Goal: Task Accomplishment & Management: Use online tool/utility

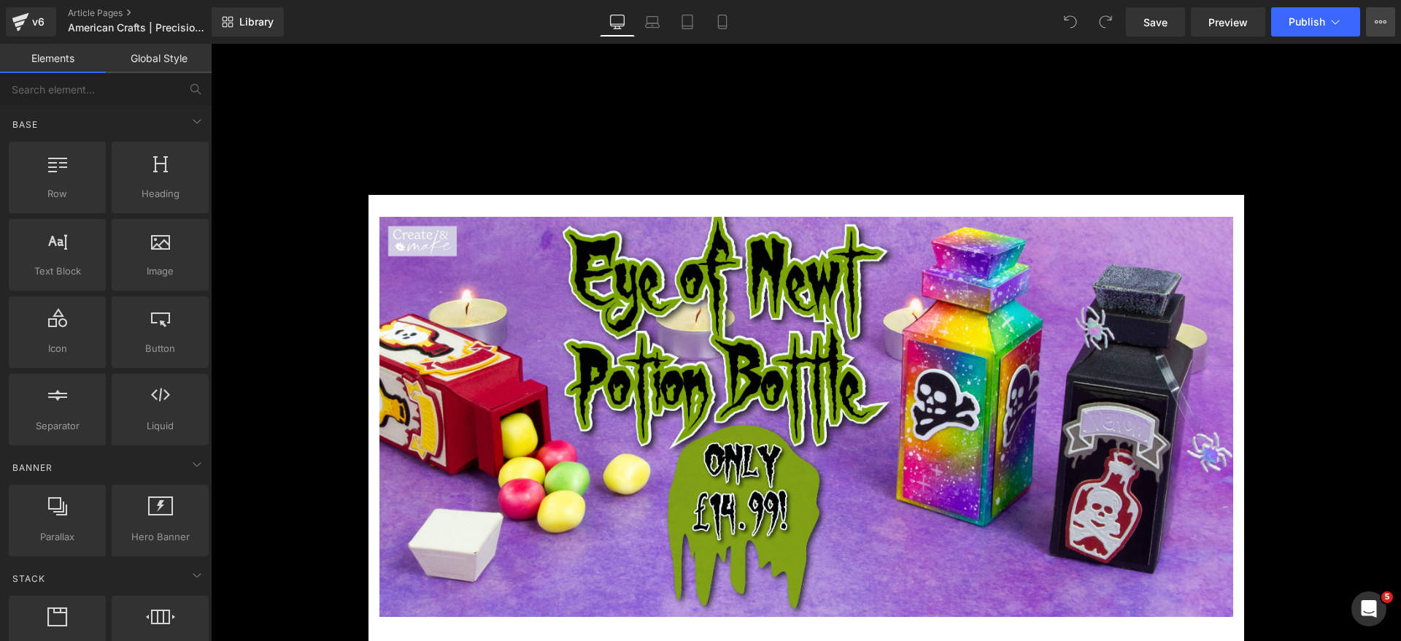
click at [1391, 26] on button "View Live Page View with current Template Save Template to Library Schedule Pub…" at bounding box center [1380, 21] width 29 height 29
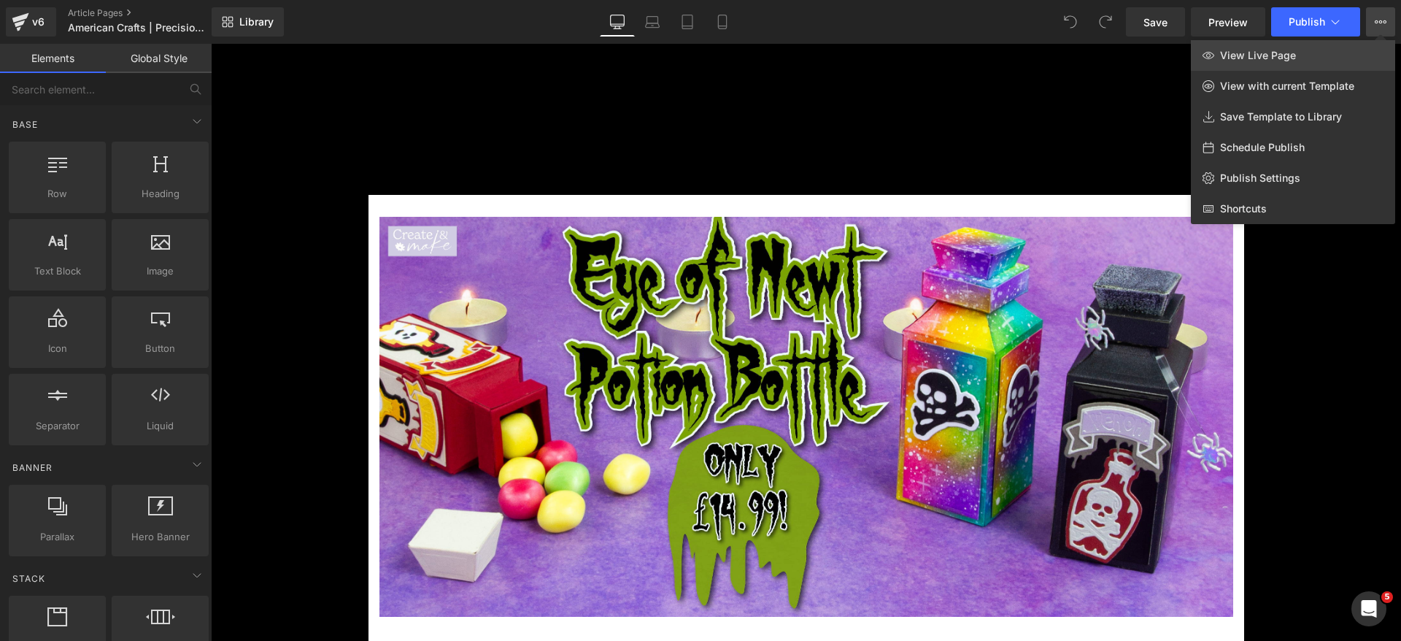
click at [1258, 62] on link "View Live Page" at bounding box center [1293, 55] width 204 height 31
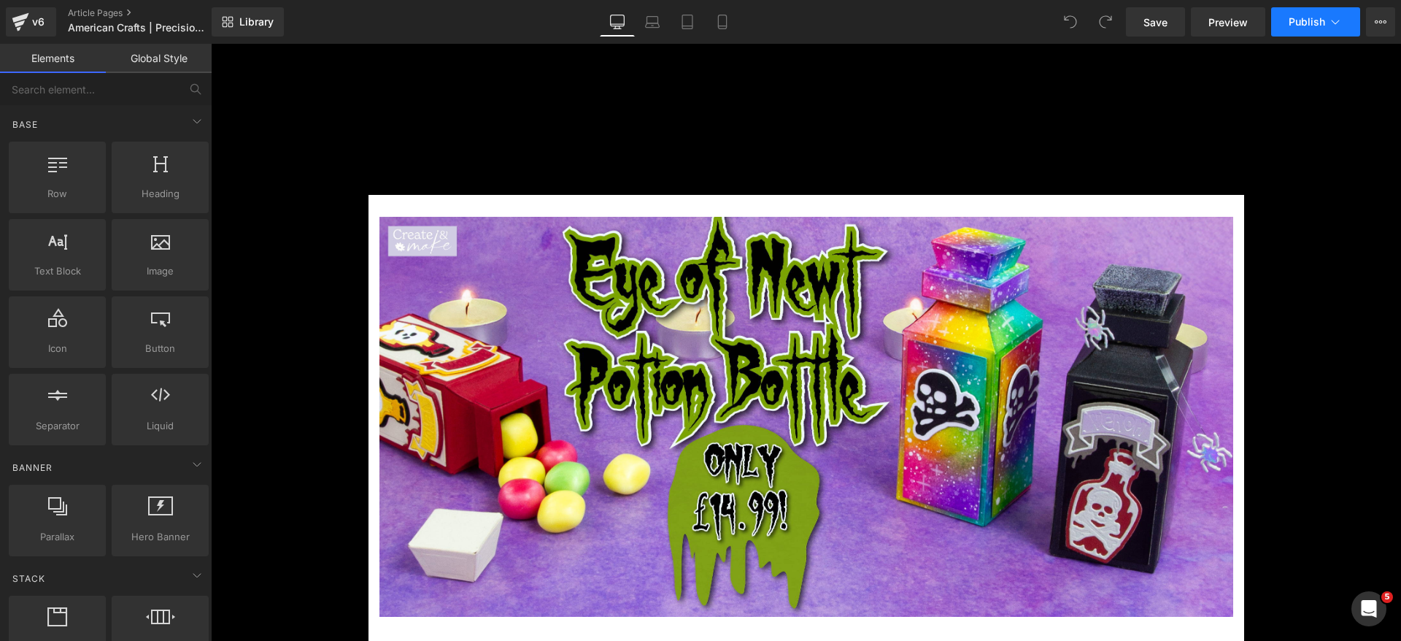
click at [1337, 23] on icon at bounding box center [1335, 22] width 15 height 15
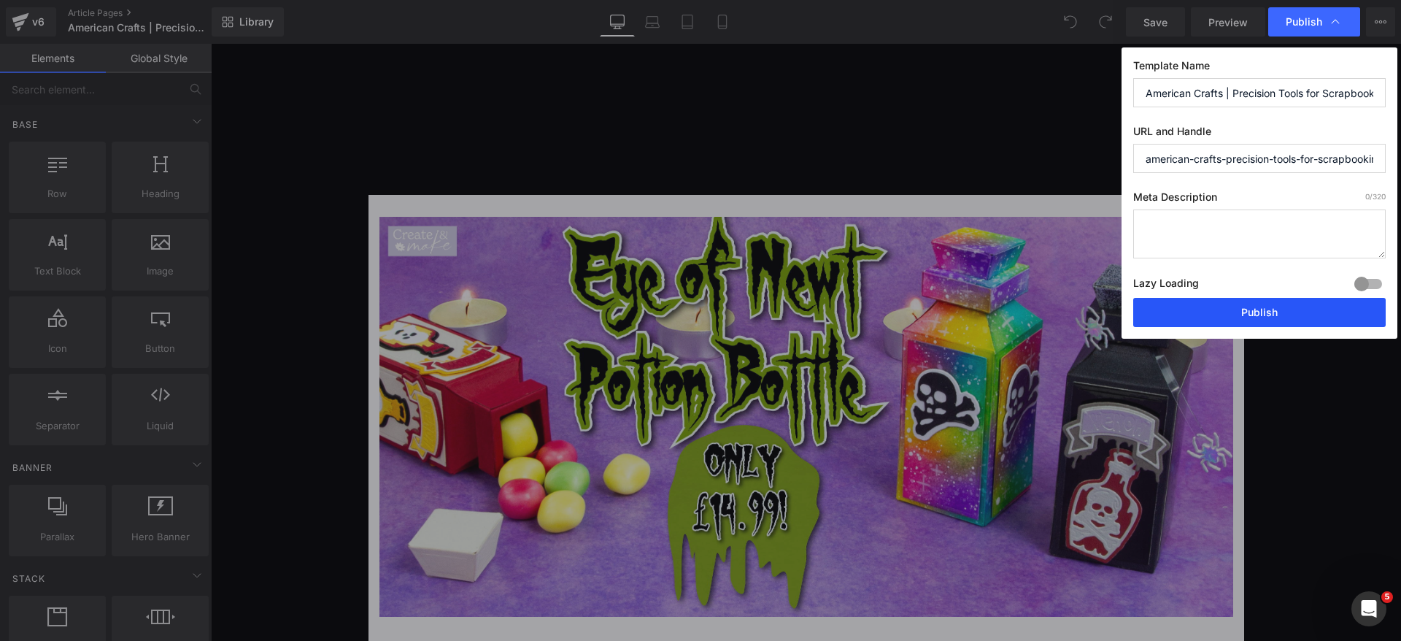
click at [1209, 303] on button "Publish" at bounding box center [1259, 312] width 252 height 29
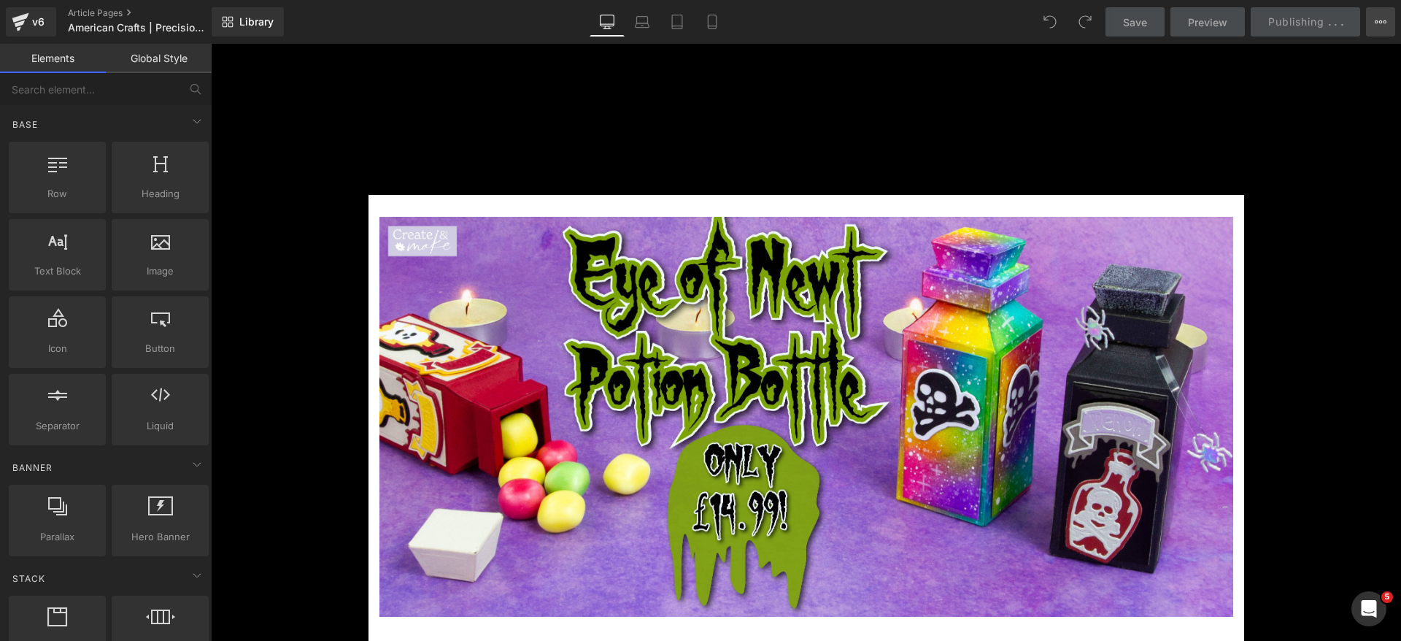
click at [1378, 20] on icon at bounding box center [1381, 22] width 12 height 12
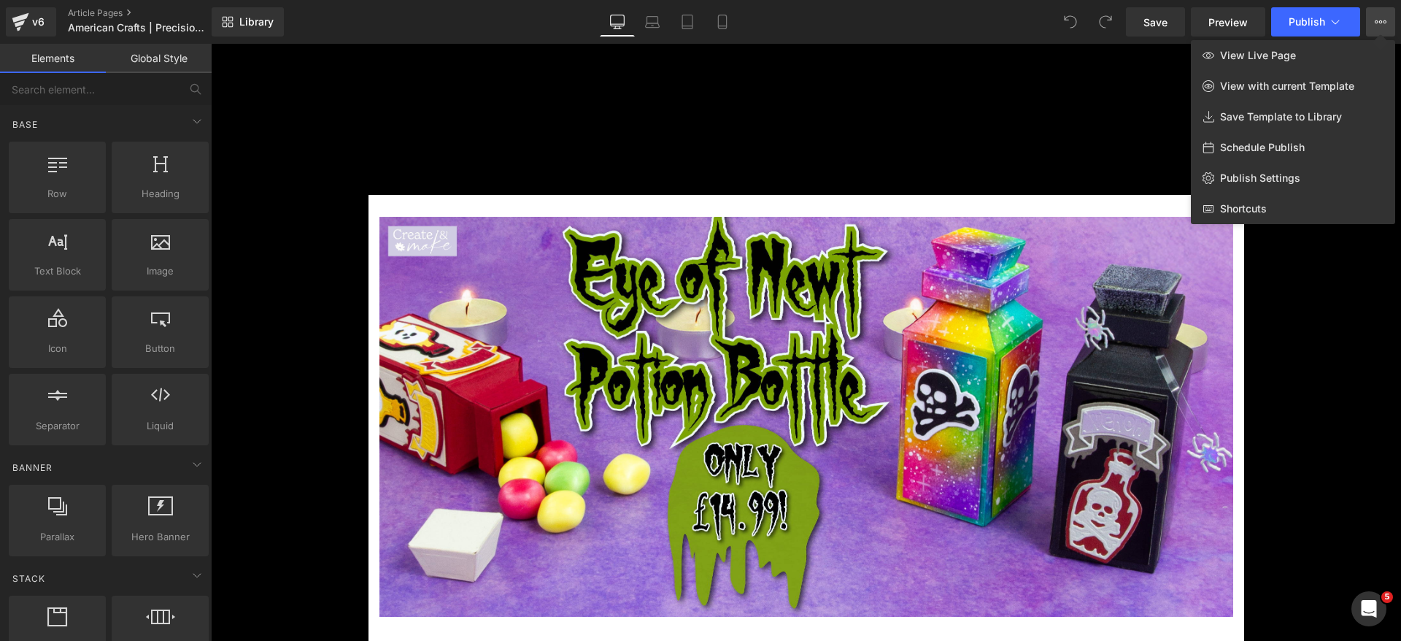
click at [1085, 0] on div "You are previewing how the will restyle your page. You can not edit Elements in…" at bounding box center [700, 0] width 1401 height 0
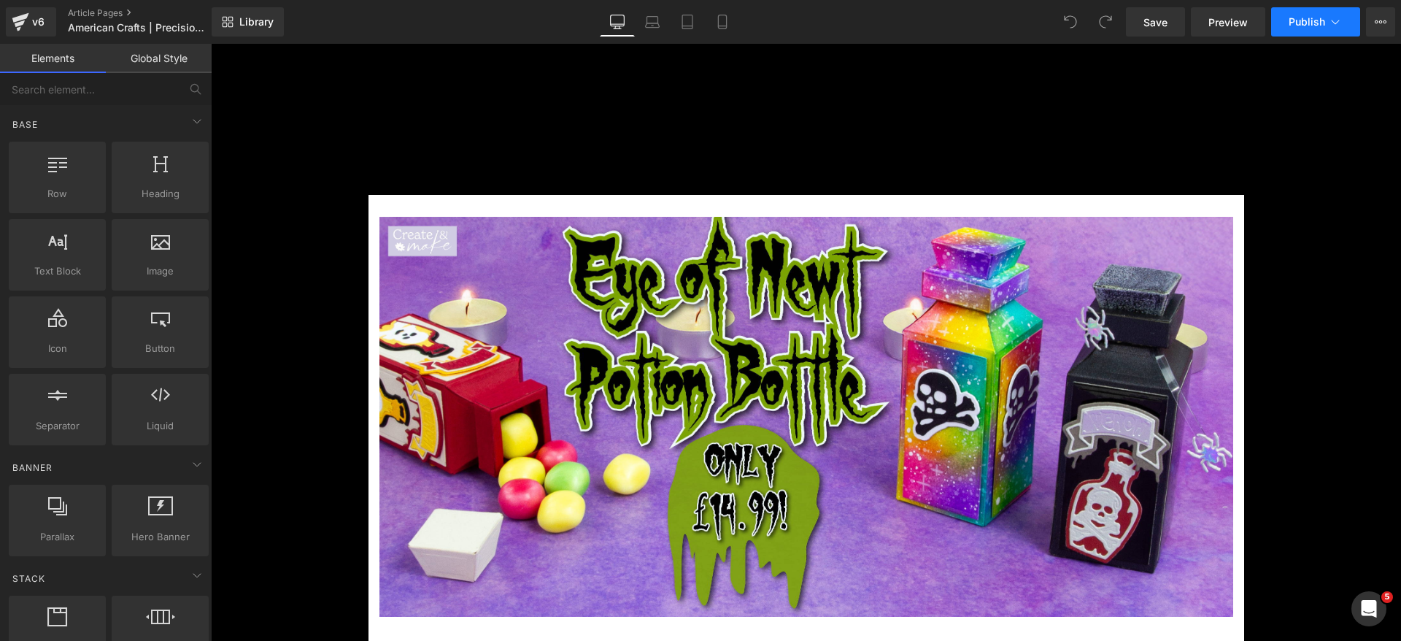
click at [1319, 28] on button "Publish" at bounding box center [1315, 21] width 89 height 29
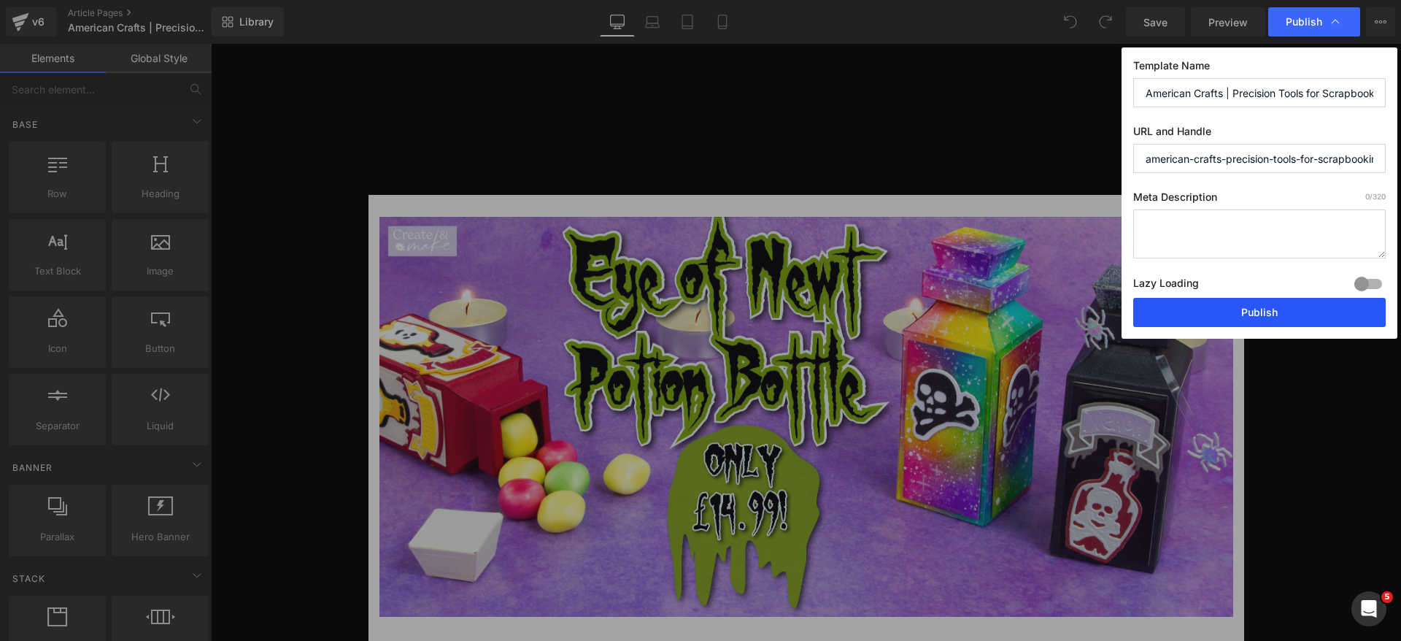
click at [1240, 303] on button "Publish" at bounding box center [1259, 312] width 252 height 29
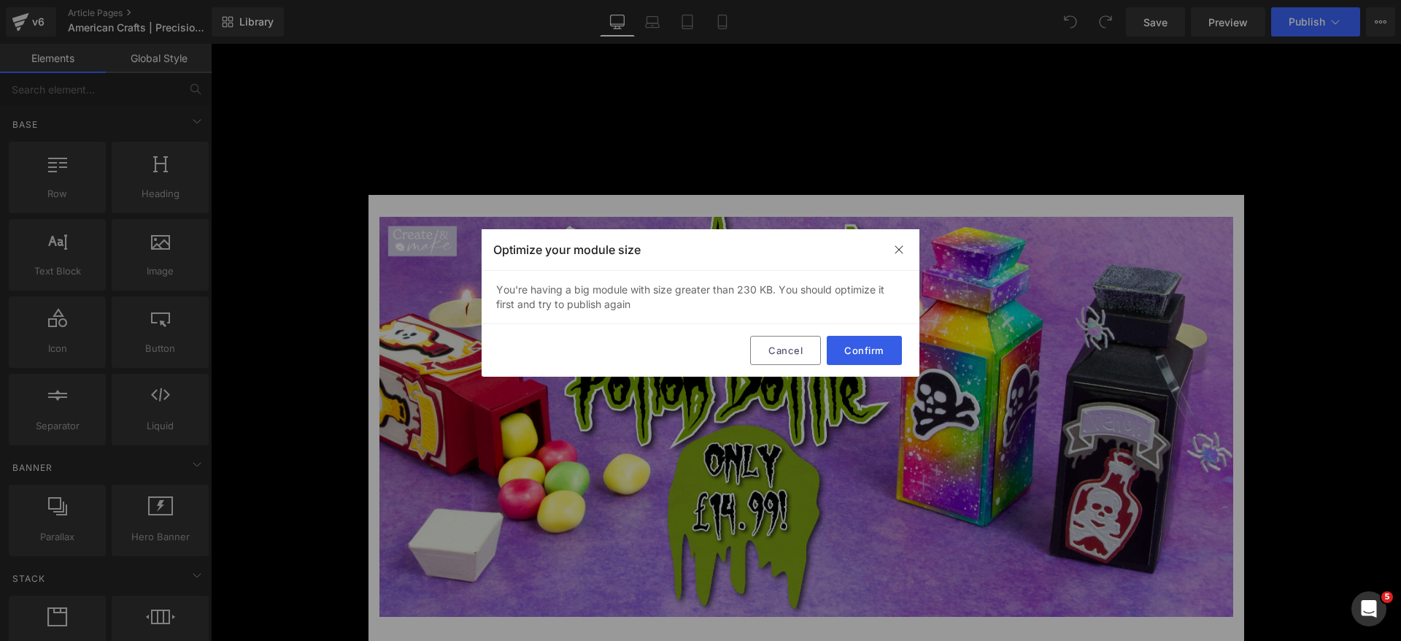
click at [884, 351] on button "Confirm" at bounding box center [864, 350] width 75 height 29
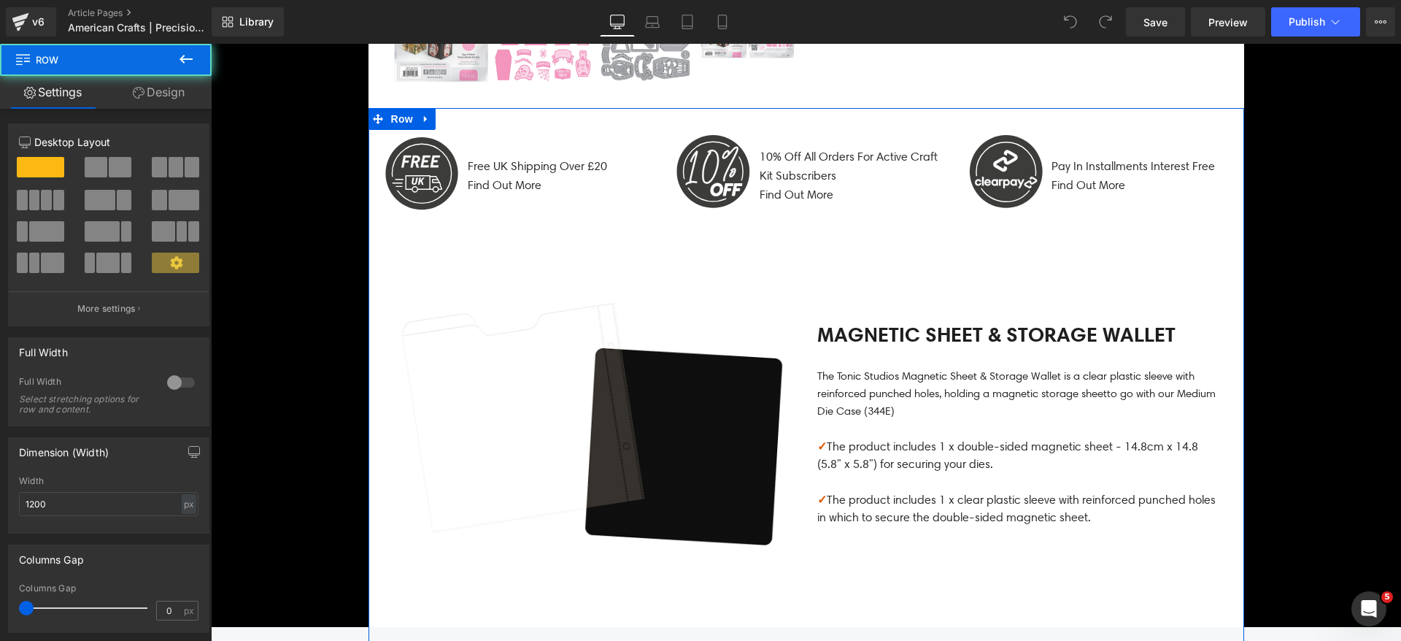
scroll to position [1075, 0]
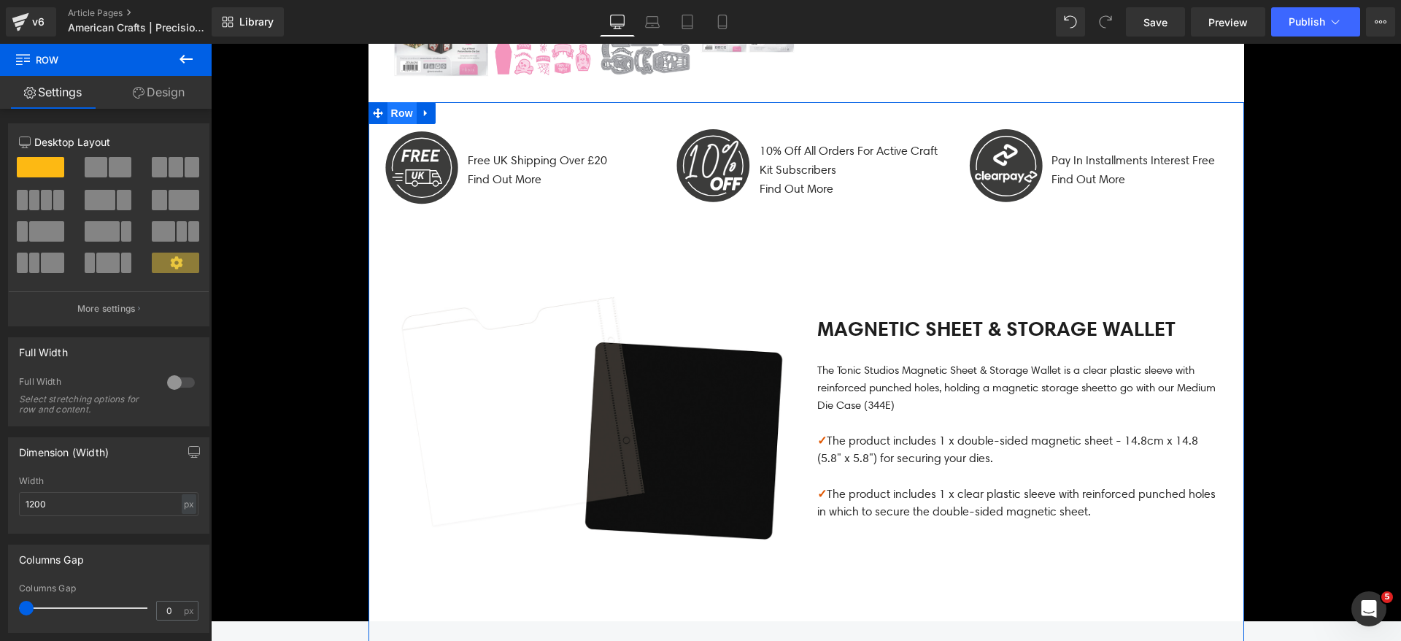
click at [395, 112] on span "Row" at bounding box center [401, 113] width 29 height 22
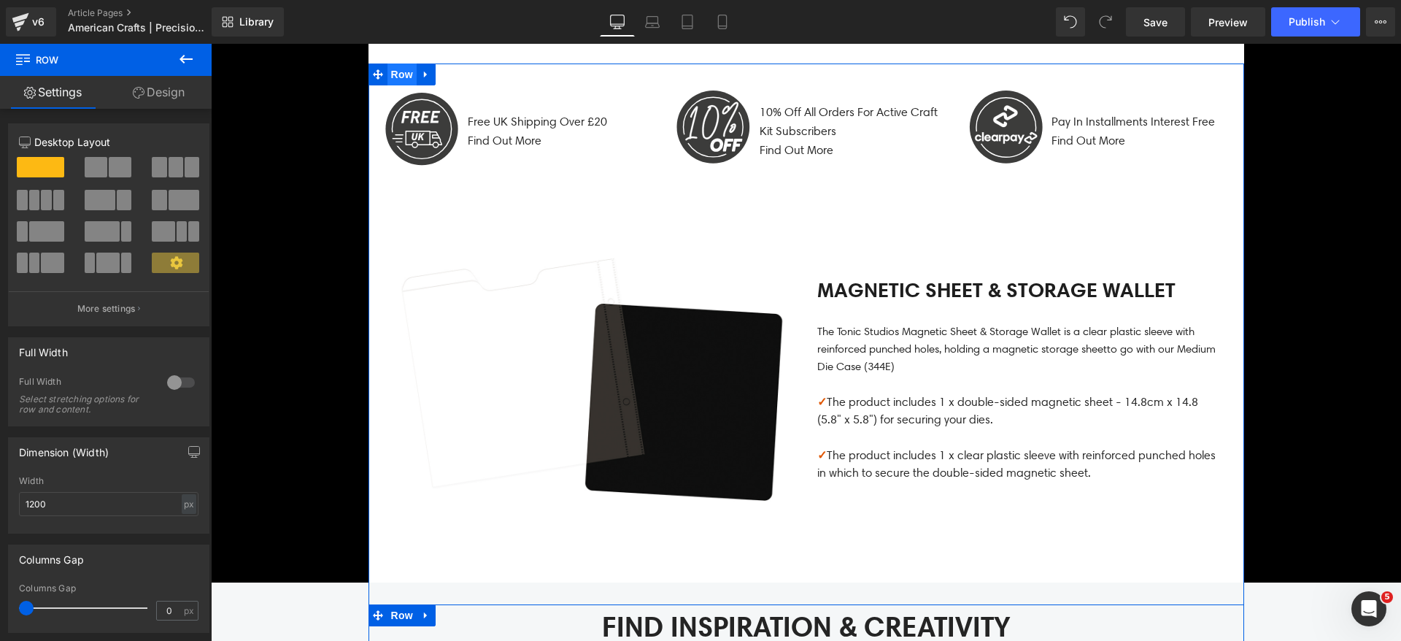
scroll to position [966, 0]
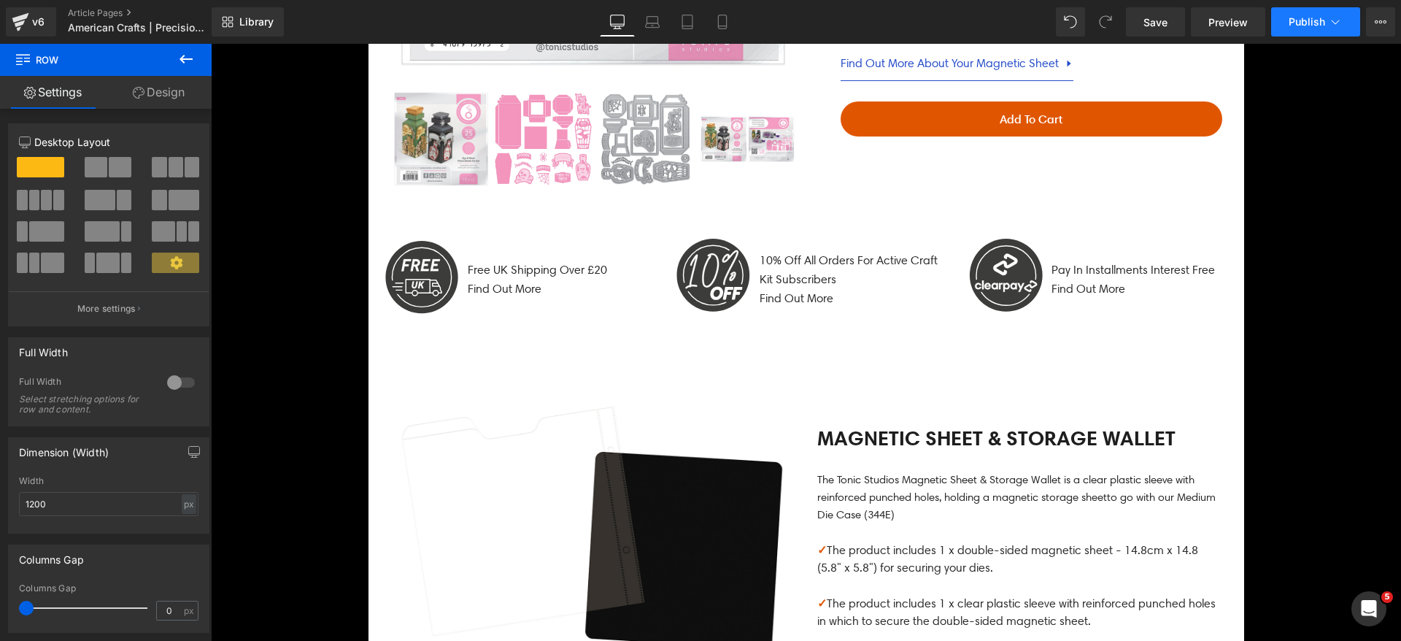
click at [1328, 21] on icon at bounding box center [1335, 22] width 15 height 15
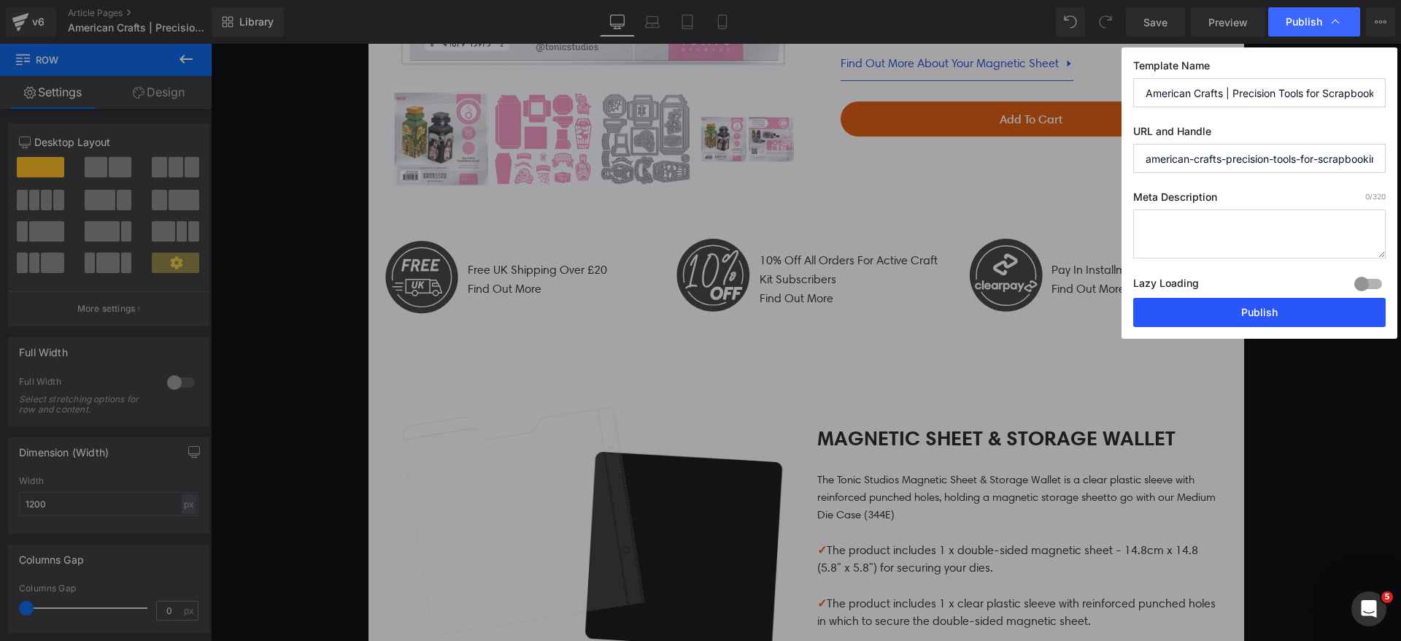
drag, startPoint x: 1266, startPoint y: 298, endPoint x: 1051, endPoint y: 257, distance: 218.4
click at [1266, 298] on button "Publish" at bounding box center [1259, 312] width 252 height 29
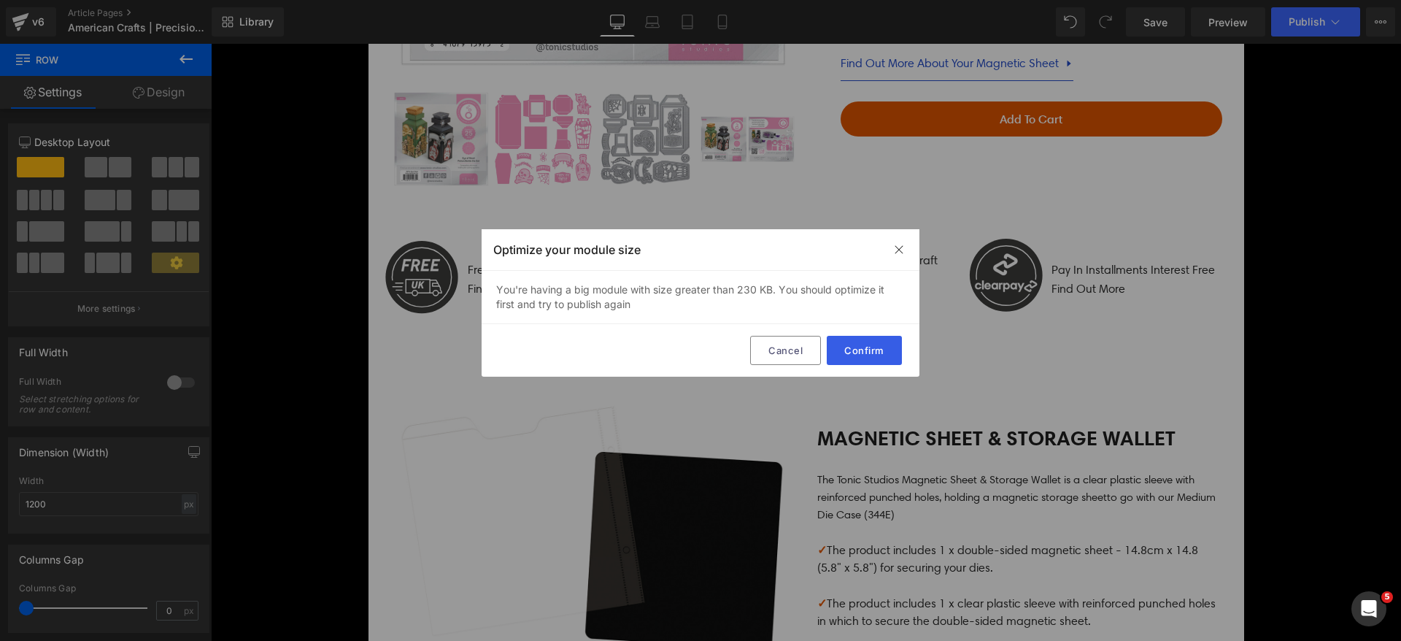
click at [844, 350] on button "Confirm" at bounding box center [864, 350] width 75 height 29
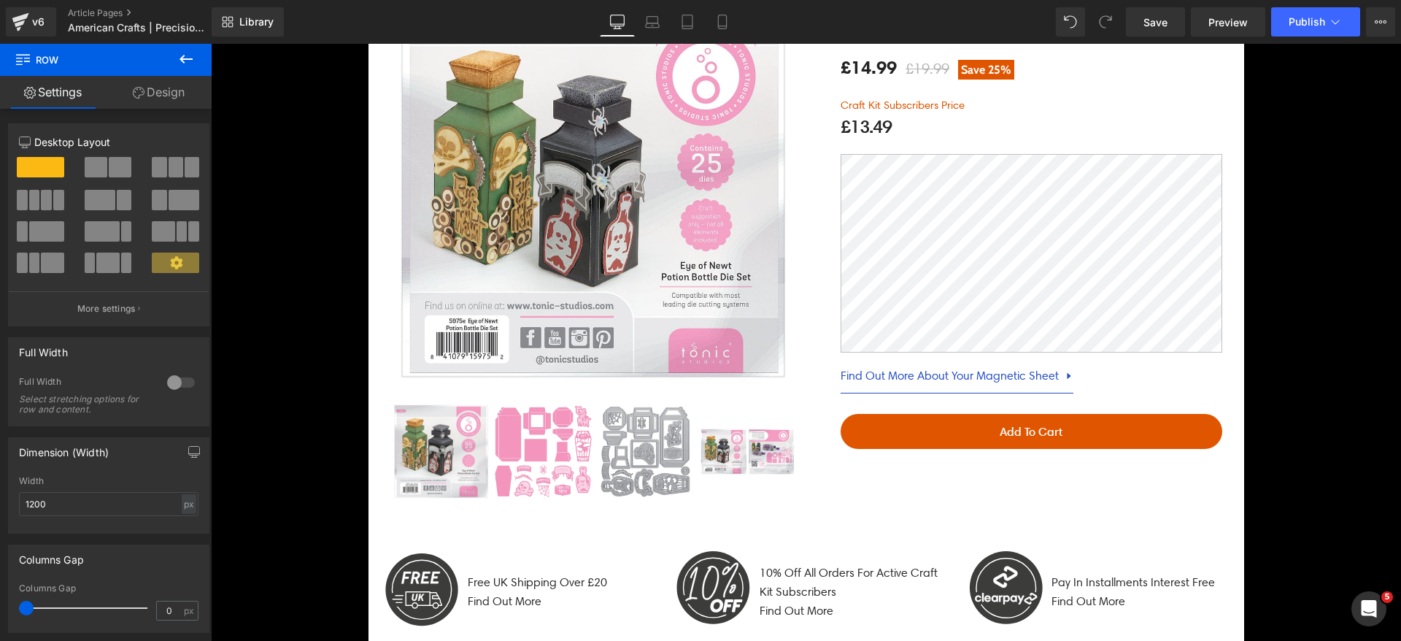
scroll to position [309, 0]
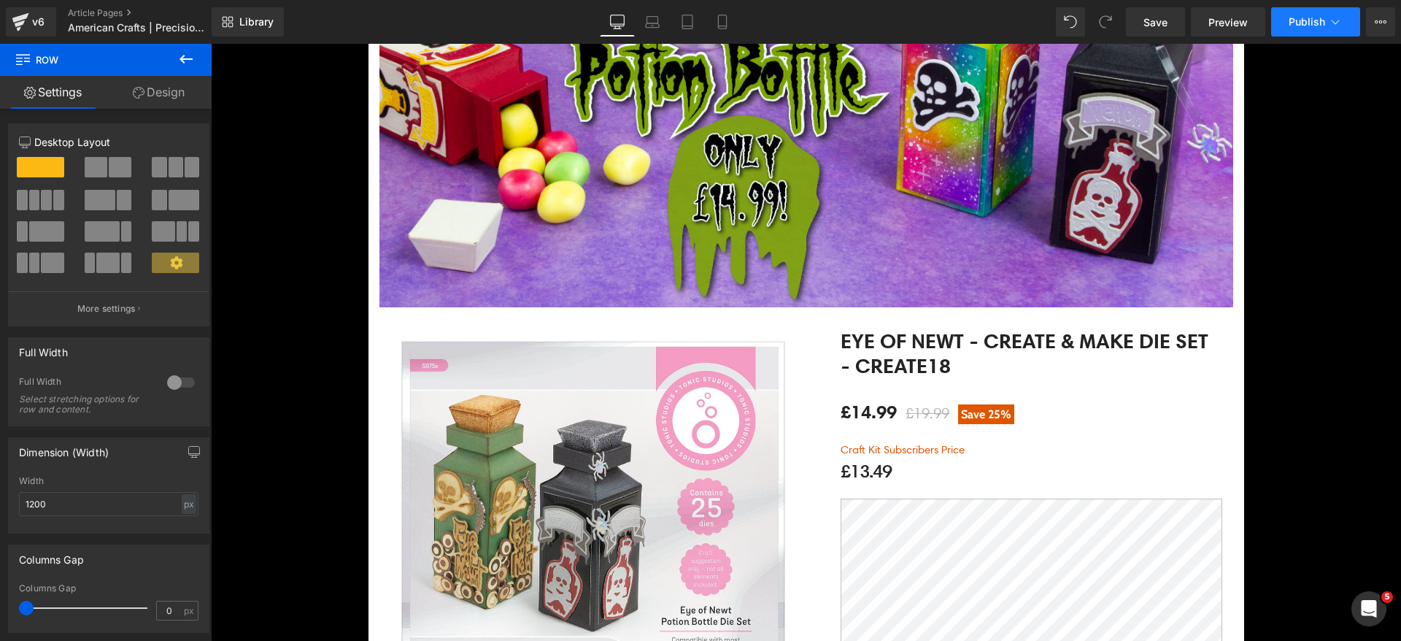
click at [1304, 26] on button "Publish" at bounding box center [1315, 21] width 89 height 29
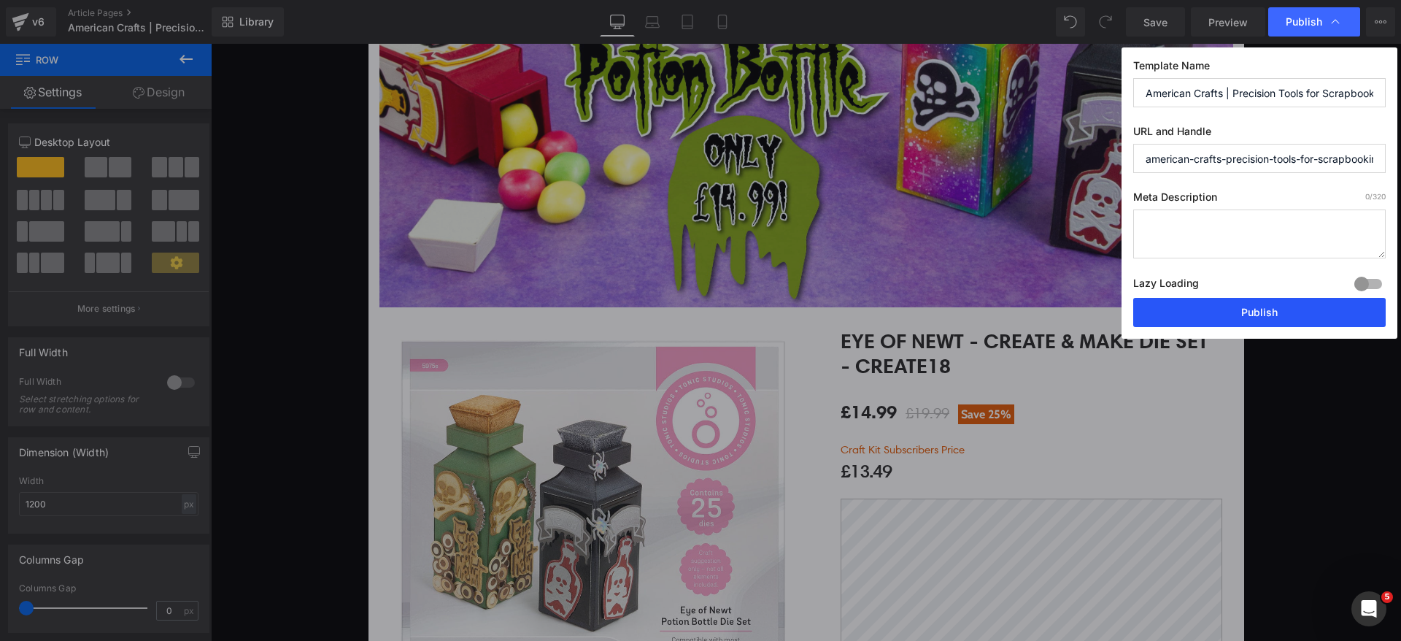
drag, startPoint x: 1257, startPoint y: 314, endPoint x: 1030, endPoint y: 274, distance: 231.3
click at [1257, 314] on button "Publish" at bounding box center [1259, 312] width 252 height 29
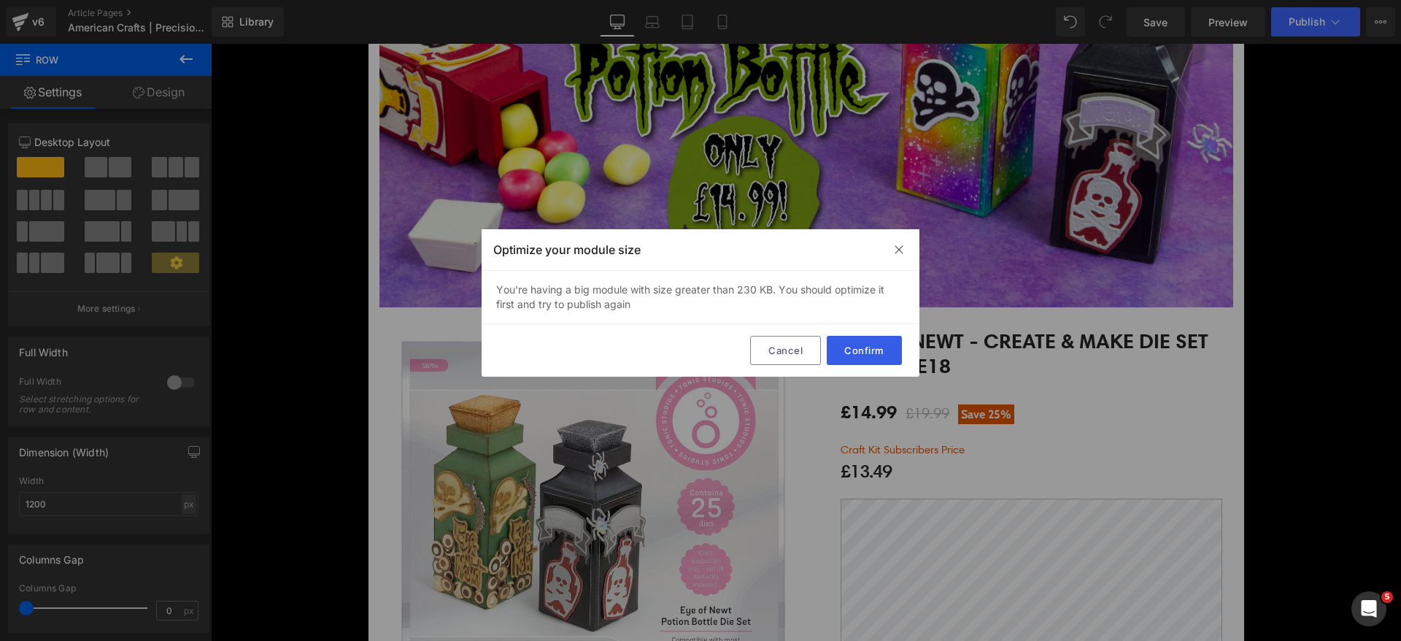
click at [888, 347] on button "Confirm" at bounding box center [864, 350] width 75 height 29
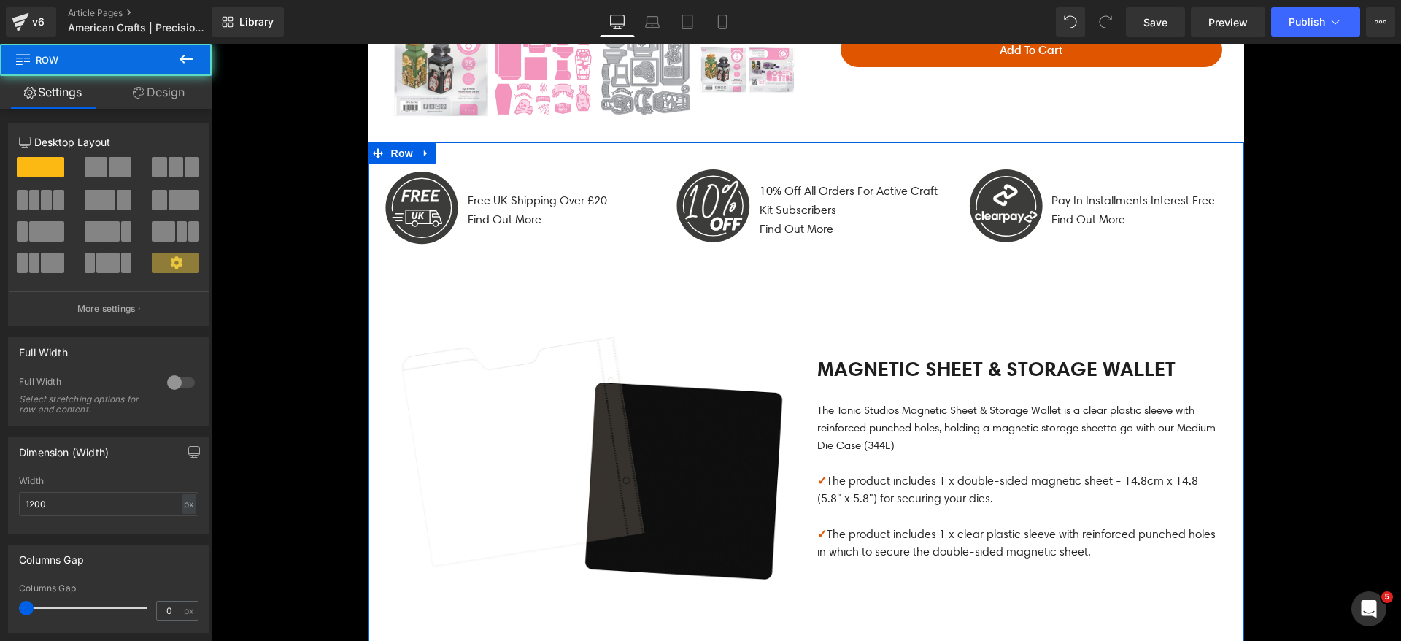
scroll to position [1075, 0]
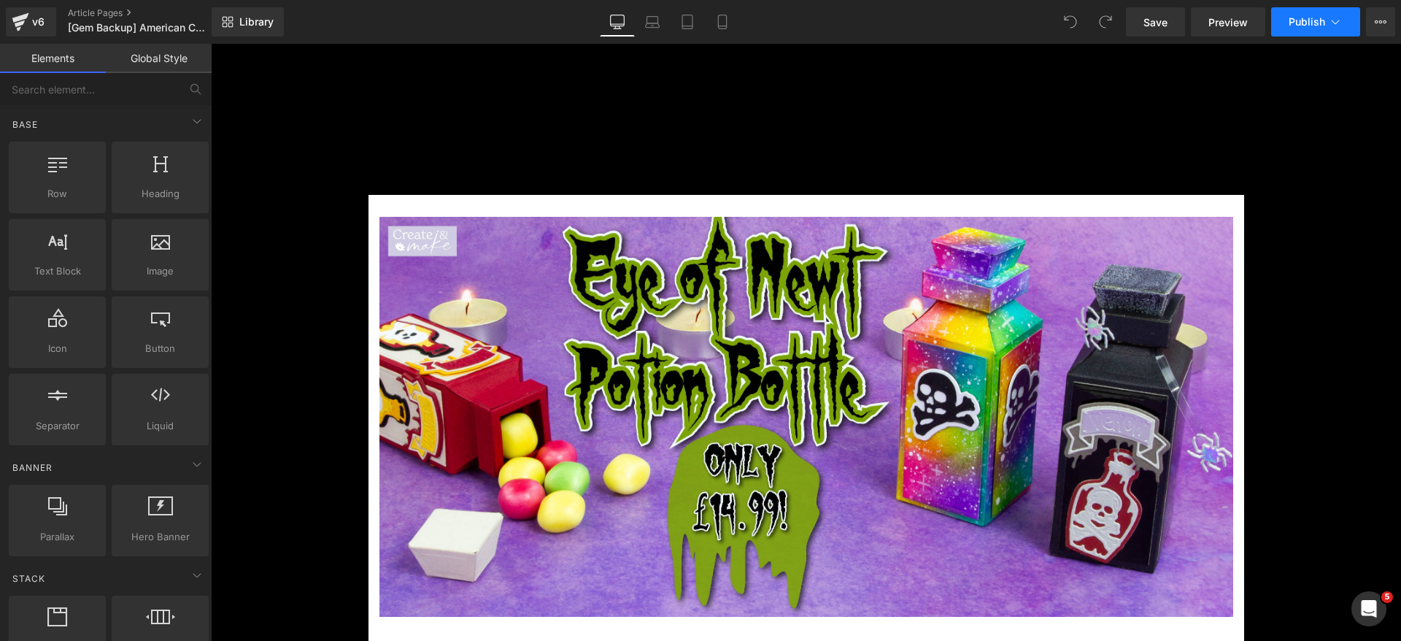
click at [1308, 23] on span "Publish" at bounding box center [1307, 22] width 36 height 12
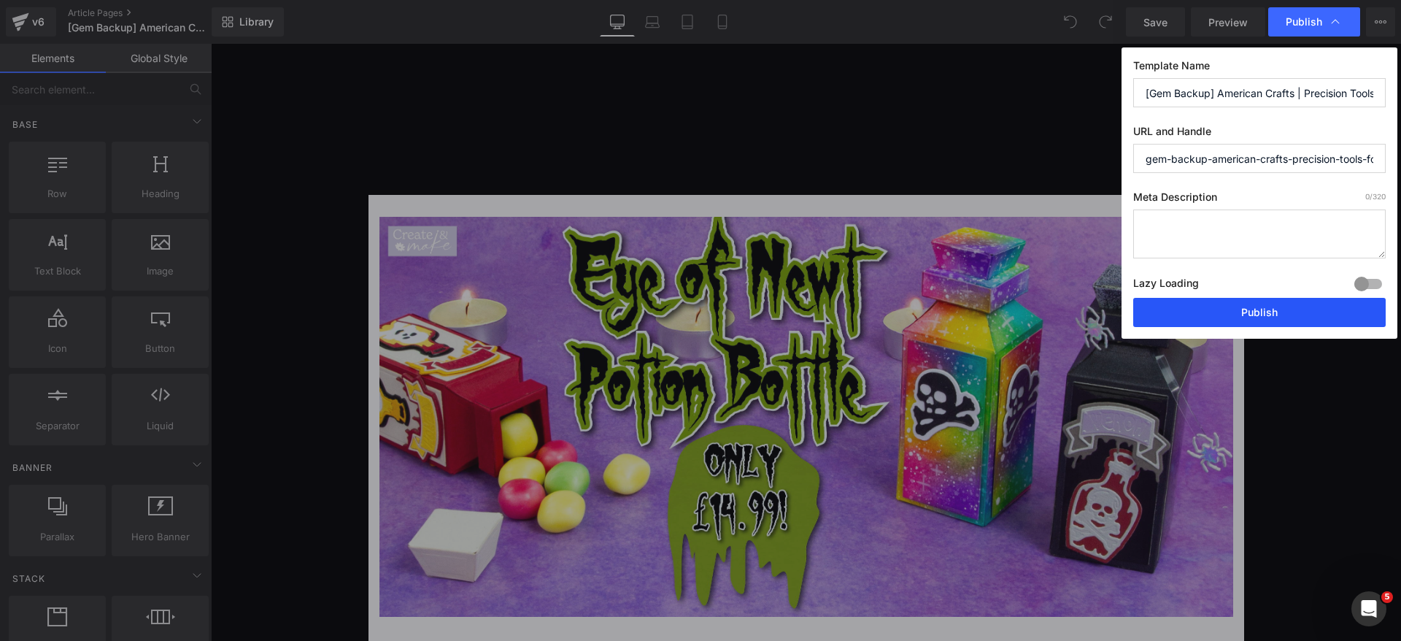
click at [1241, 308] on button "Publish" at bounding box center [1259, 312] width 252 height 29
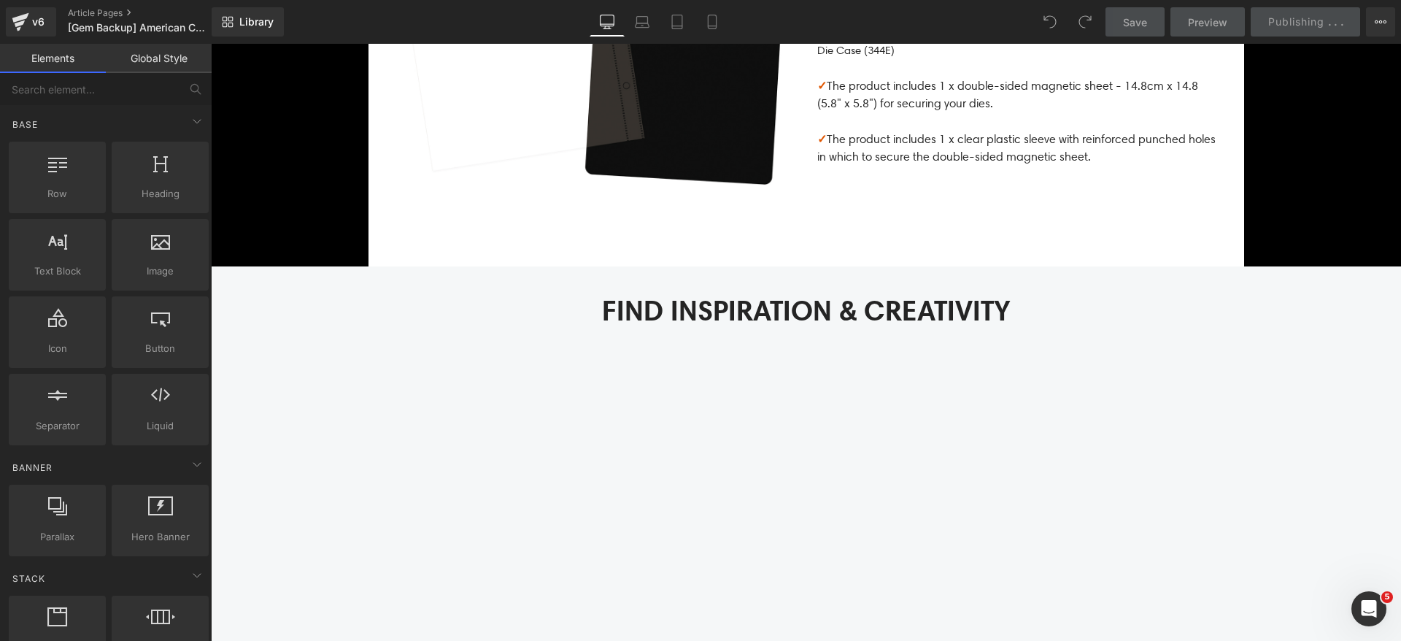
scroll to position [1423, 0]
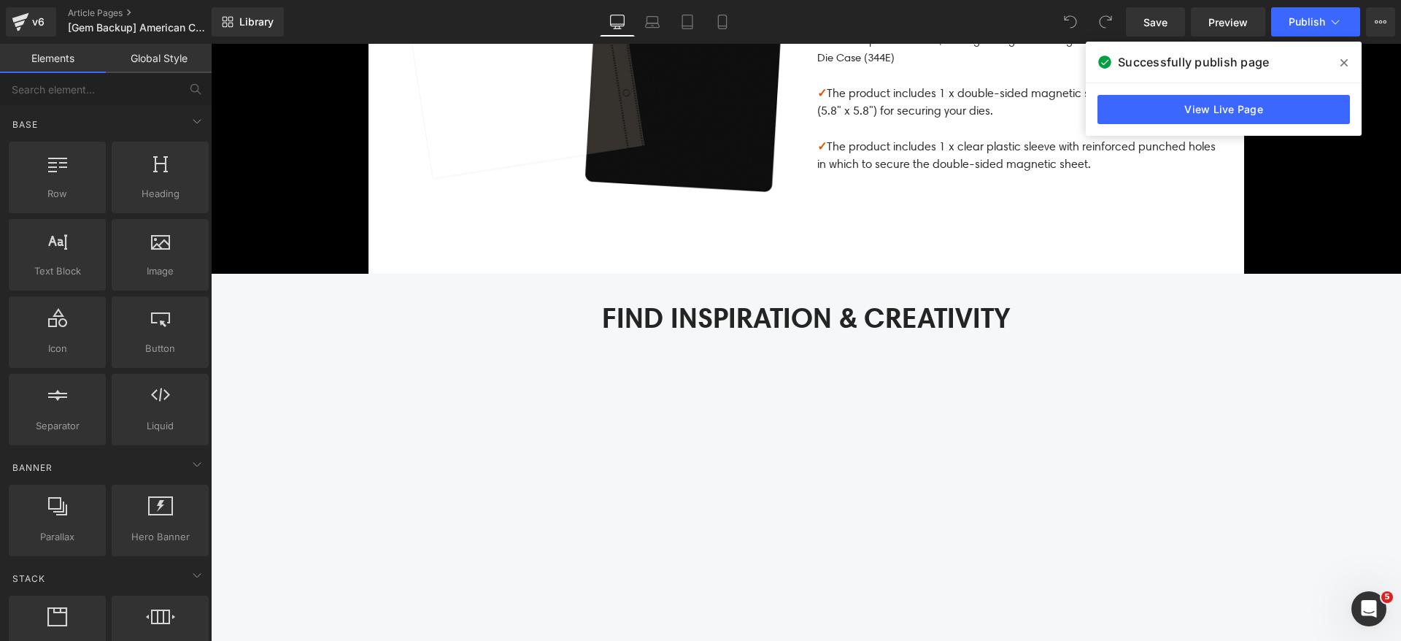
click at [1343, 60] on icon at bounding box center [1343, 63] width 7 height 12
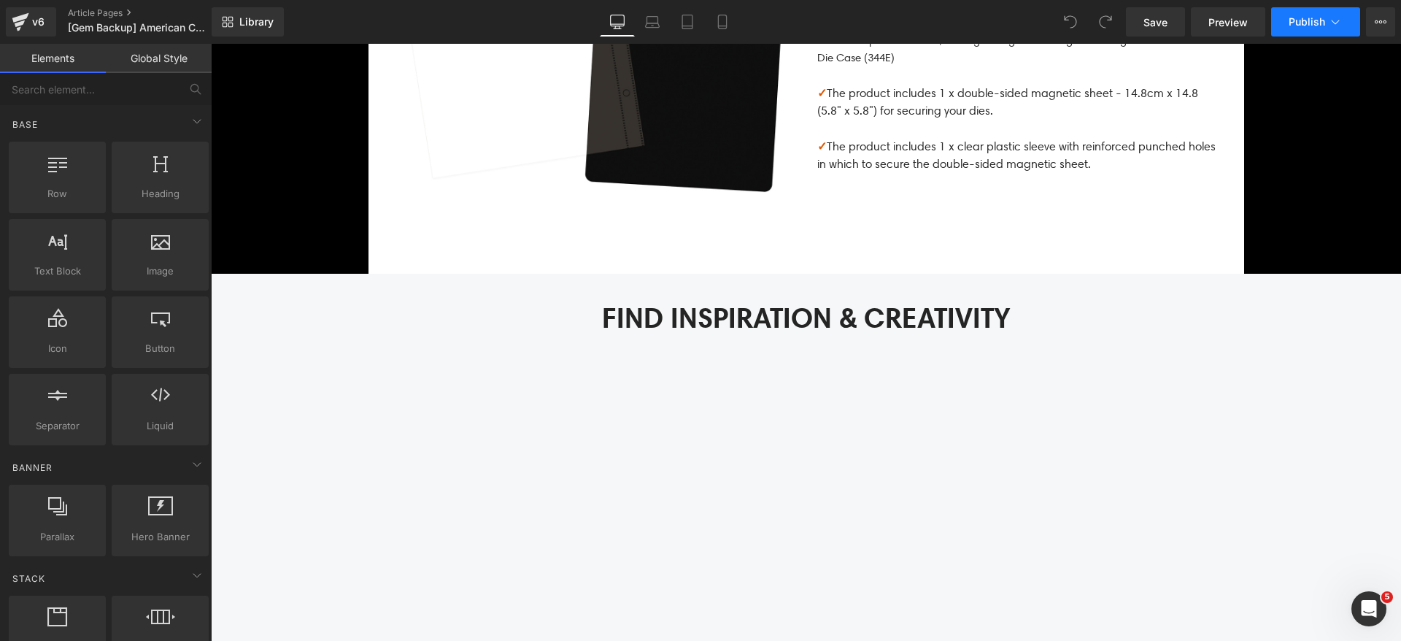
click at [1319, 26] on span "Publish" at bounding box center [1307, 22] width 36 height 12
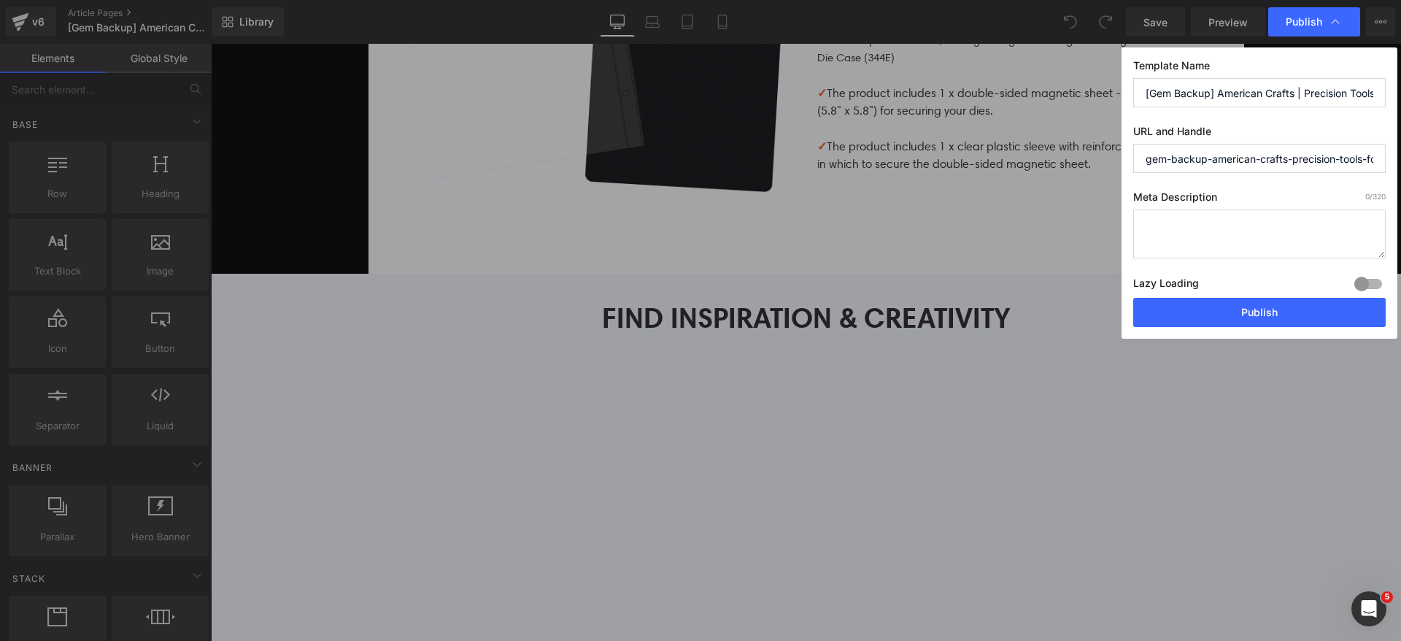
click at [1241, 328] on div "Template Name [Gem Backup] American Crafts | Precision Tools for Scrapbooking, …" at bounding box center [1259, 192] width 276 height 291
click at [1241, 321] on button "Publish" at bounding box center [1259, 312] width 252 height 29
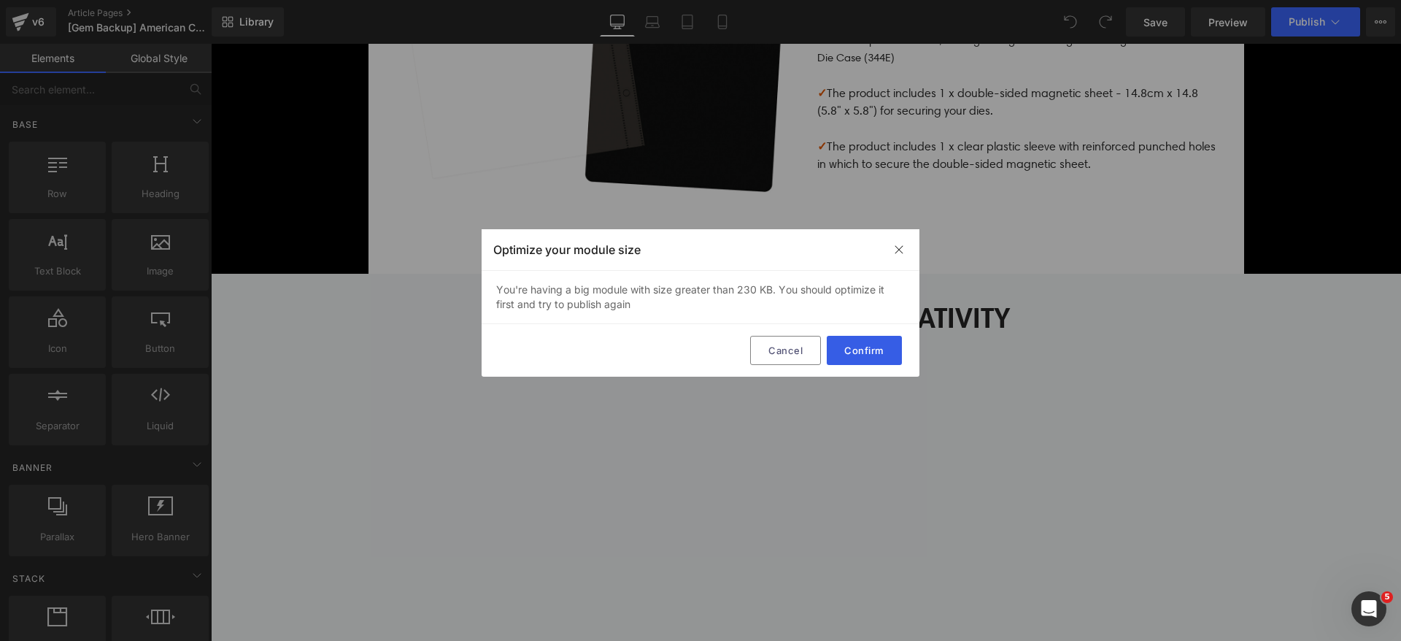
click at [878, 350] on button "Confirm" at bounding box center [864, 350] width 75 height 29
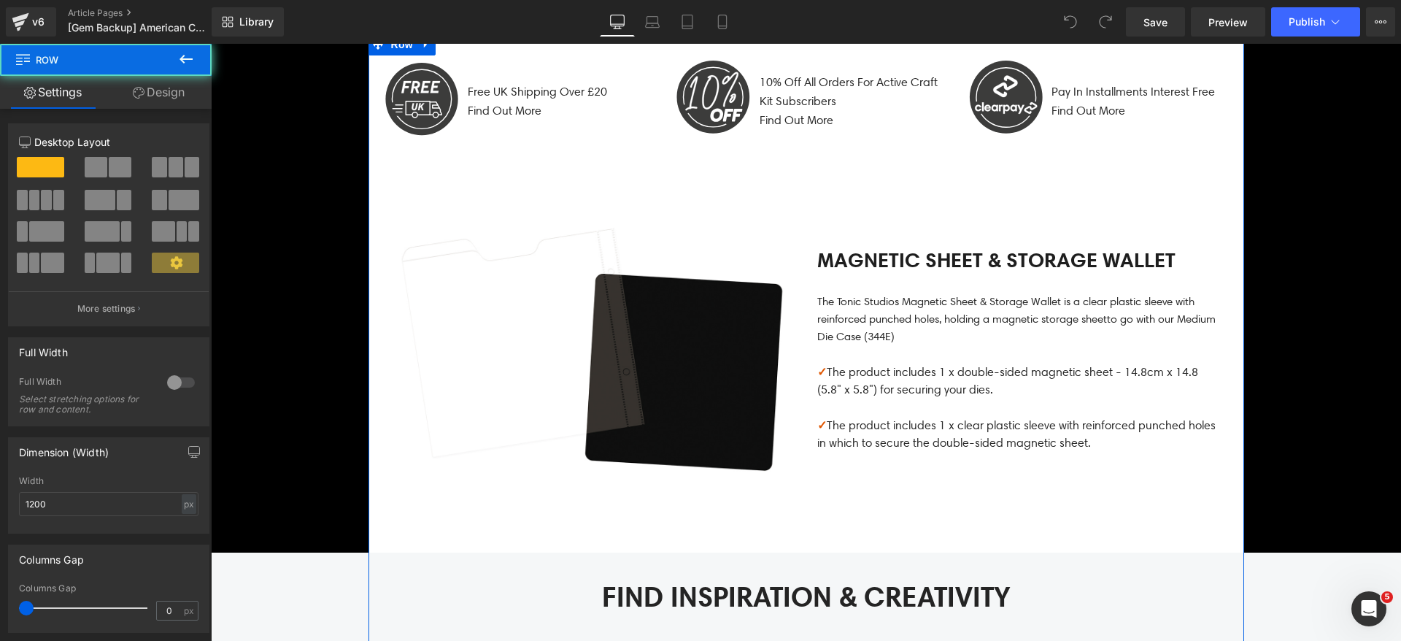
scroll to position [1075, 0]
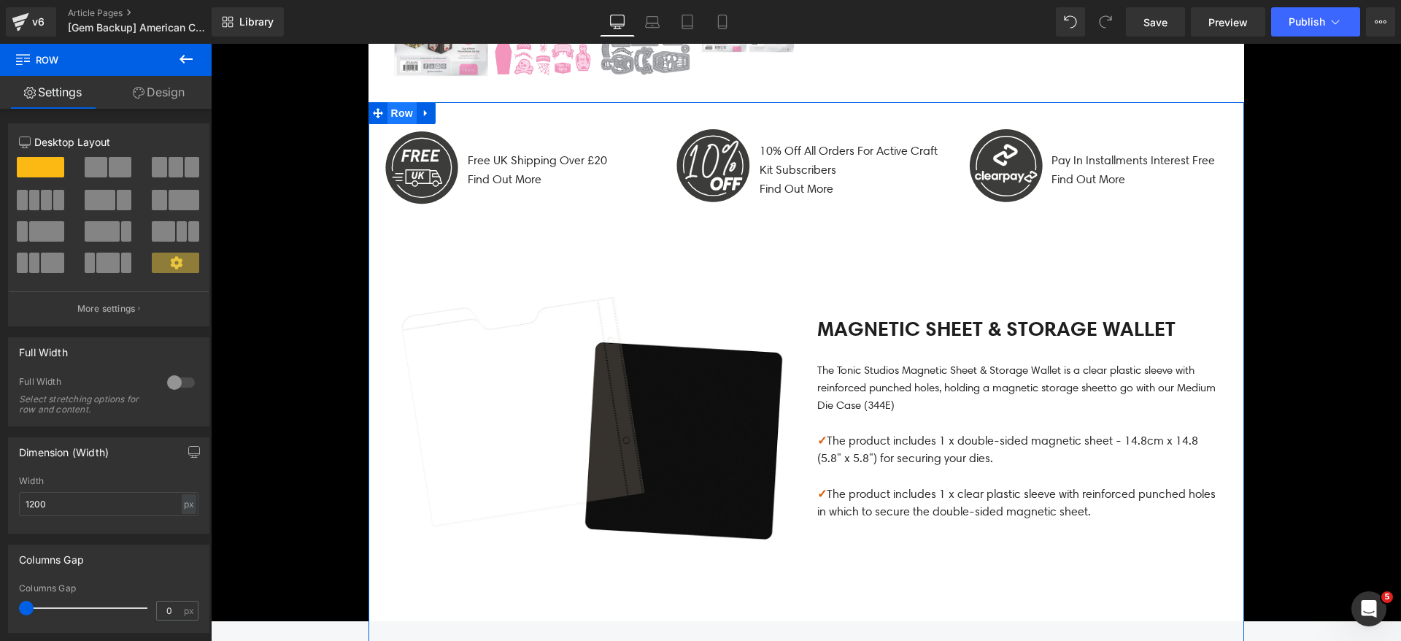
click at [391, 115] on span "Row" at bounding box center [401, 113] width 29 height 22
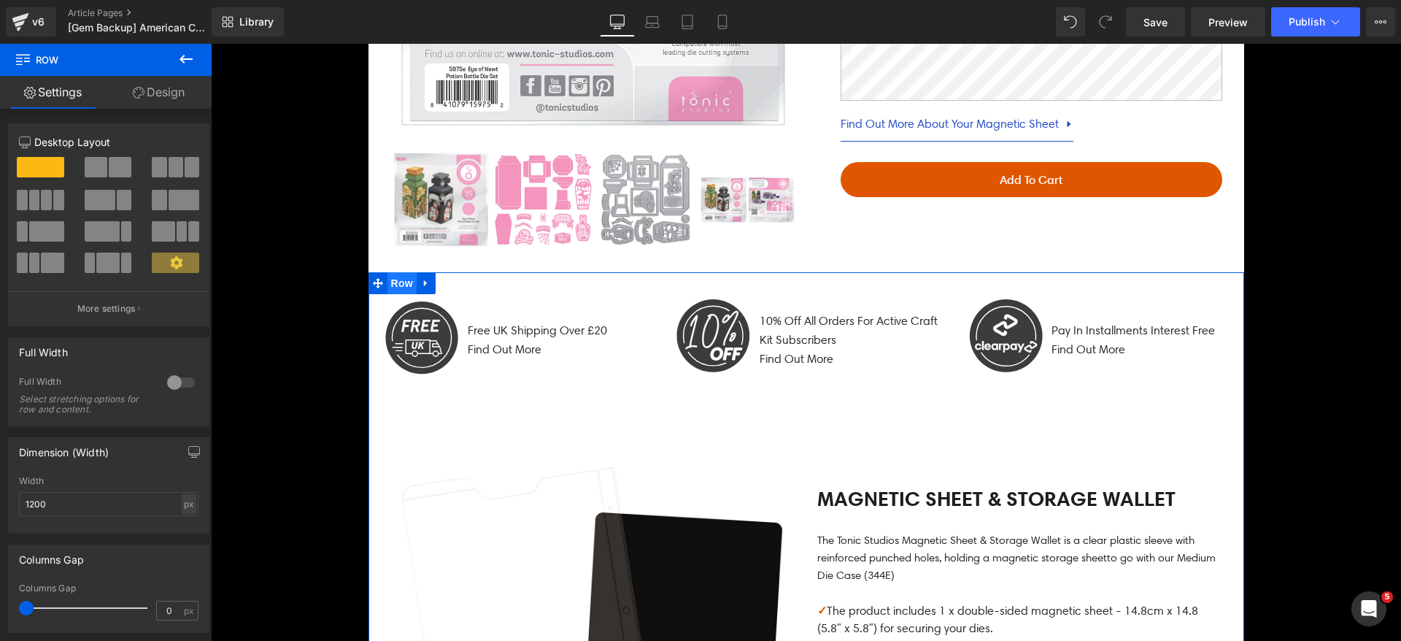
scroll to position [857, 0]
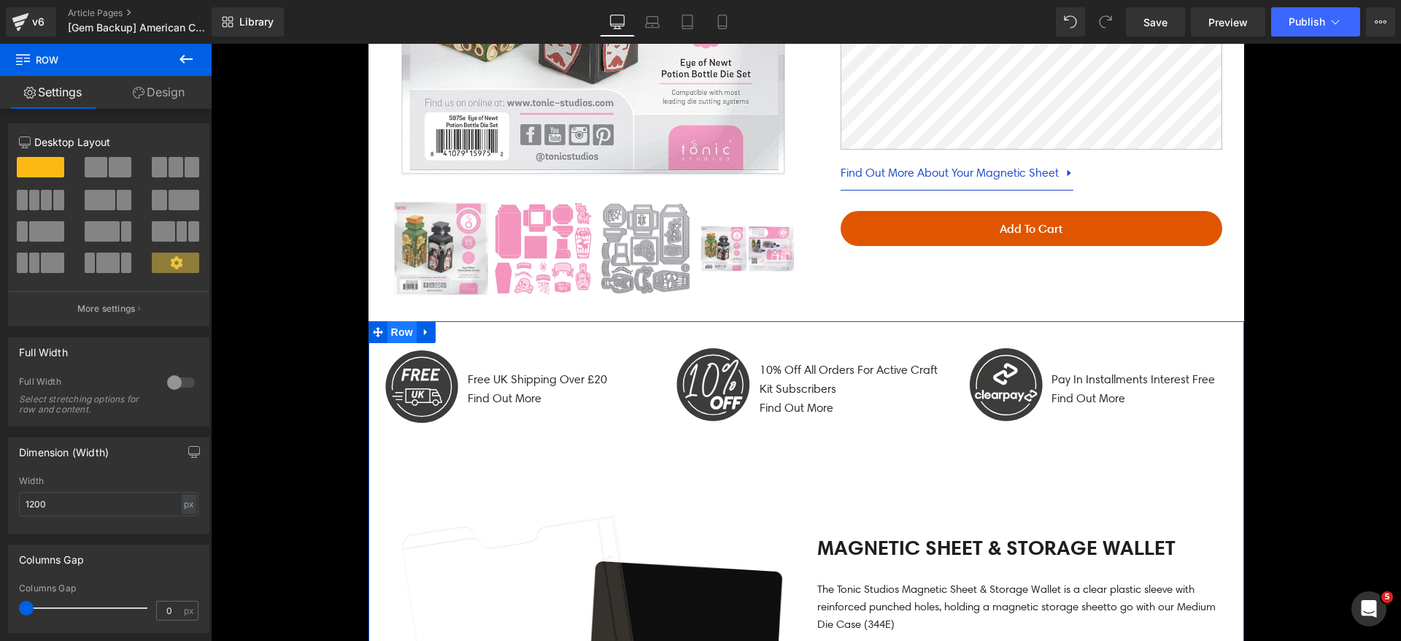
click at [401, 327] on span "Row" at bounding box center [401, 332] width 29 height 22
click at [161, 88] on link "Design" at bounding box center [159, 92] width 106 height 33
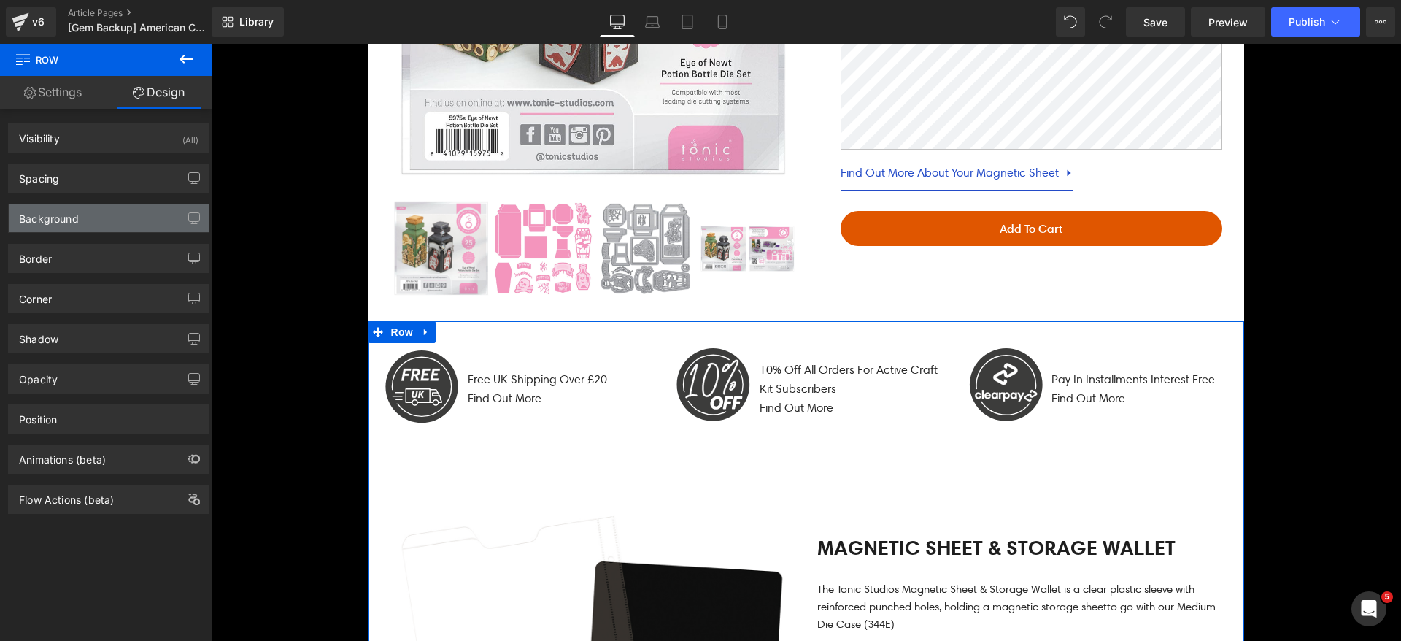
click at [58, 217] on div "Background" at bounding box center [49, 214] width 60 height 20
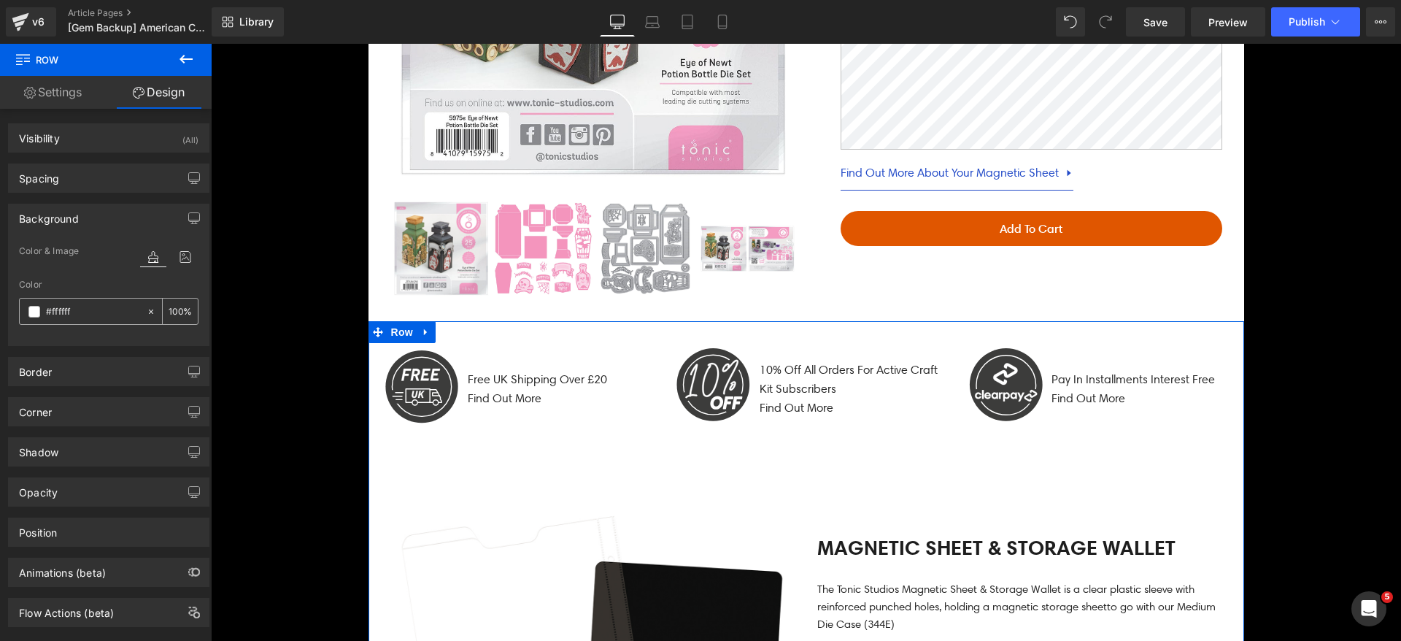
click at [31, 317] on div at bounding box center [83, 311] width 126 height 26
click at [34, 309] on span at bounding box center [34, 312] width 12 height 12
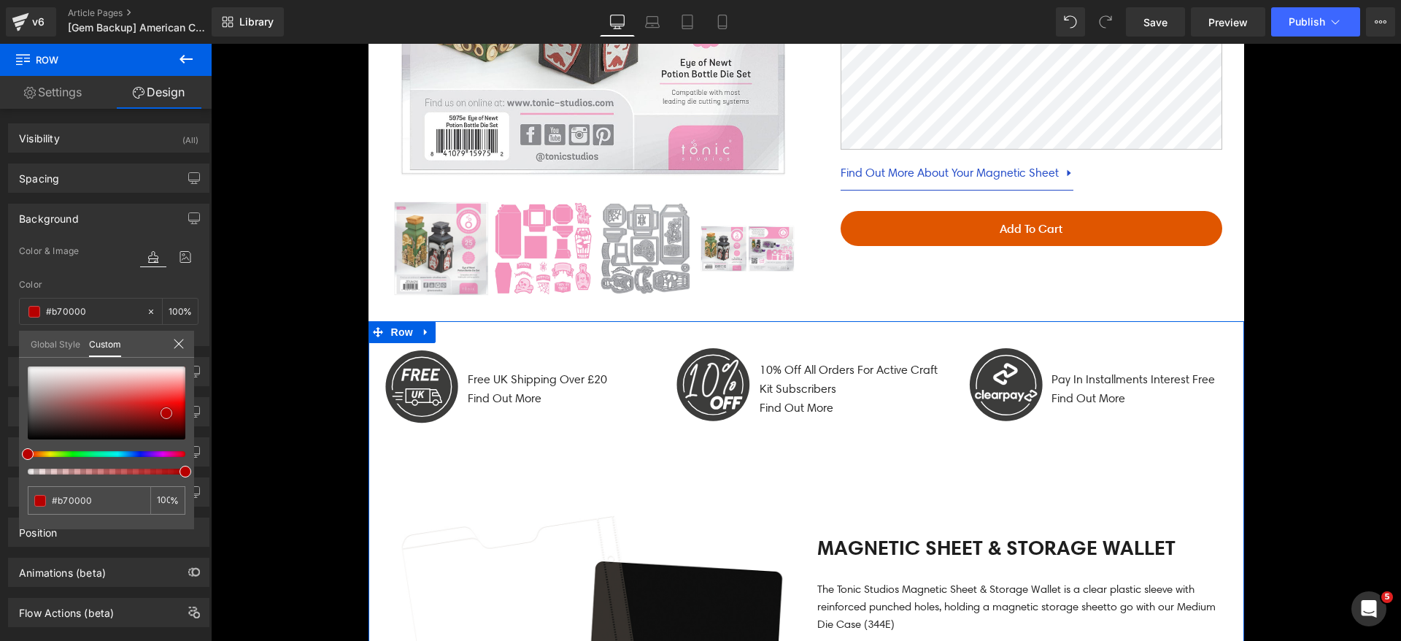
click at [166, 413] on div at bounding box center [107, 402] width 158 height 73
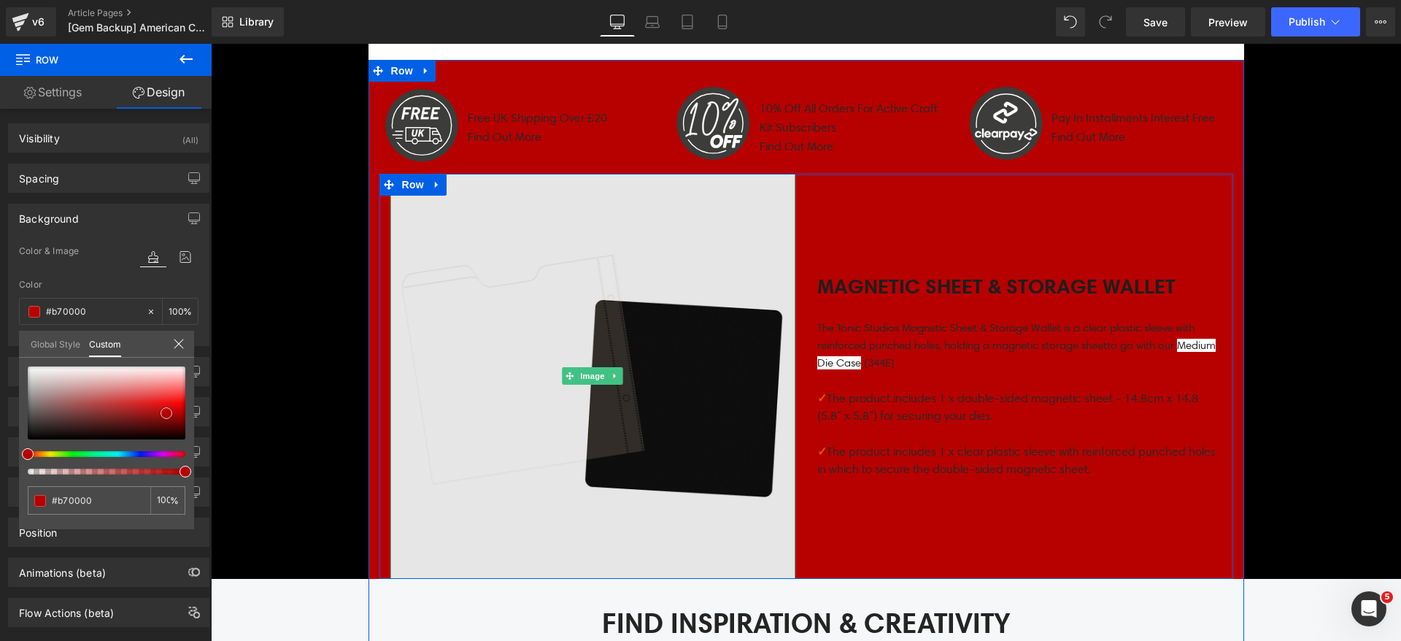
scroll to position [966, 0]
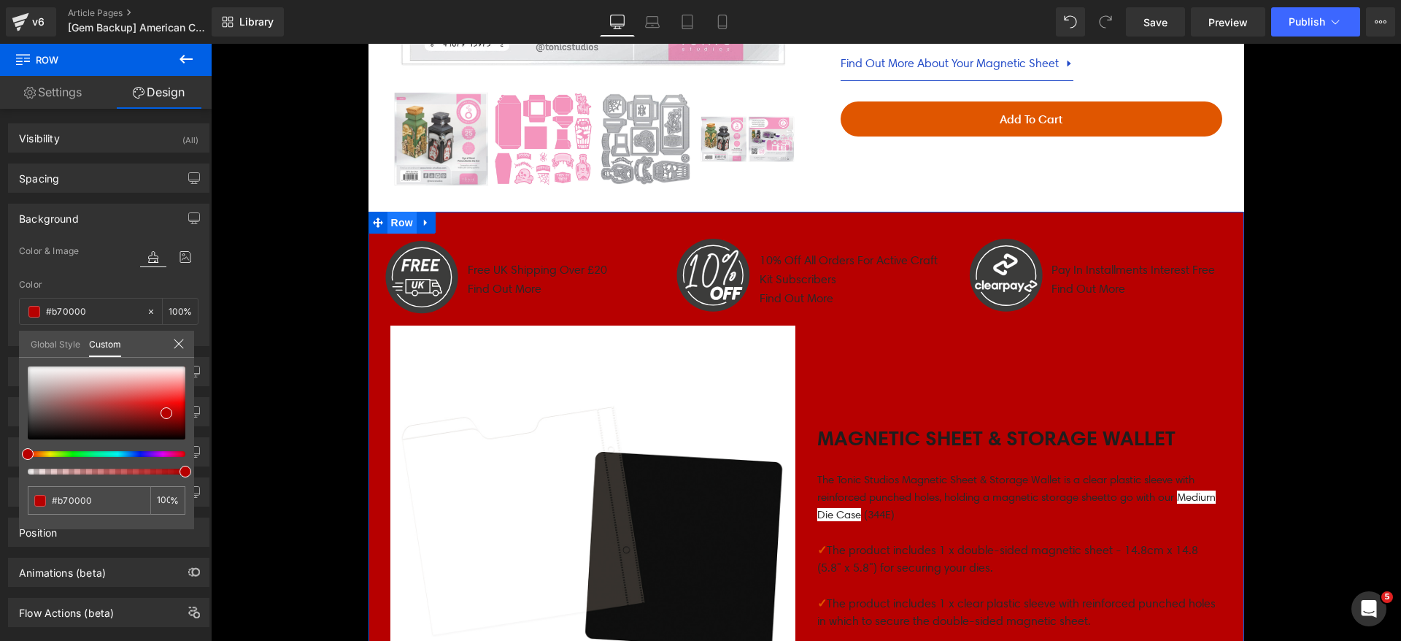
click at [397, 224] on span "Row" at bounding box center [401, 223] width 29 height 22
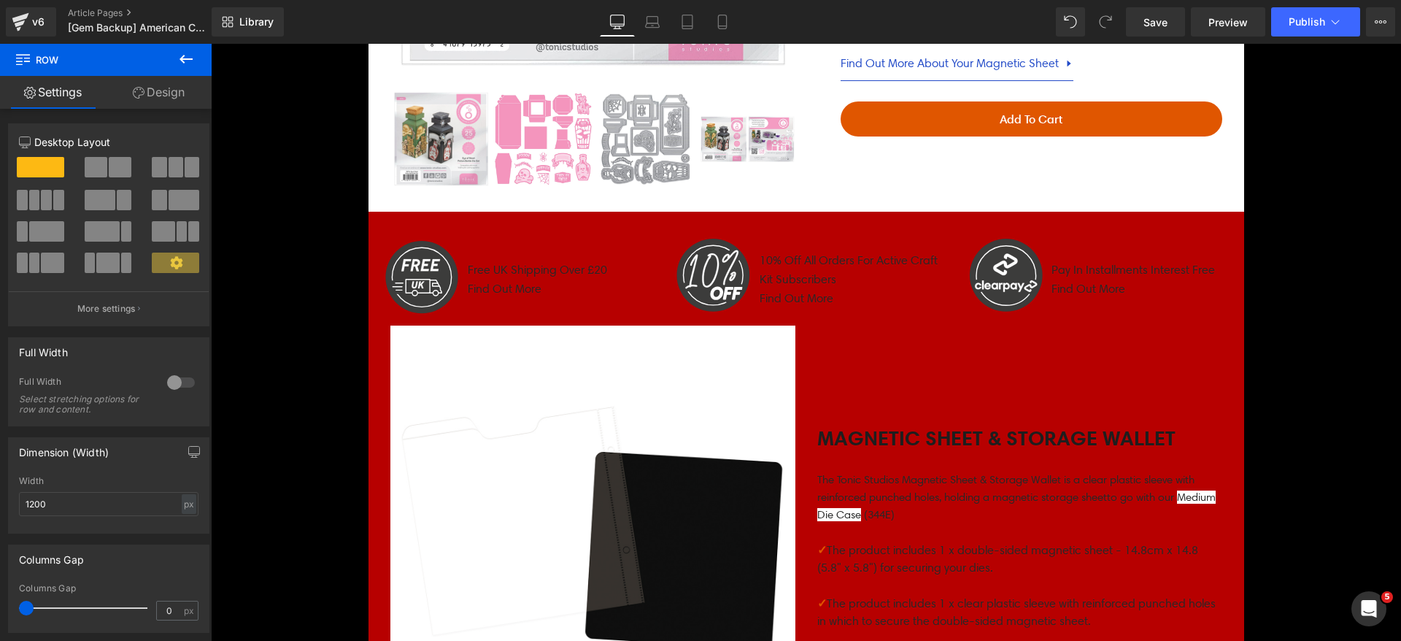
click at [190, 55] on icon at bounding box center [186, 59] width 18 height 18
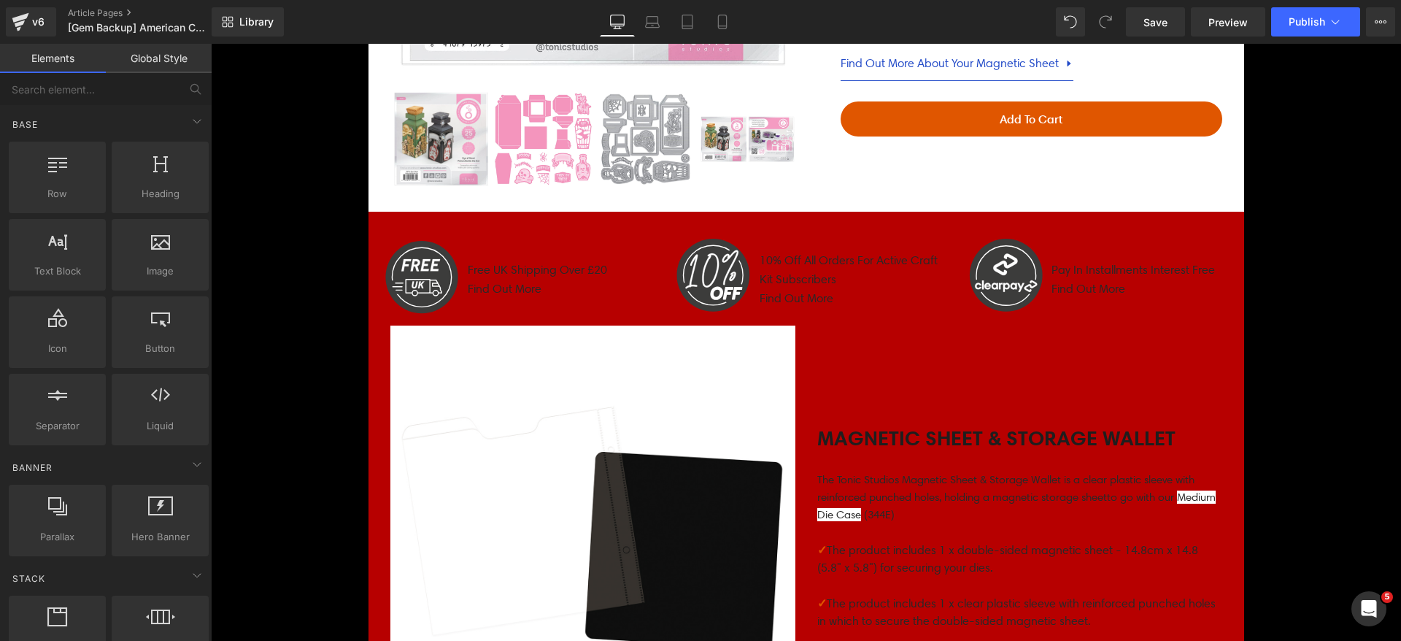
scroll to position [309, 0]
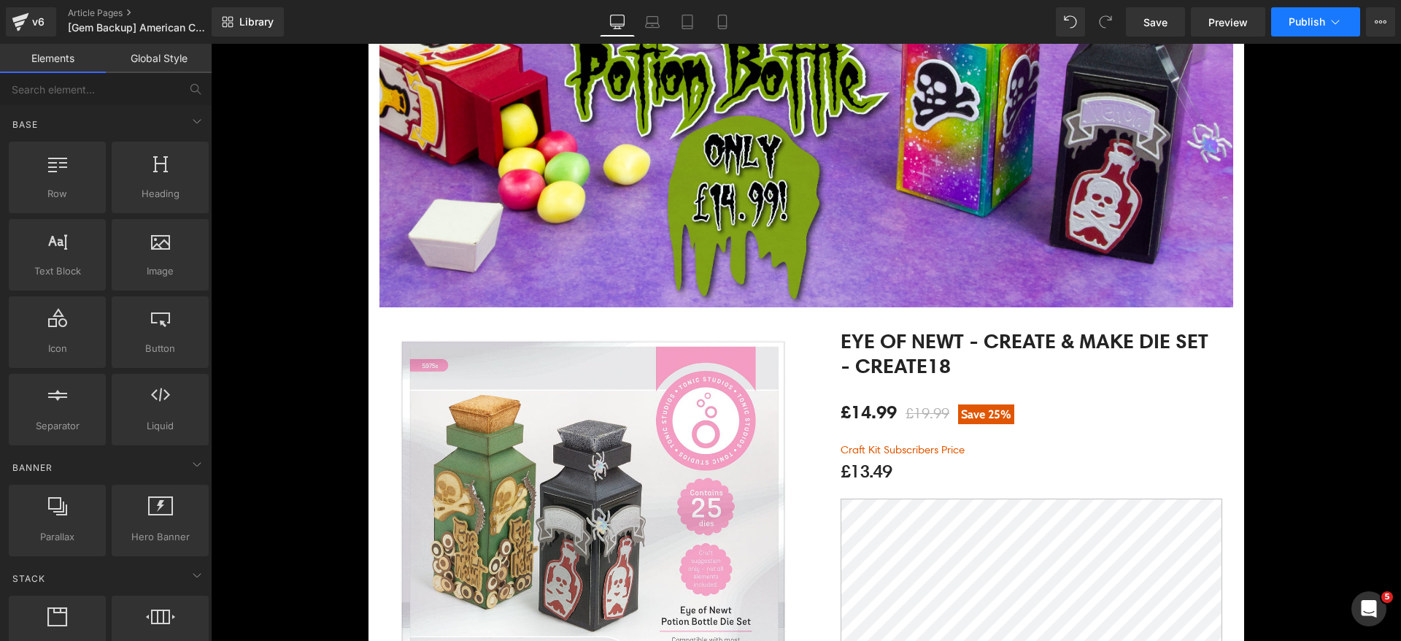
click at [1327, 13] on button "Publish" at bounding box center [1315, 21] width 89 height 29
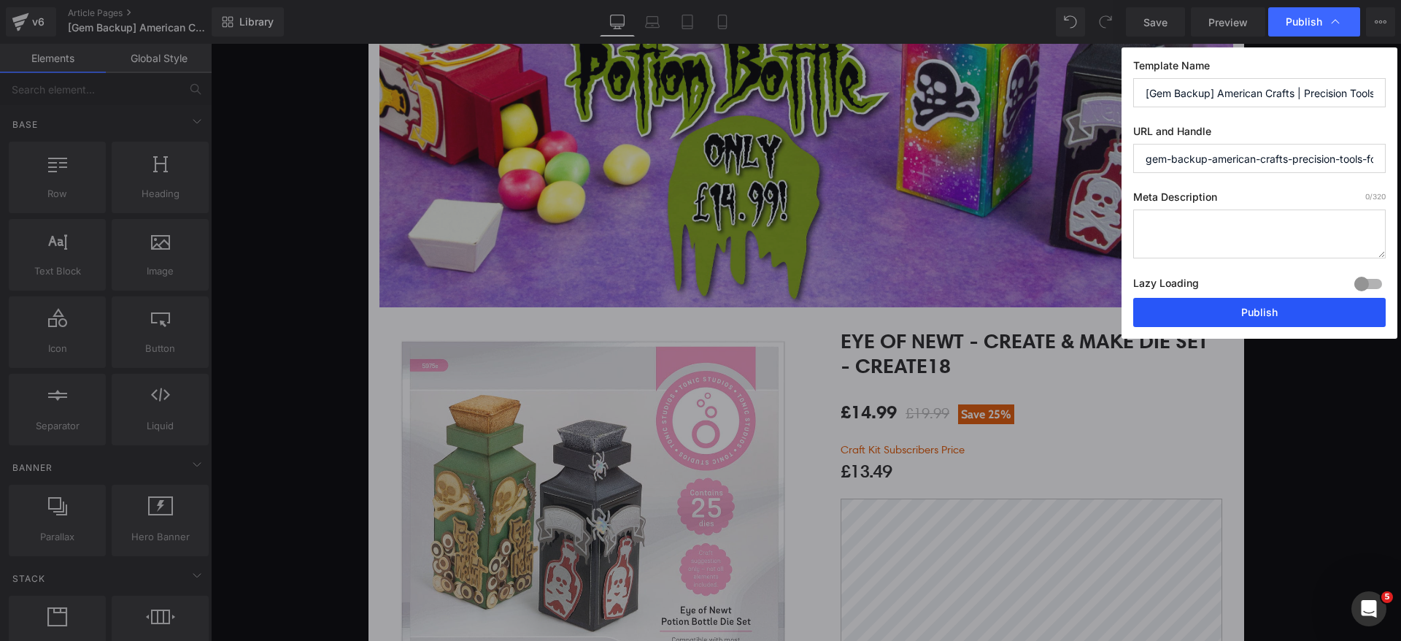
click at [1271, 313] on button "Publish" at bounding box center [1259, 312] width 252 height 29
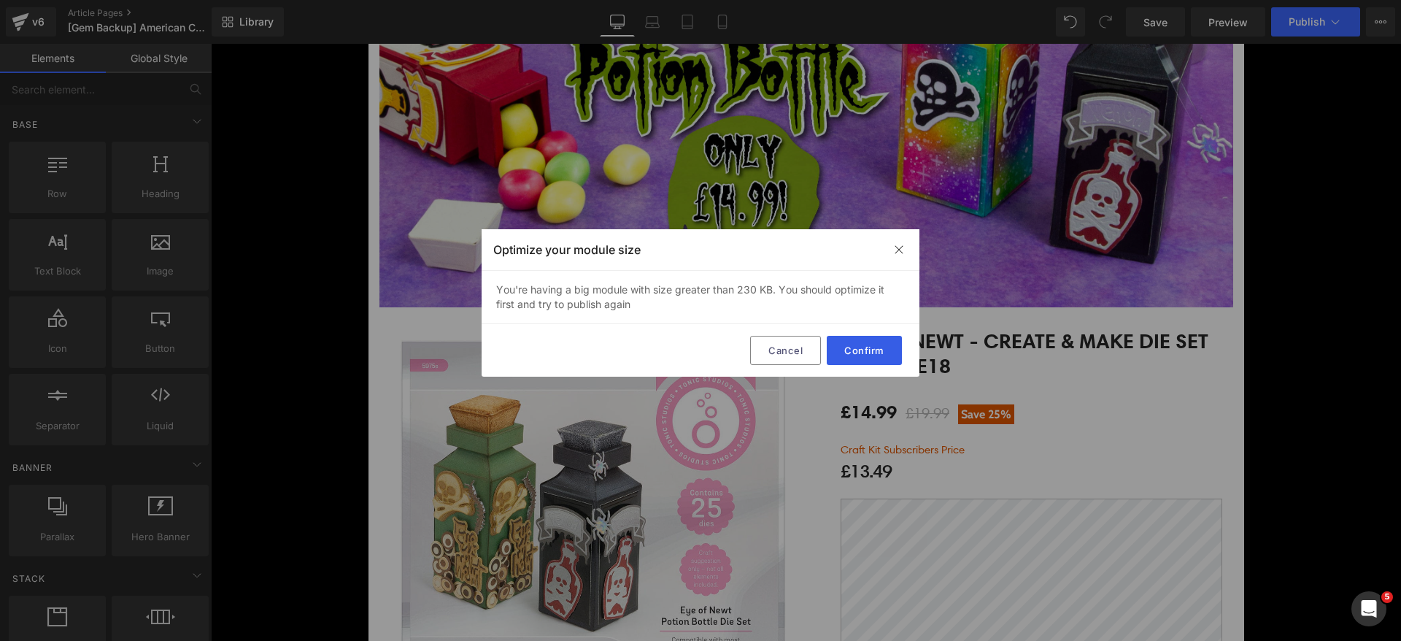
click at [862, 354] on button "Confirm" at bounding box center [864, 350] width 75 height 29
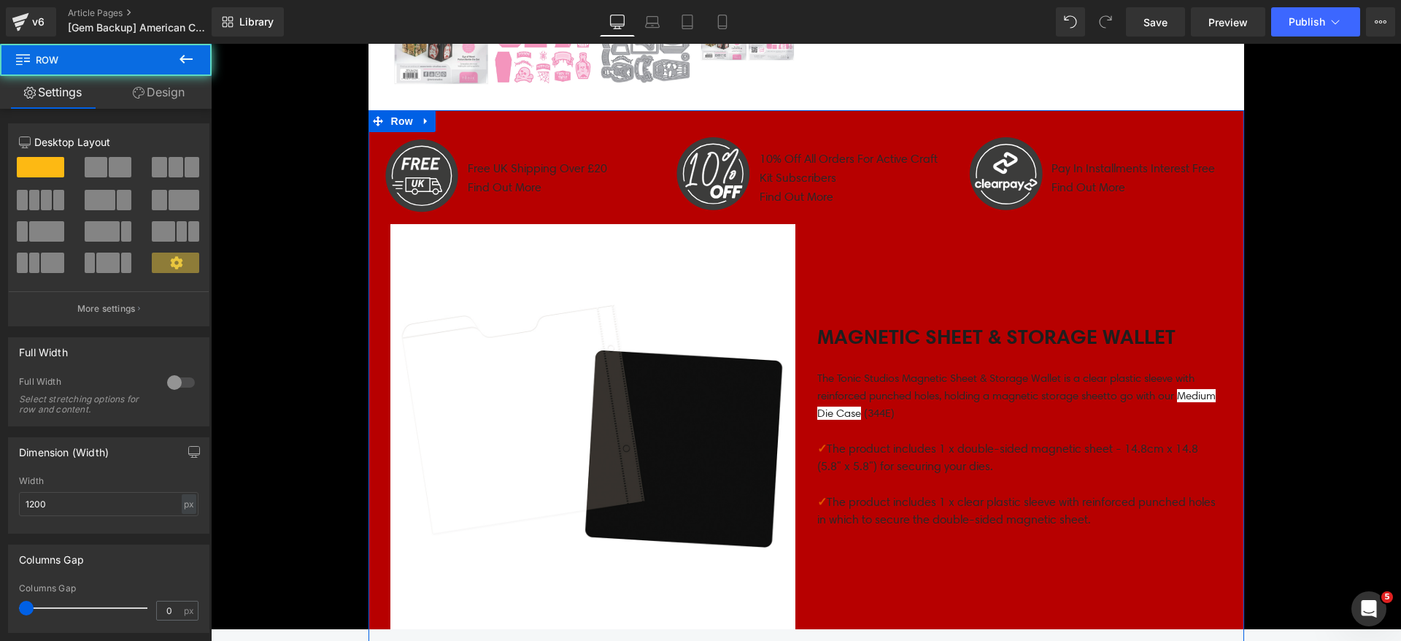
scroll to position [1075, 0]
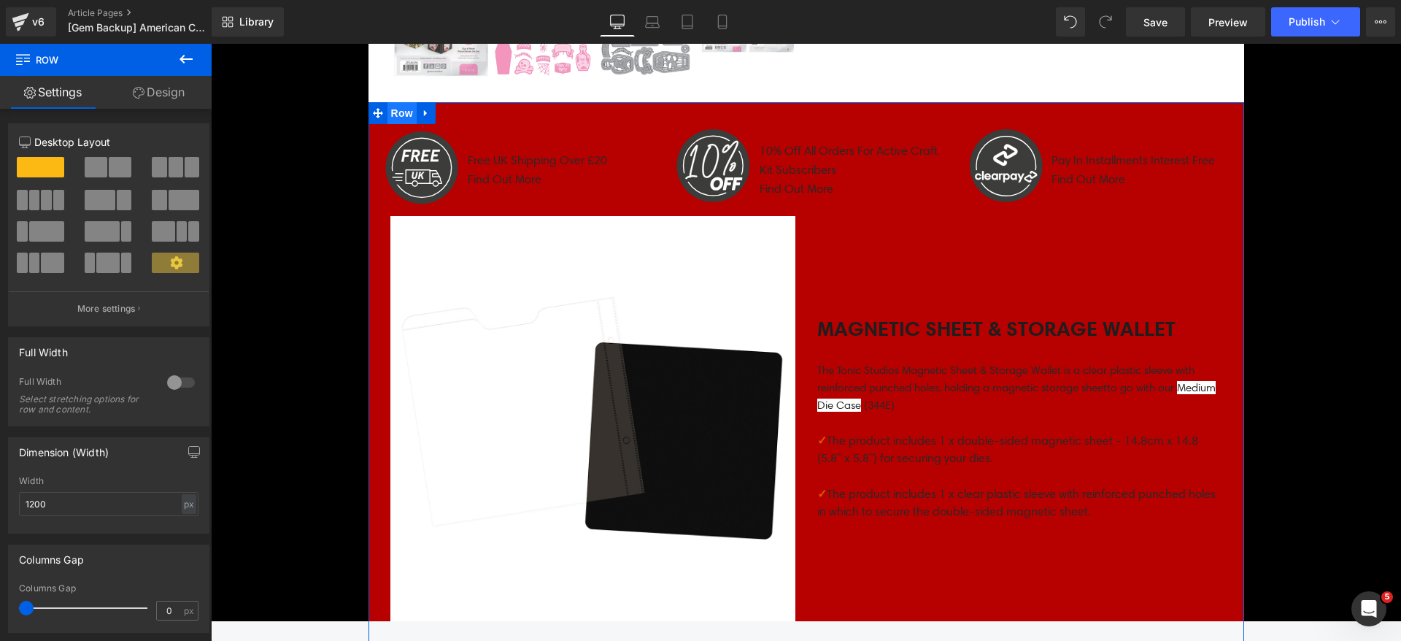
click at [396, 112] on span "Row" at bounding box center [401, 113] width 29 height 22
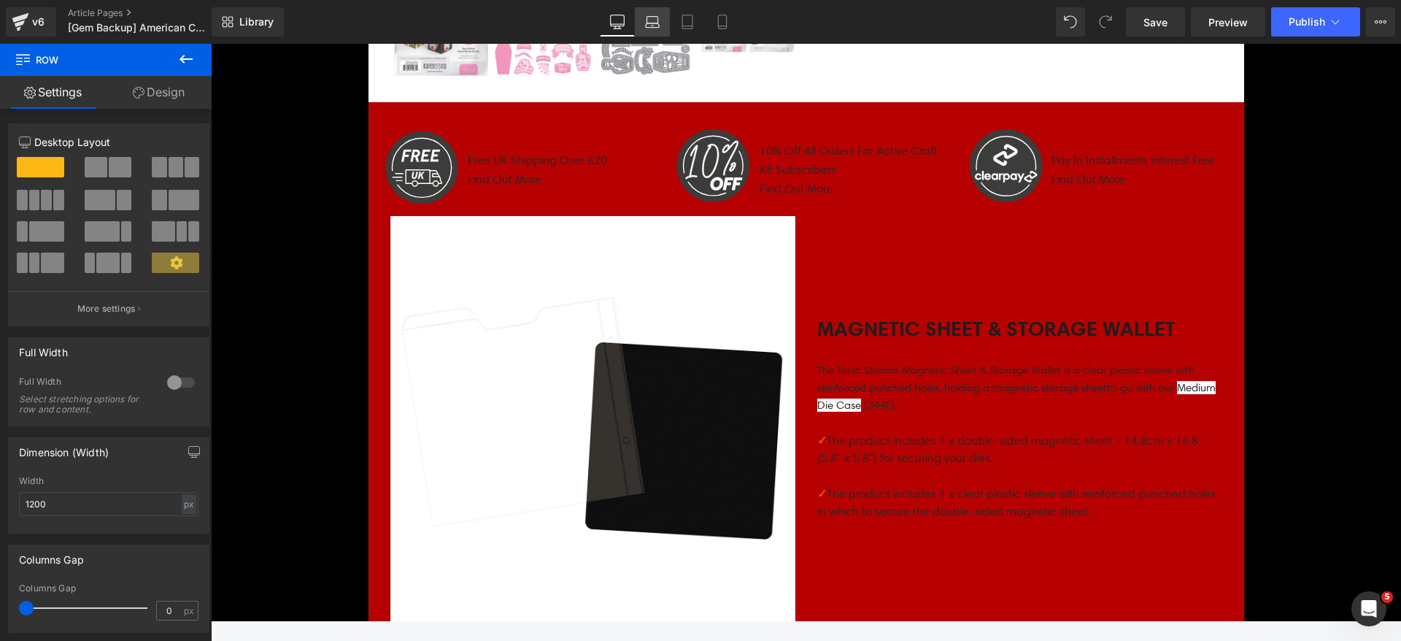
click at [658, 30] on link "Laptop" at bounding box center [652, 21] width 35 height 29
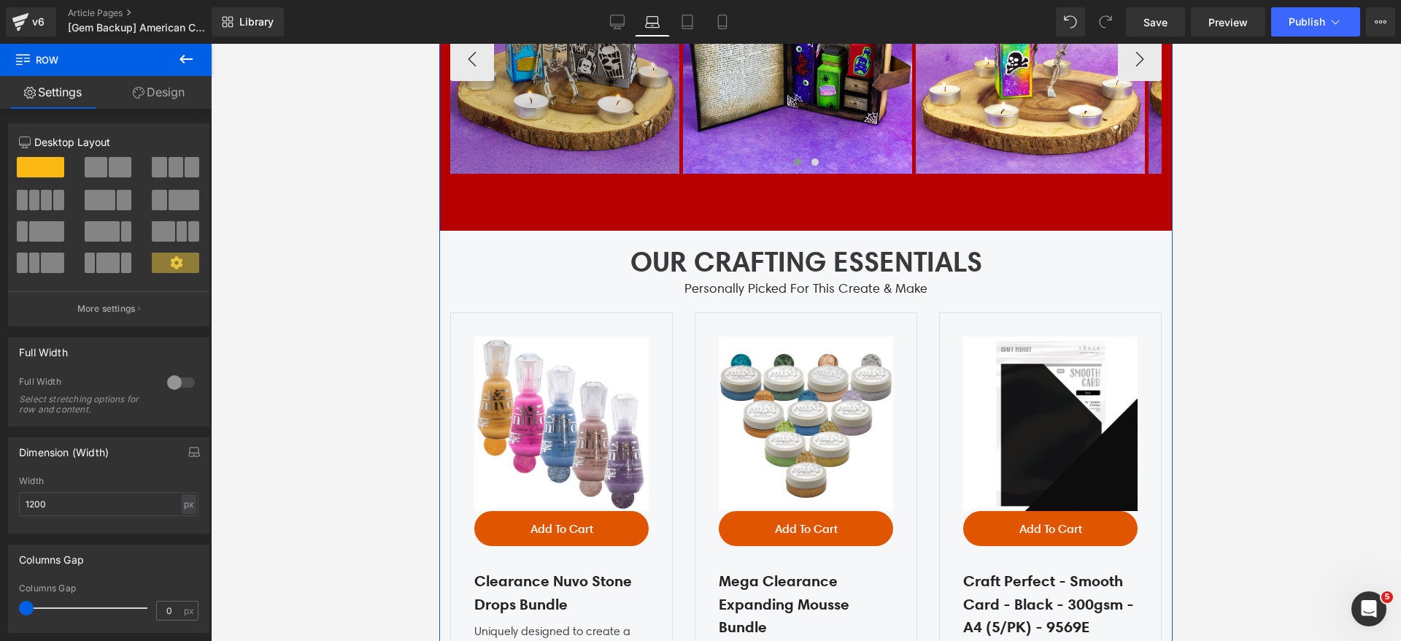
scroll to position [3165, 0]
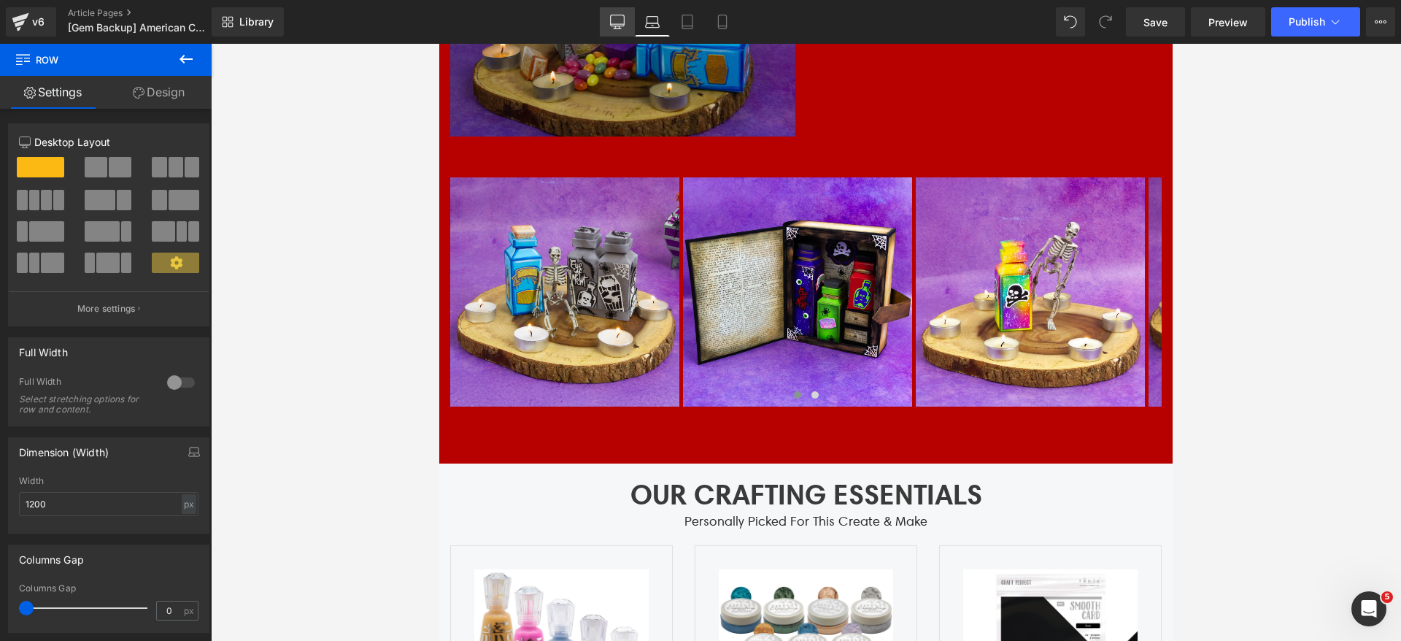
click at [619, 25] on icon at bounding box center [617, 22] width 15 height 15
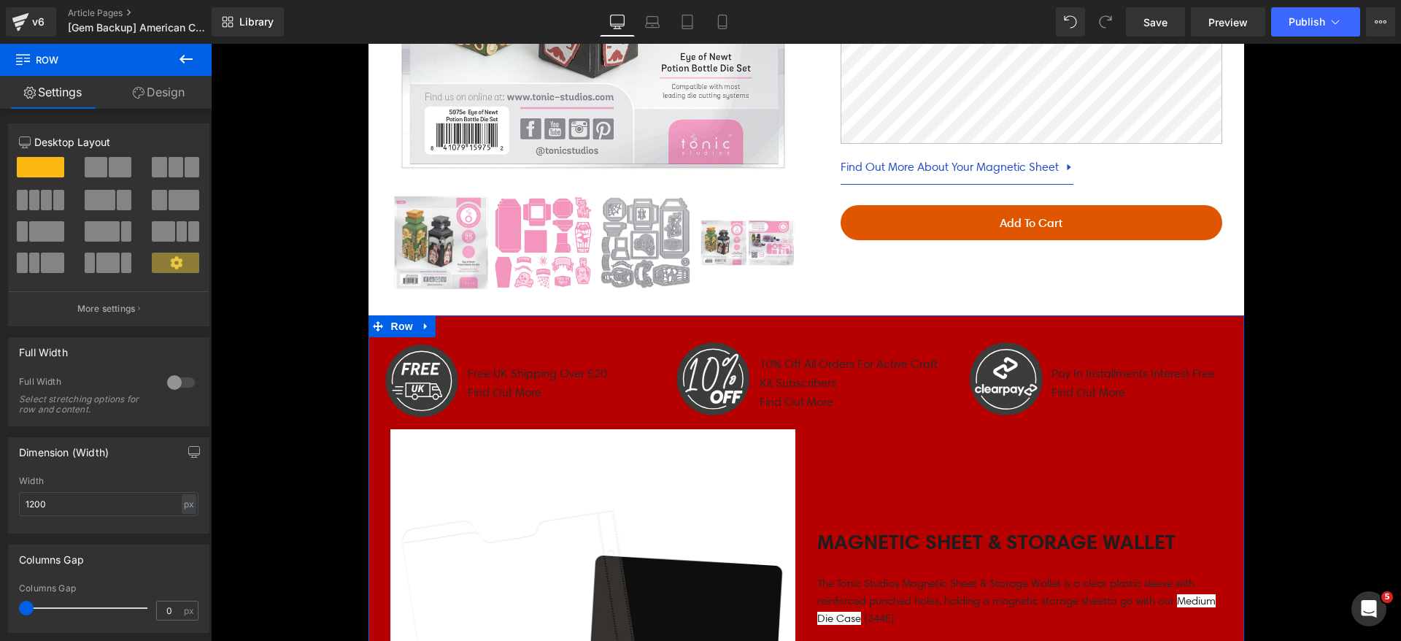
scroll to position [803, 0]
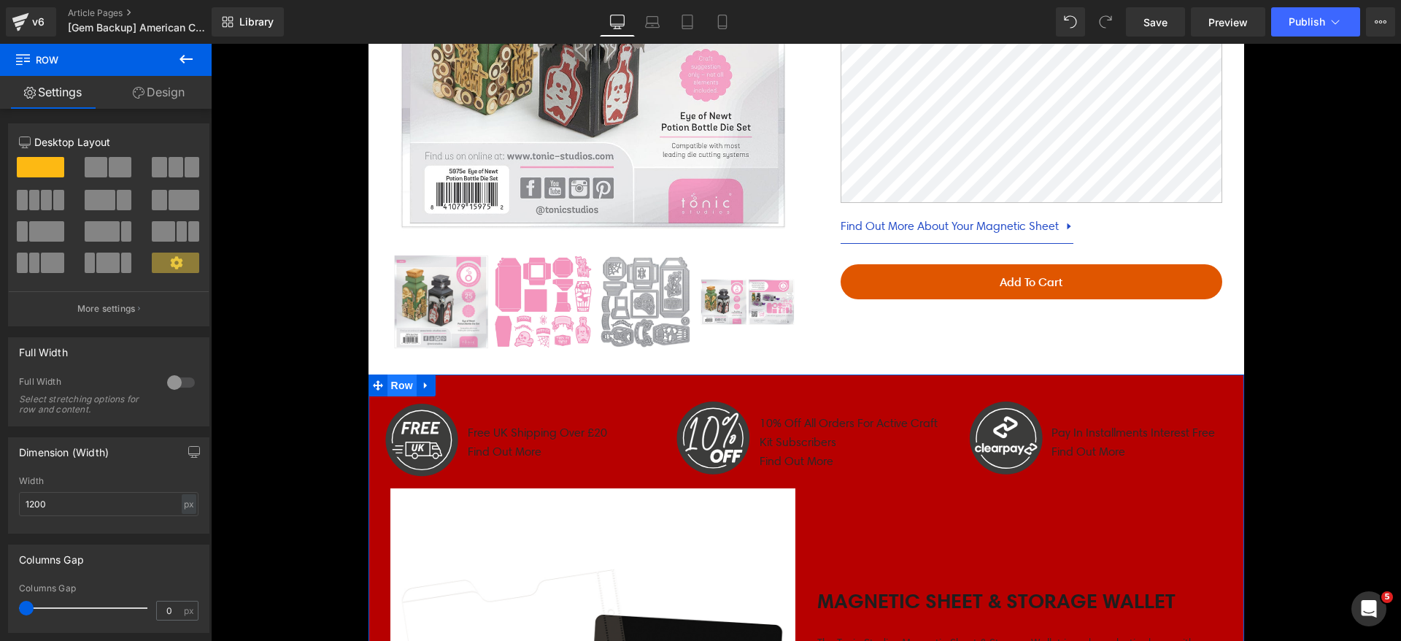
click at [392, 387] on span "Row" at bounding box center [401, 385] width 29 height 22
drag, startPoint x: 196, startPoint y: 55, endPoint x: 145, endPoint y: 68, distance: 52.6
click at [196, 55] on button at bounding box center [186, 60] width 51 height 32
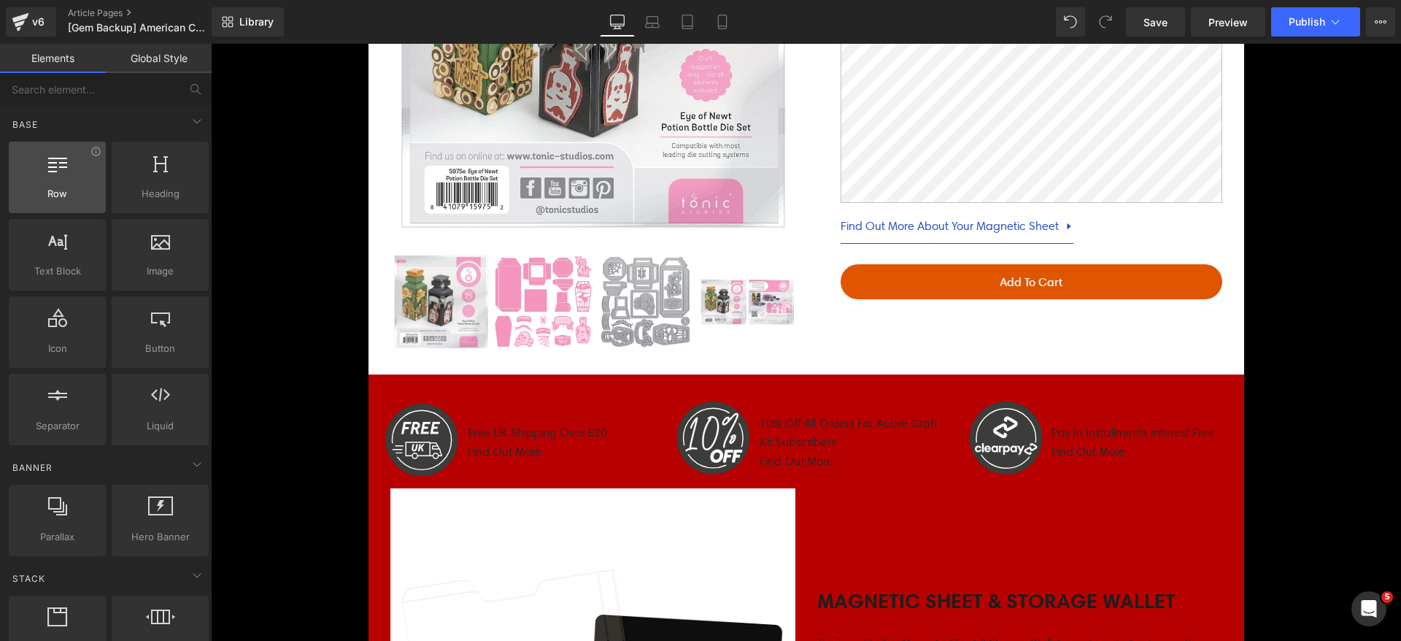
drag, startPoint x: 50, startPoint y: 217, endPoint x: 52, endPoint y: 185, distance: 32.1
click at [52, 211] on div "Row rows, columns, layouts, div Heading headings, titles, h1,h2,h3,h4,h5,h6 Tex…" at bounding box center [109, 293] width 206 height 309
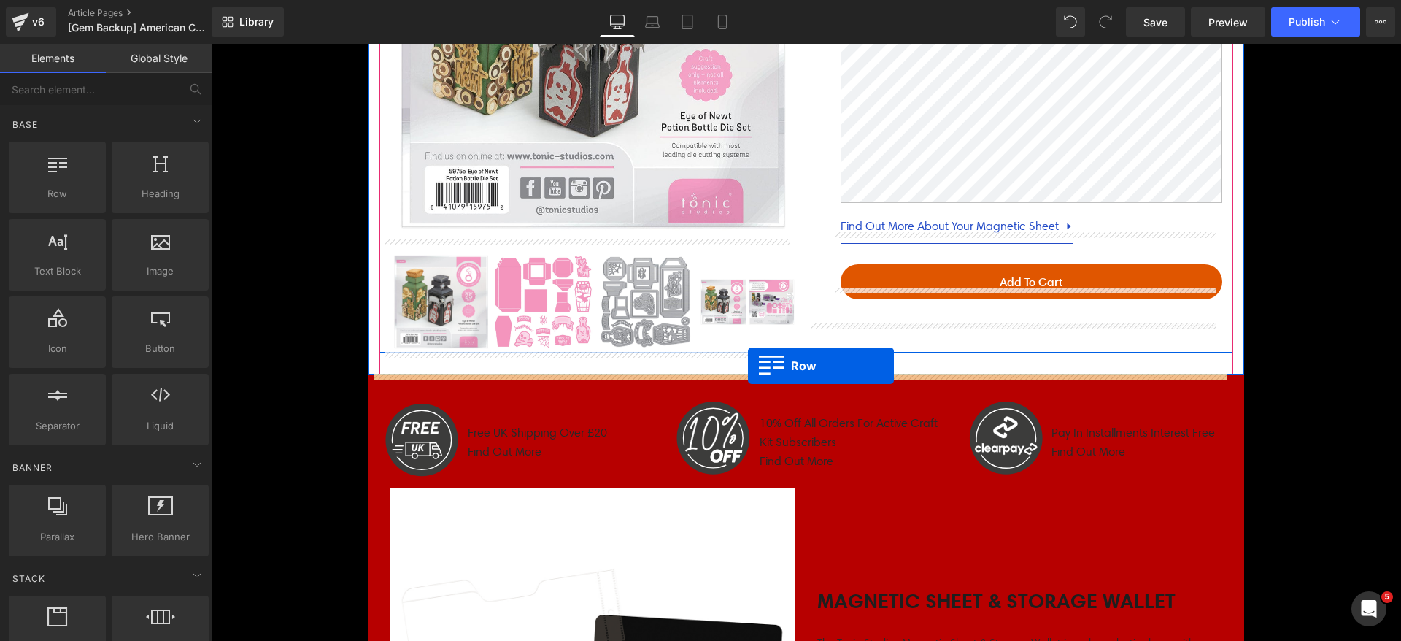
drag, startPoint x: 263, startPoint y: 223, endPoint x: 748, endPoint y: 366, distance: 504.9
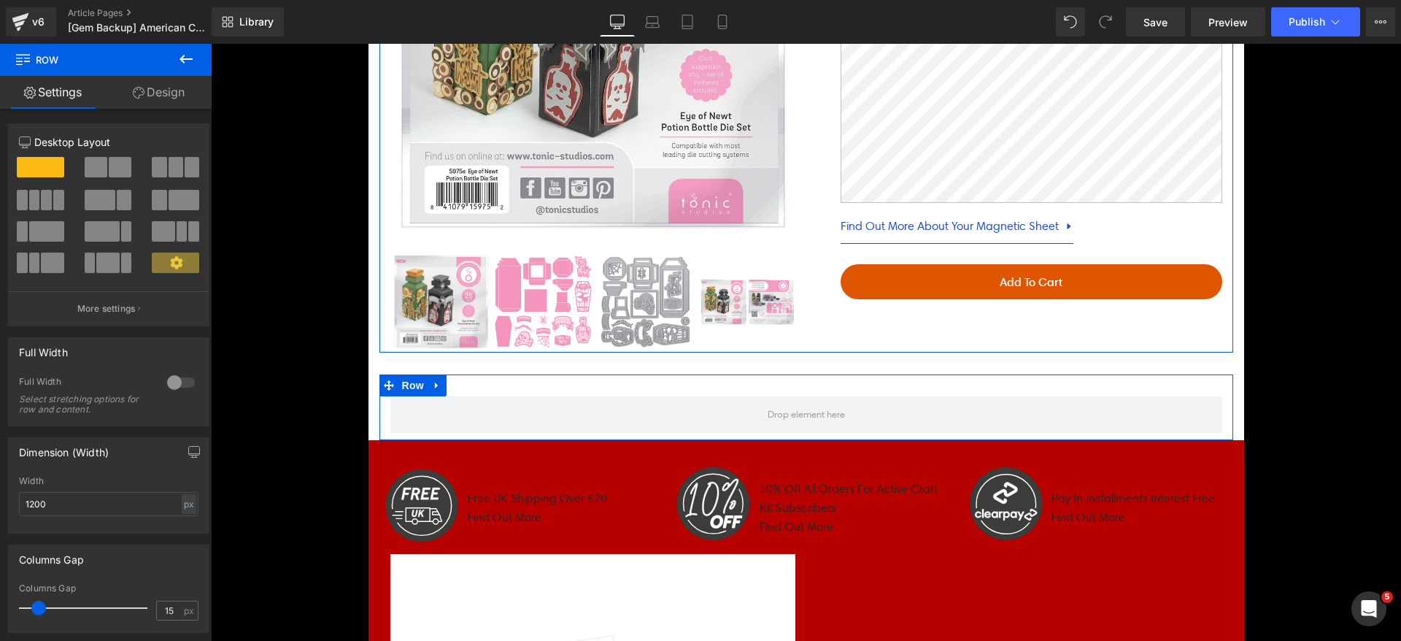
click at [176, 378] on div at bounding box center [180, 382] width 35 height 23
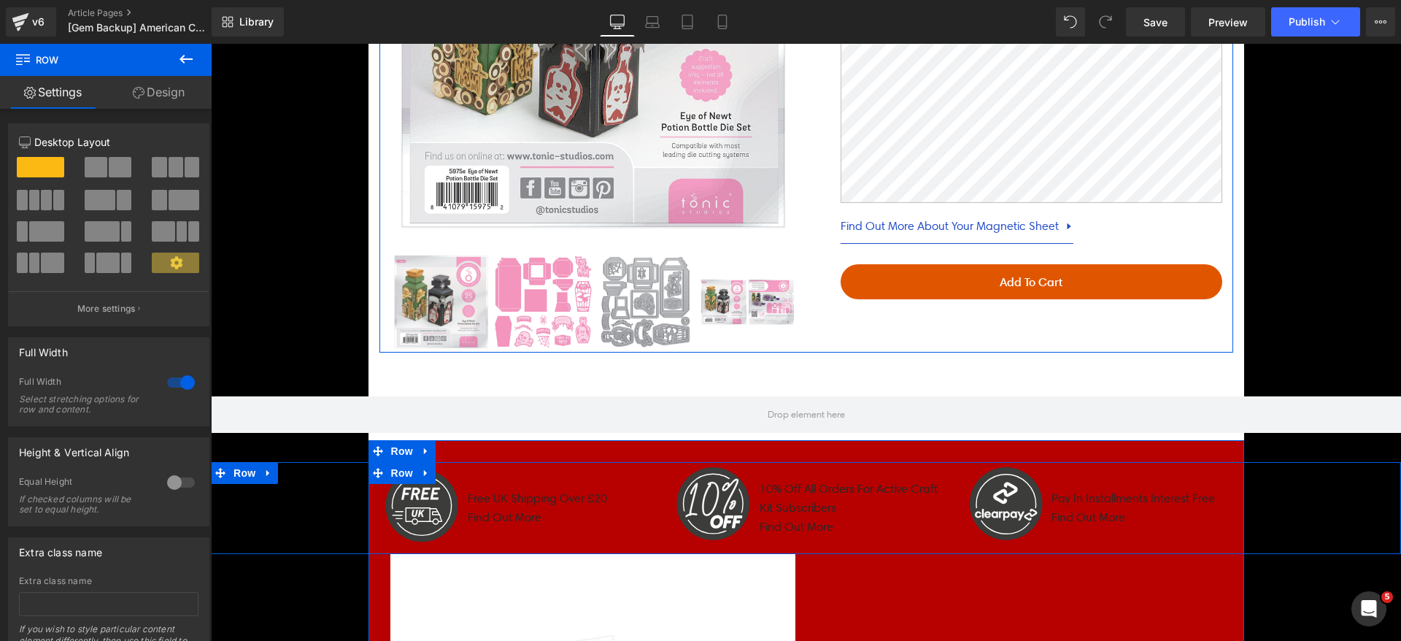
click at [368, 517] on div ".st0{fill:#3C3C3B;} .st1{fill:none;stroke:#FFFFFF;stroke-width:7;stroke-miterli…" at bounding box center [514, 508] width 292 height 92
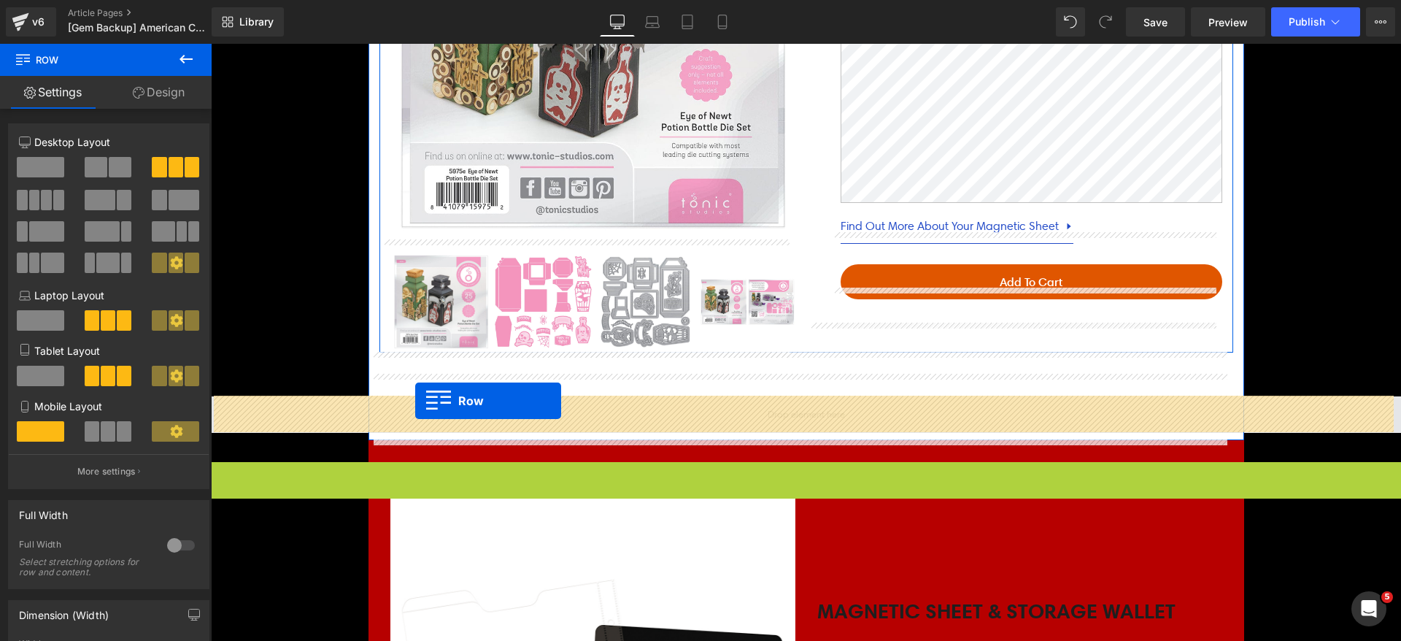
drag, startPoint x: 237, startPoint y: 471, endPoint x: 415, endPoint y: 401, distance: 191.3
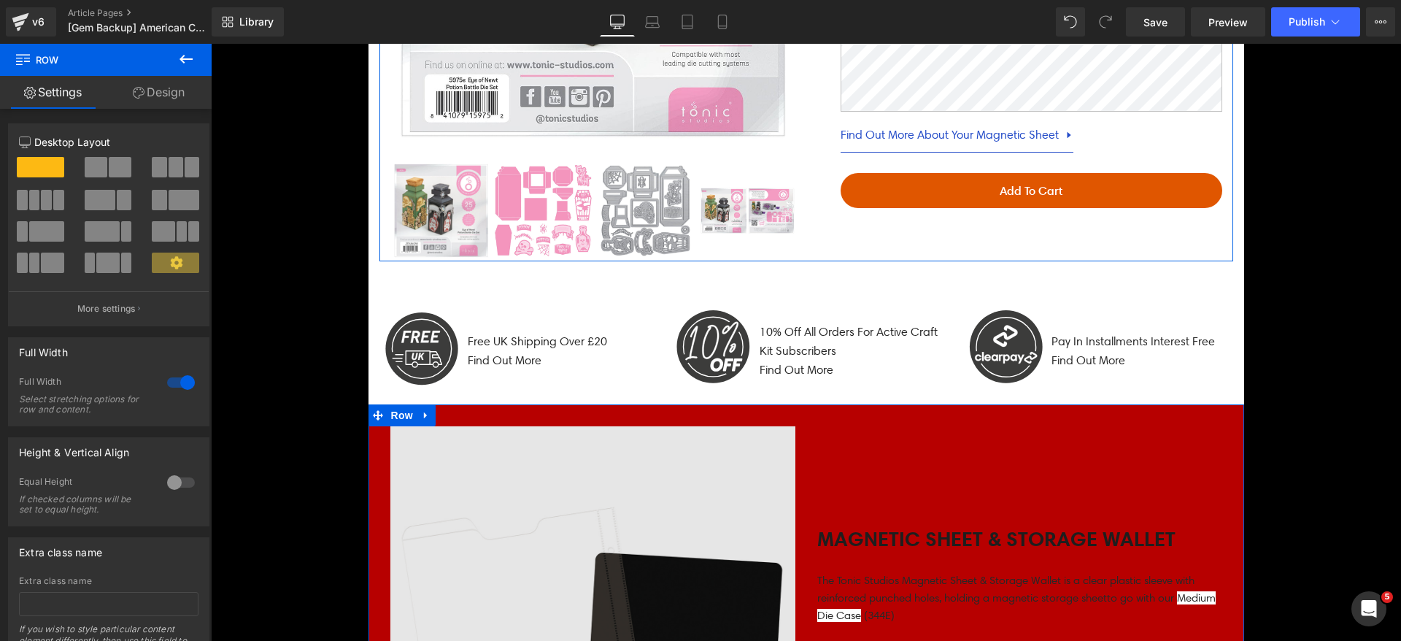
scroll to position [1022, 0]
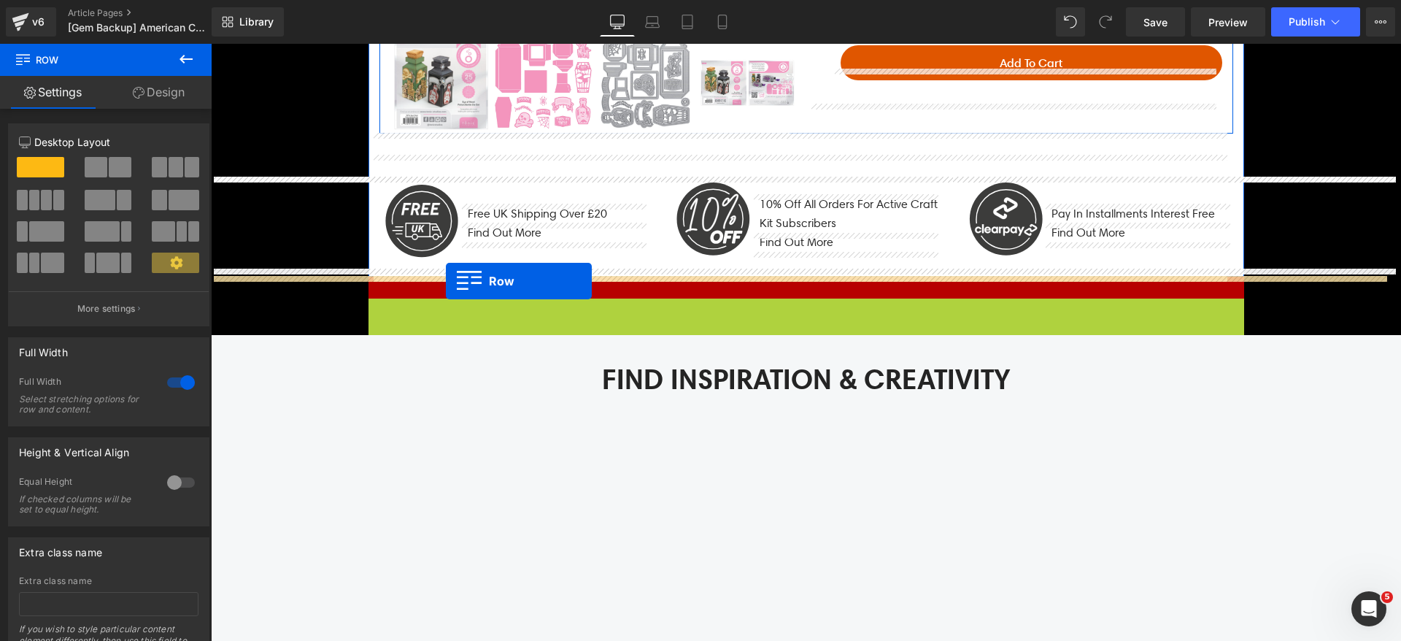
drag, startPoint x: 387, startPoint y: 316, endPoint x: 446, endPoint y: 281, distance: 68.7
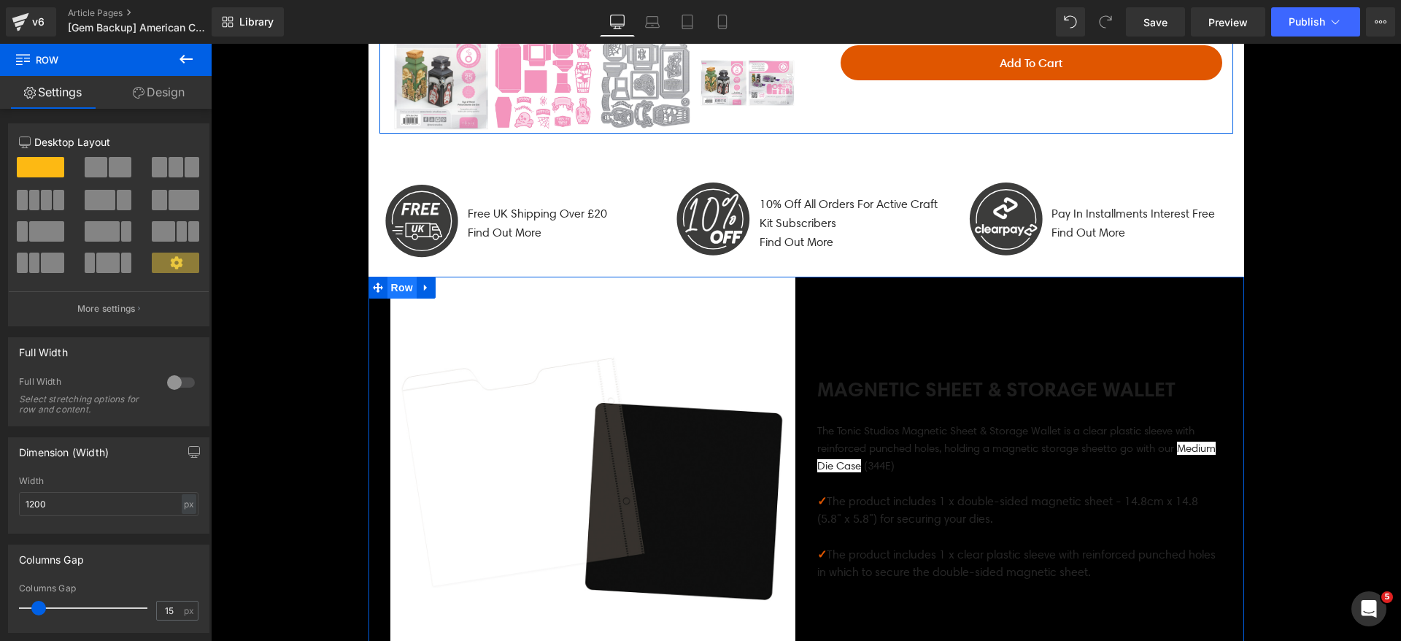
click at [395, 285] on span "Row" at bounding box center [401, 288] width 29 height 22
click at [144, 90] on link "Design" at bounding box center [159, 92] width 106 height 33
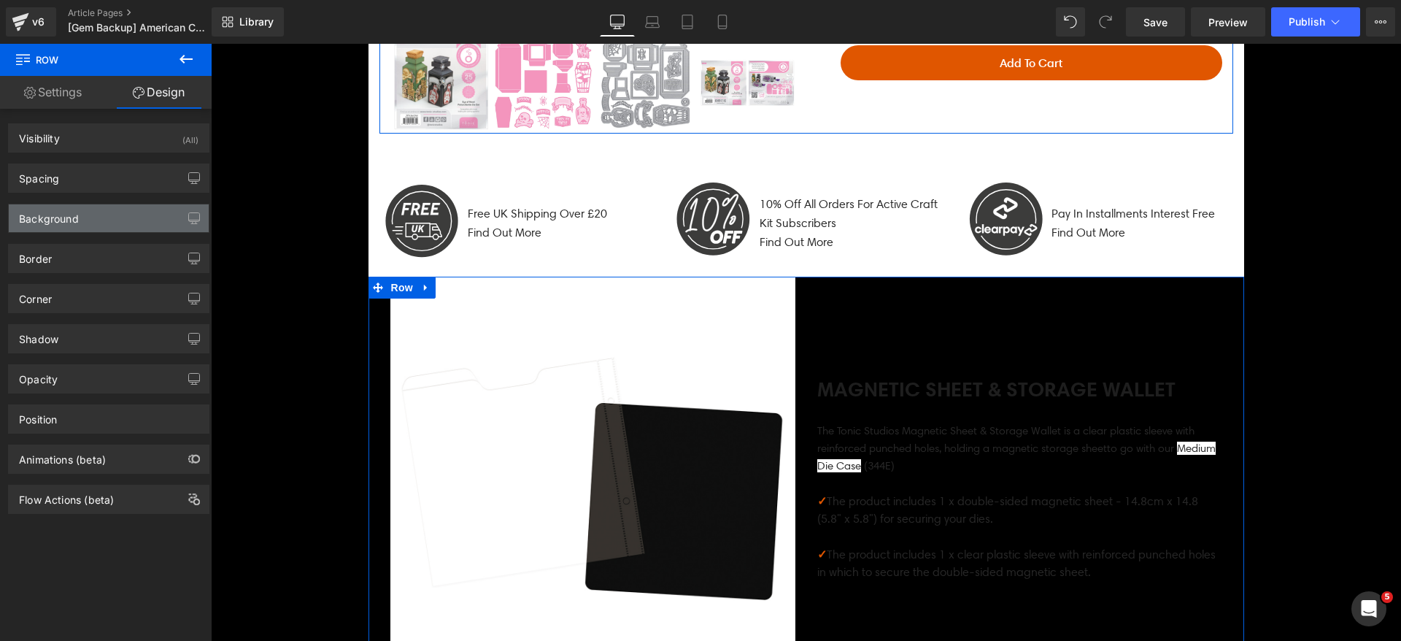
click at [53, 216] on div "Background" at bounding box center [49, 214] width 60 height 20
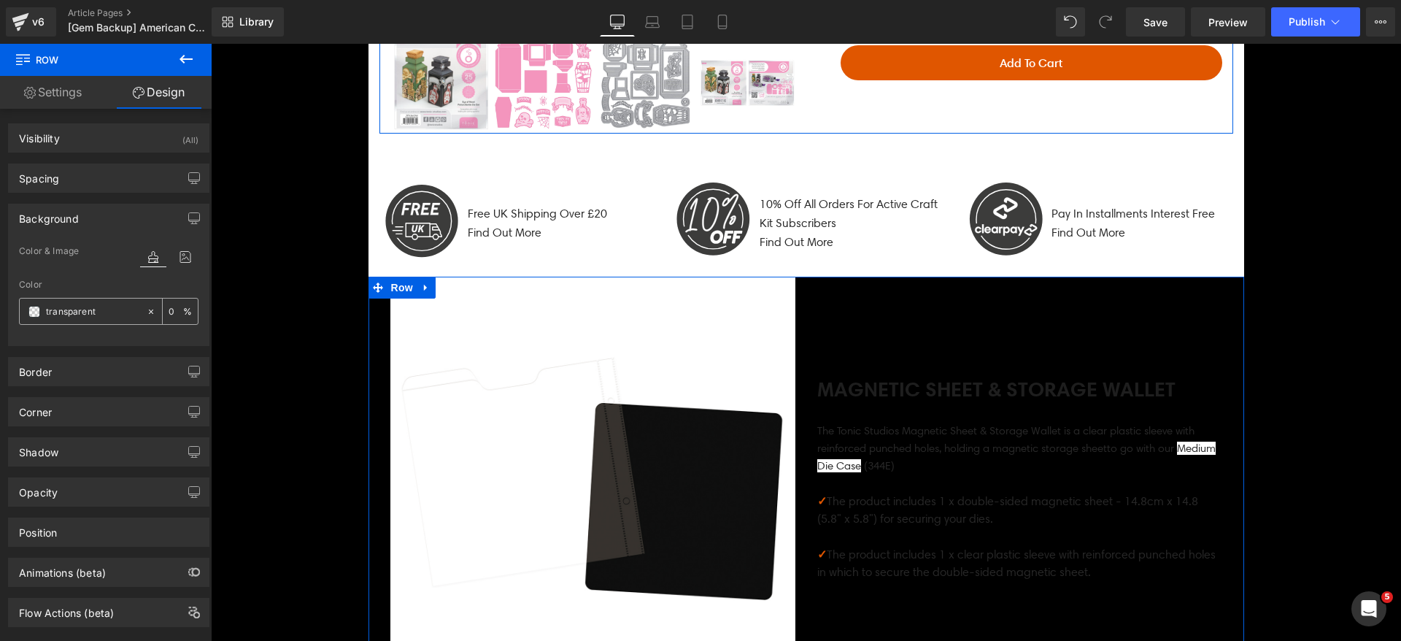
click at [30, 310] on span at bounding box center [34, 312] width 12 height 12
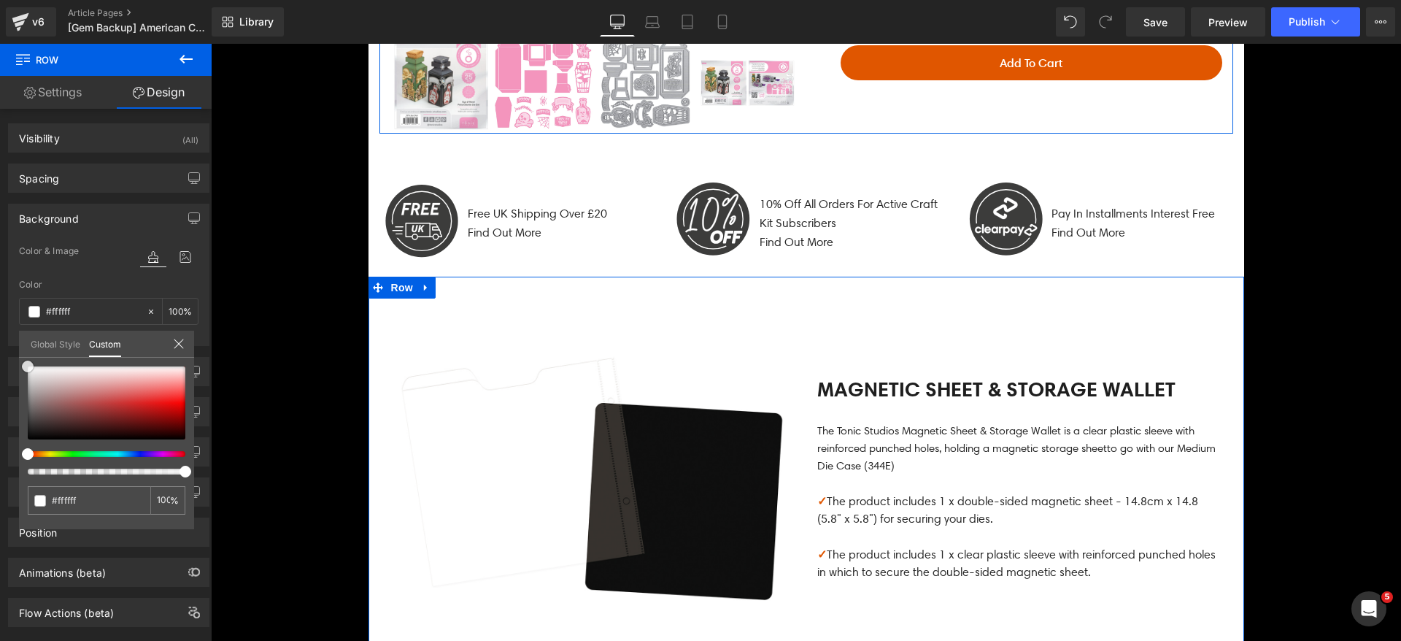
drag, startPoint x: 76, startPoint y: 405, endPoint x: 0, endPoint y: 320, distance: 113.7
click at [0, 322] on div "Background Color & Image color Color transparent 0 % Image Replace Image Upload…" at bounding box center [109, 269] width 218 height 153
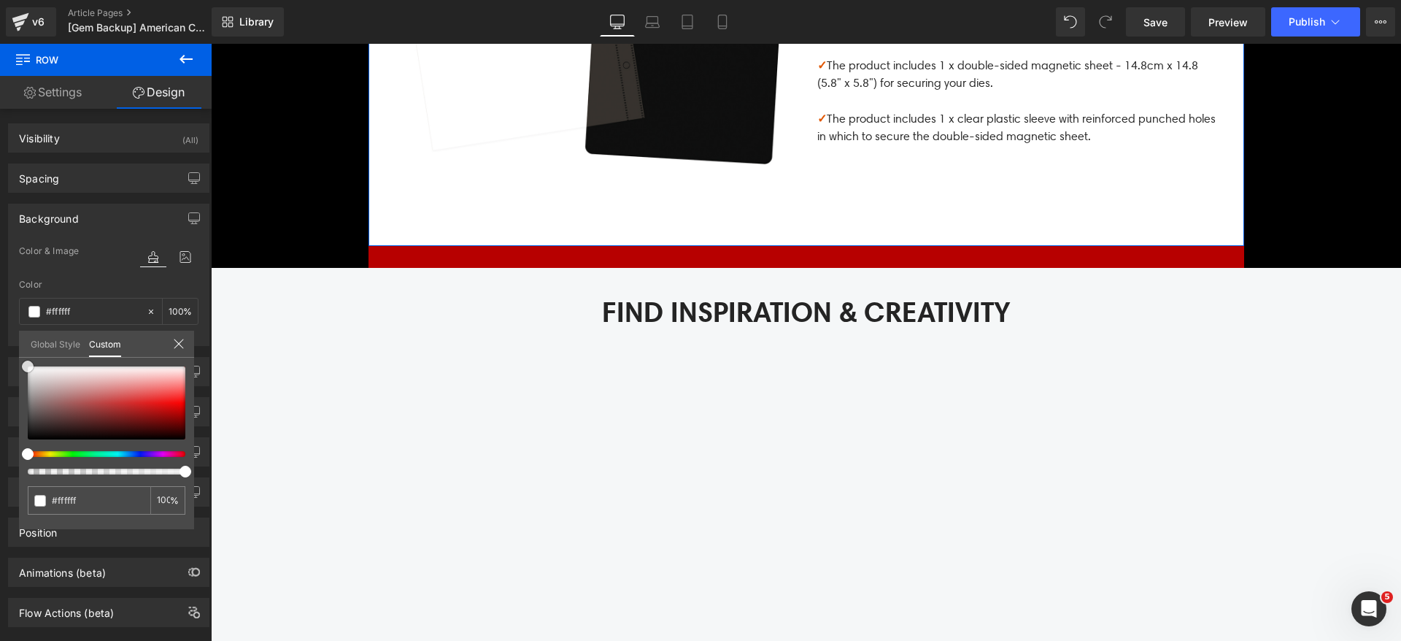
scroll to position [1460, 0]
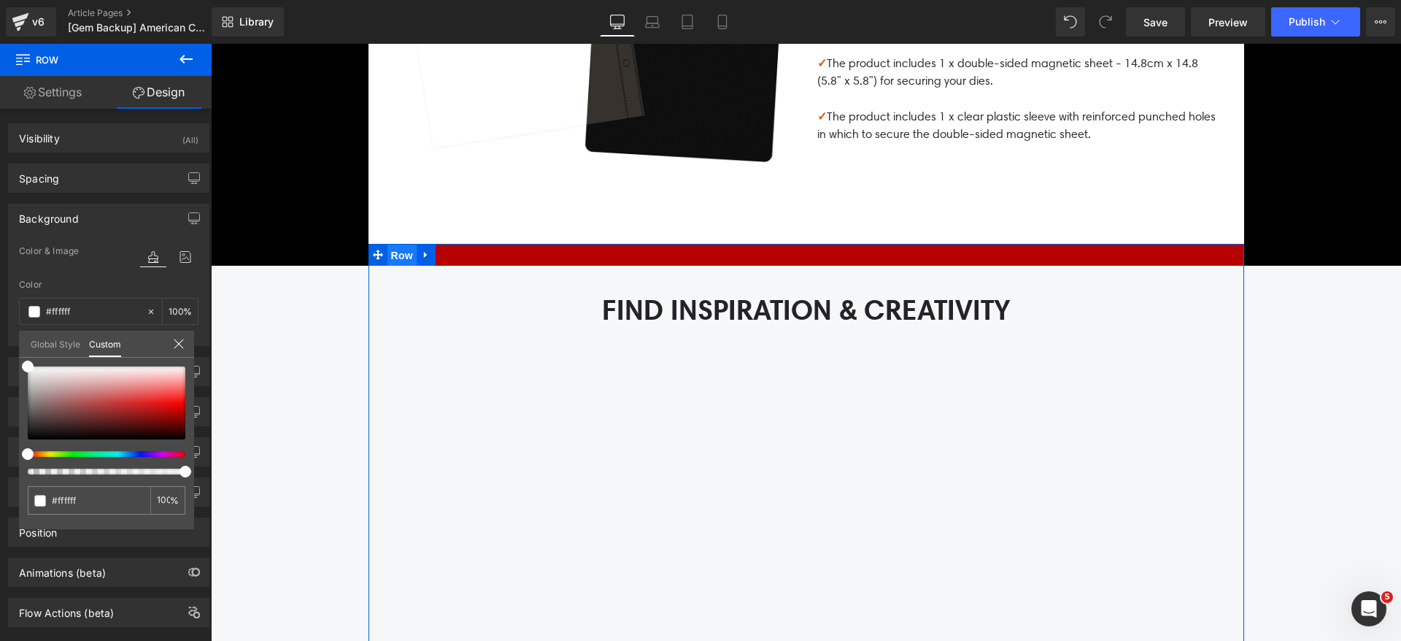
click at [390, 254] on span "Row" at bounding box center [401, 255] width 29 height 22
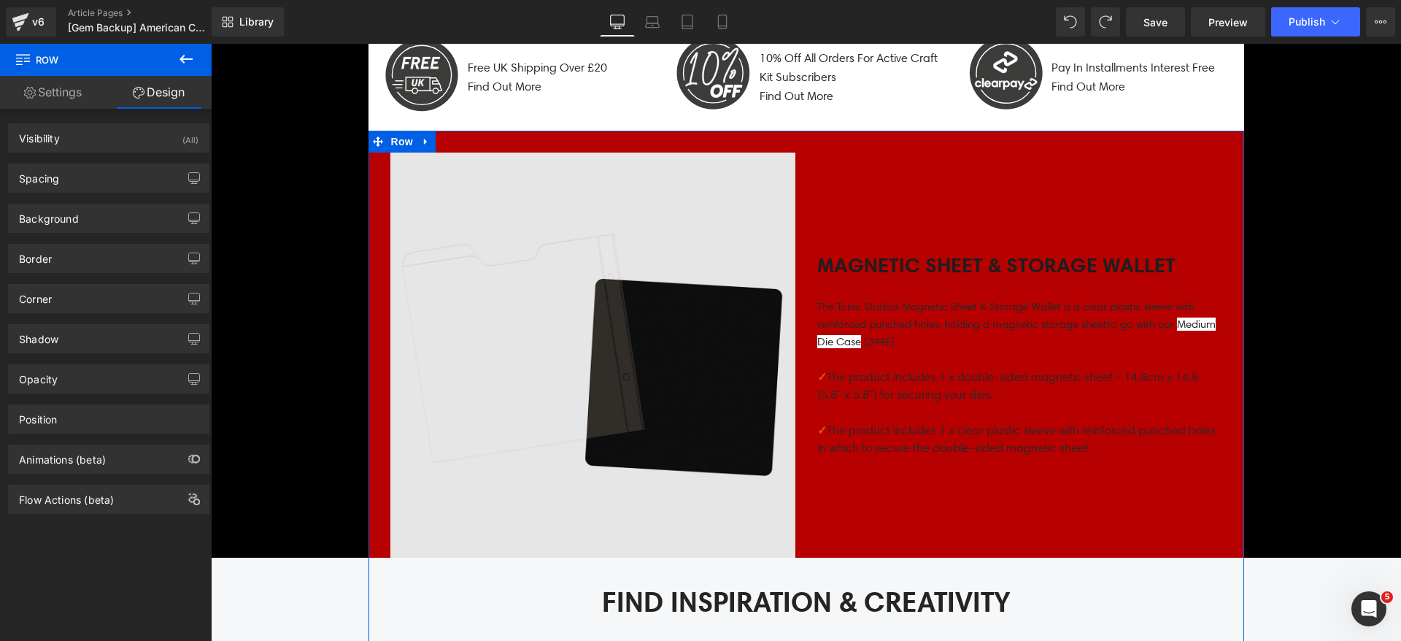
scroll to position [1132, 0]
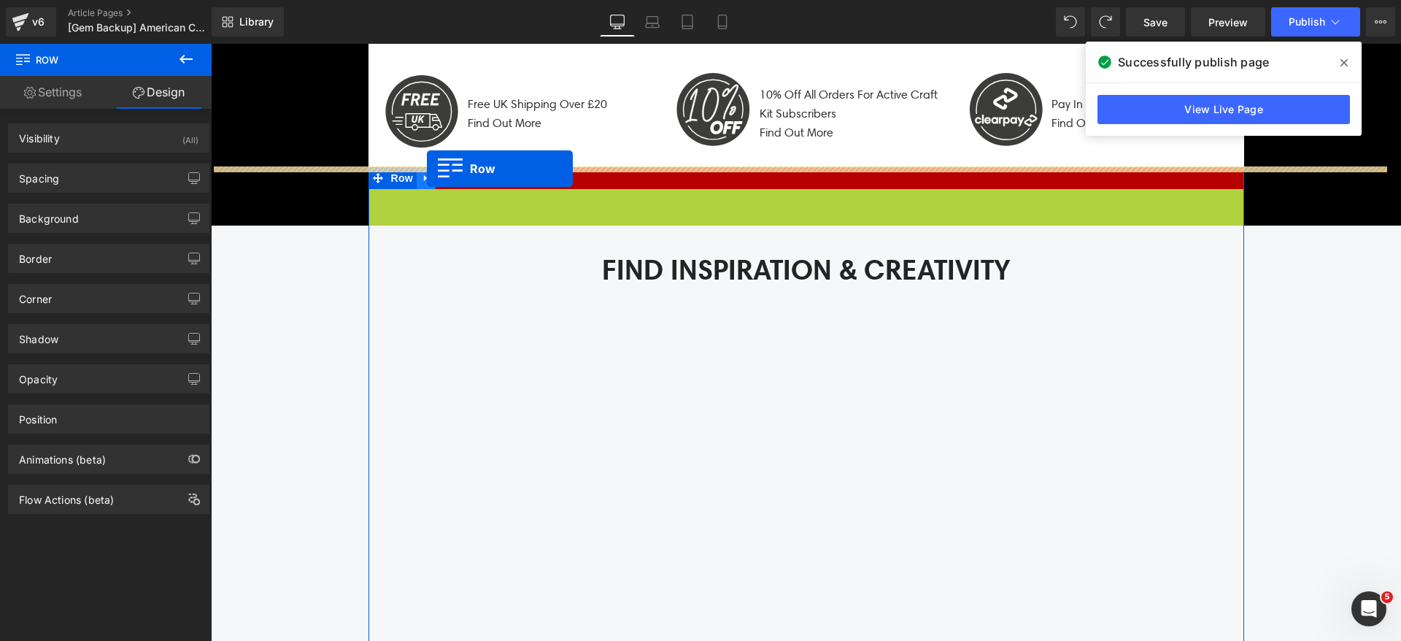
drag, startPoint x: 393, startPoint y: 200, endPoint x: 427, endPoint y: 169, distance: 45.9
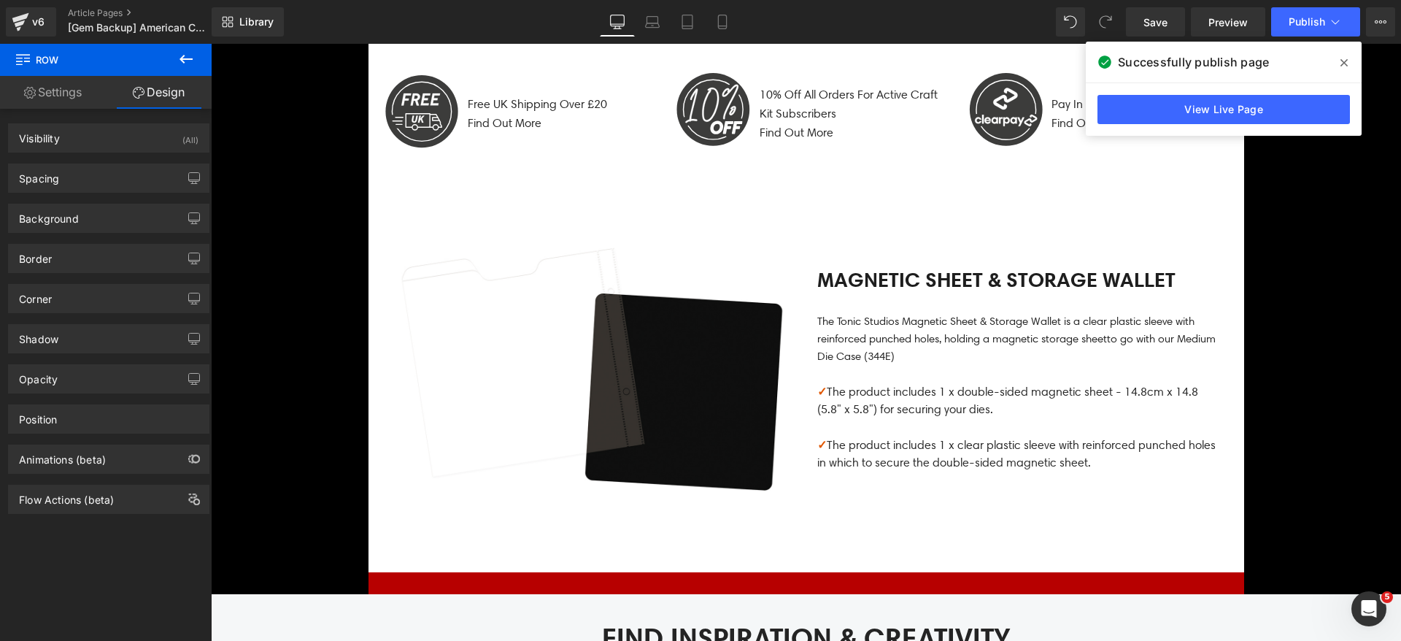
click at [1117, 23] on button at bounding box center [1105, 21] width 29 height 29
click at [1117, 23] on span at bounding box center [1105, 21] width 29 height 29
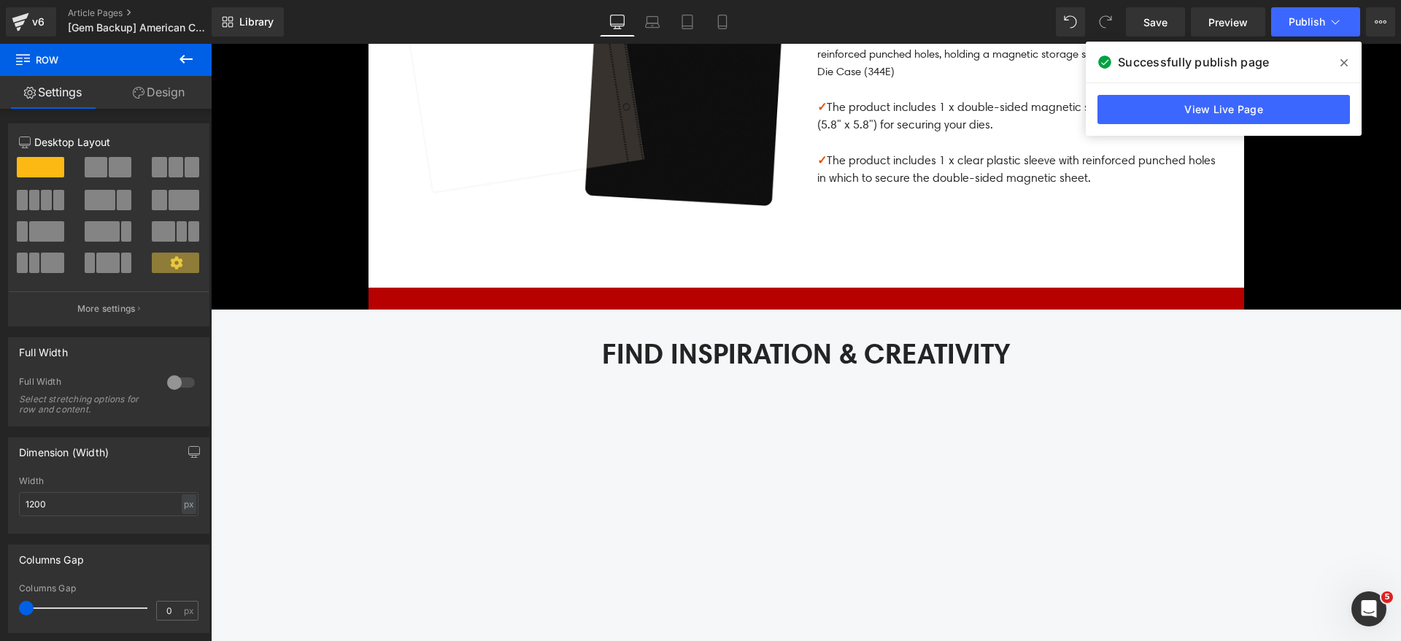
scroll to position [1492, 0]
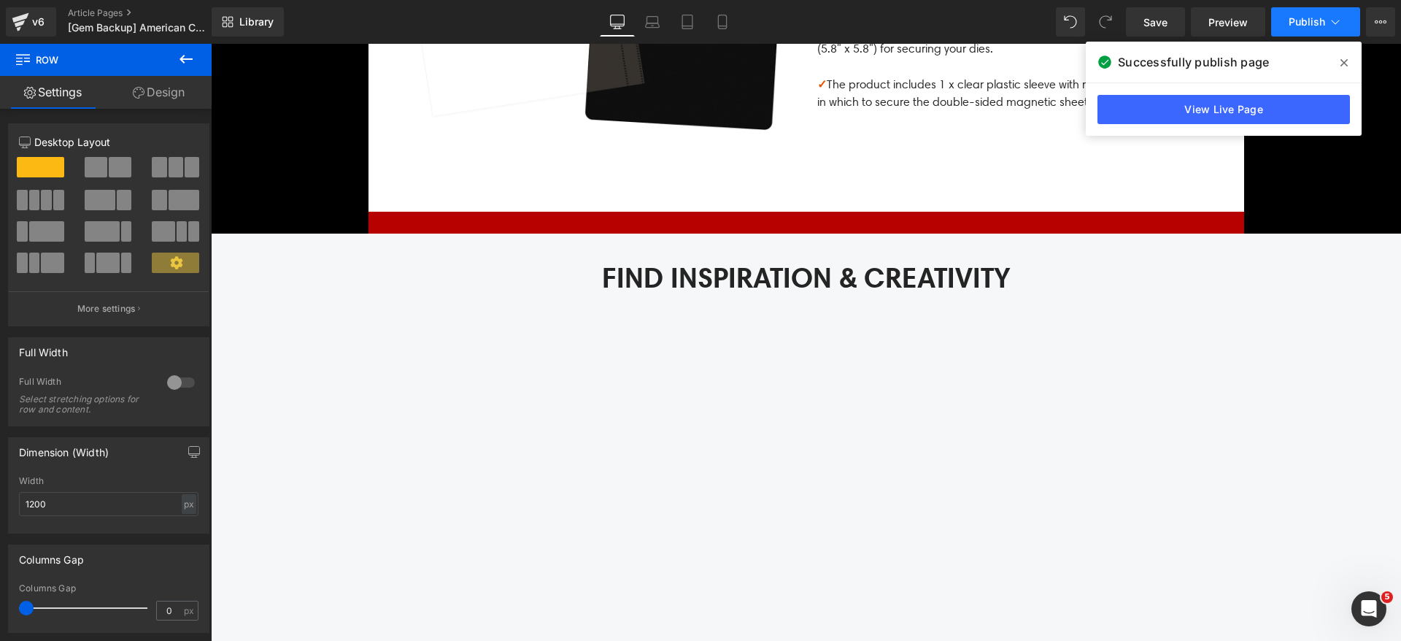
click at [1289, 10] on button "Publish" at bounding box center [1315, 21] width 89 height 29
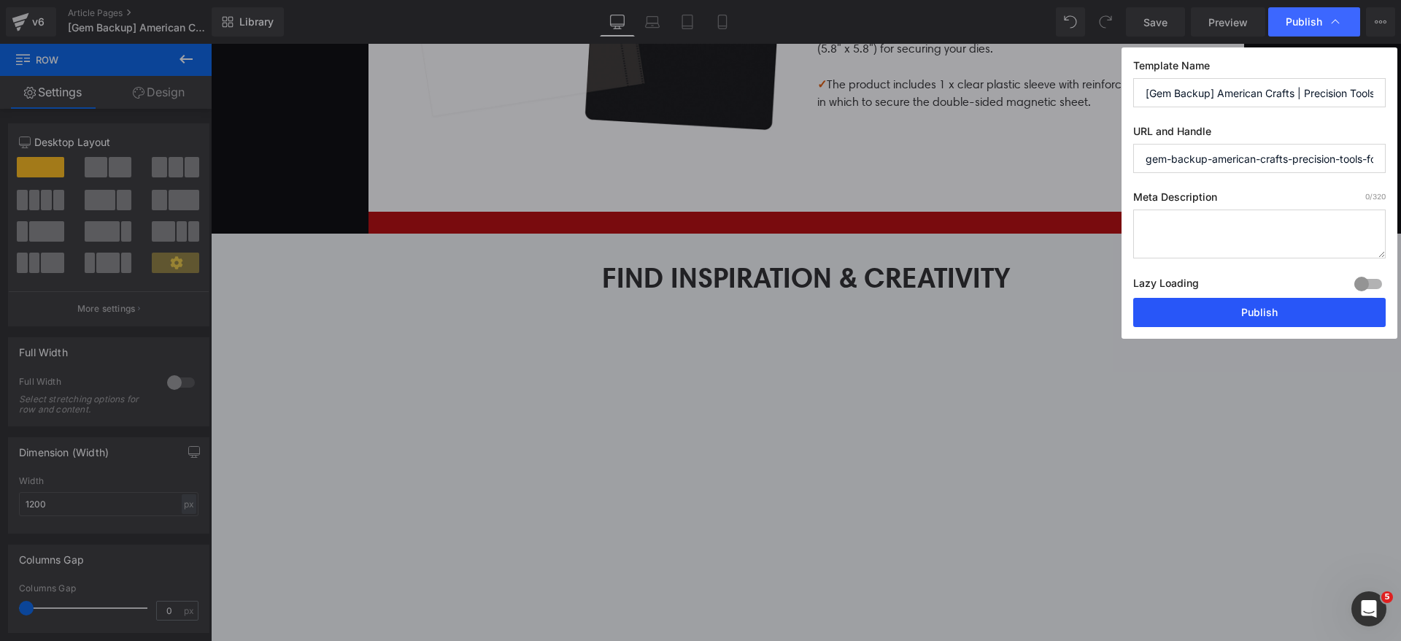
click at [1215, 299] on button "Publish" at bounding box center [1259, 312] width 252 height 29
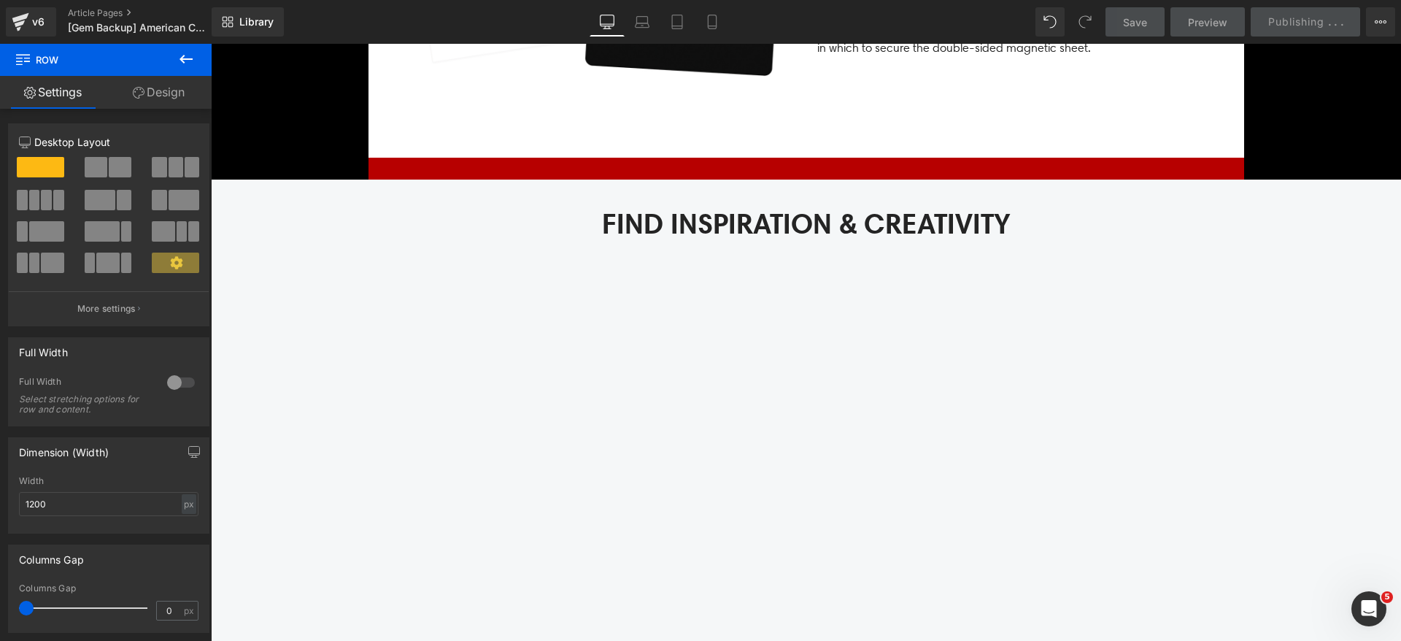
scroll to position [1273, 0]
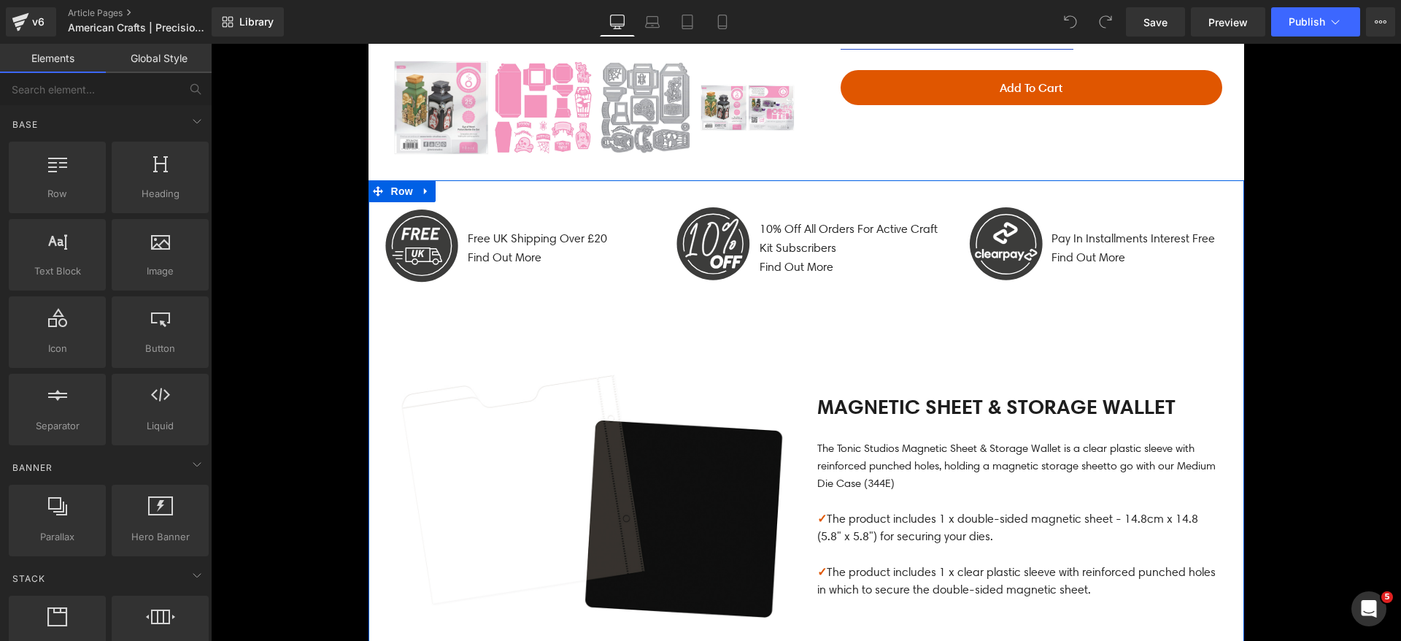
scroll to position [985, 0]
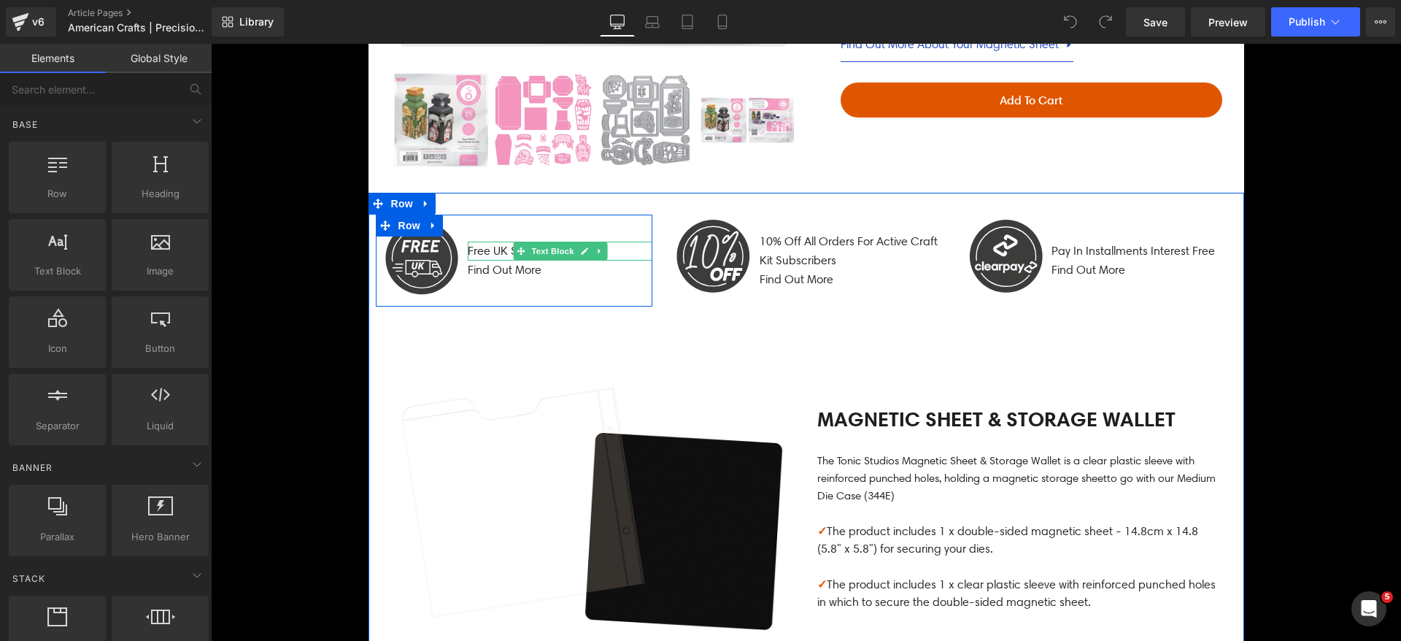
click at [646, 250] on div ".st0{fill:#3C3C3B;} .st1{fill:none;stroke:#FFFFFF;stroke-width:7;stroke-miterli…" at bounding box center [514, 261] width 292 height 92
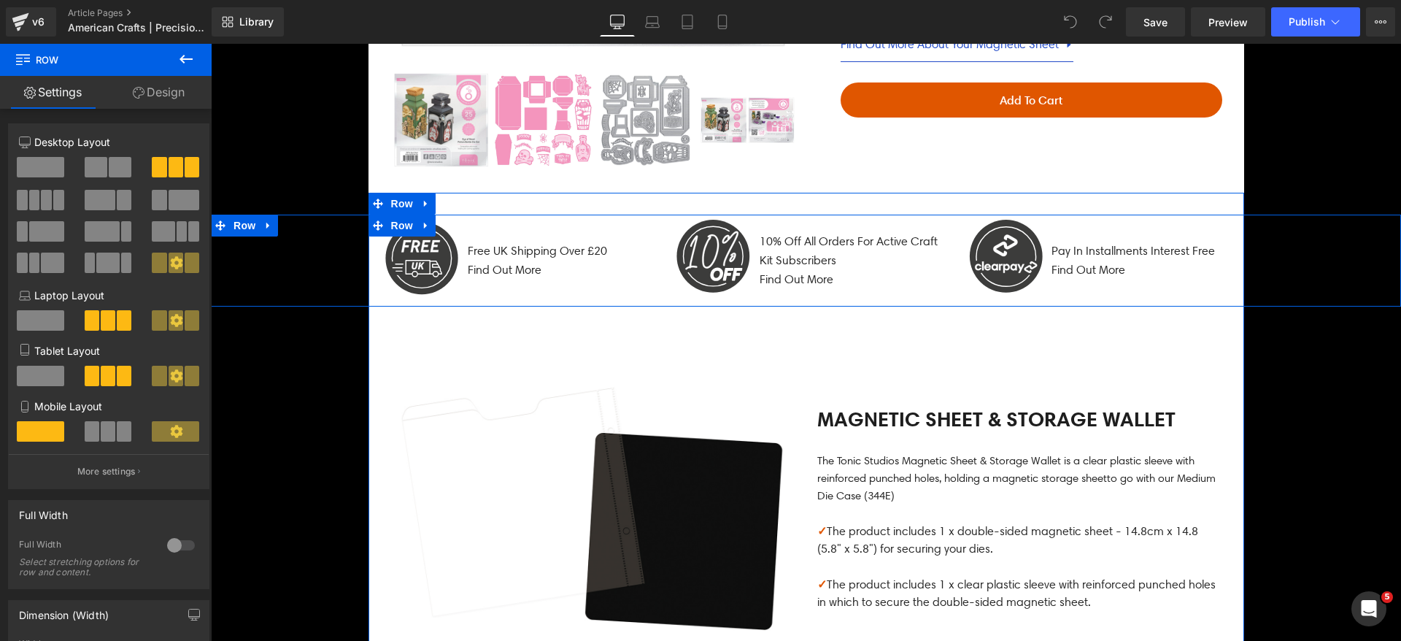
click at [646, 266] on div ".st0{fill:#3C3C3B;} .st1{fill:none;stroke:#FFFFFF;stroke-width:7;stroke-miterli…" at bounding box center [514, 261] width 292 height 92
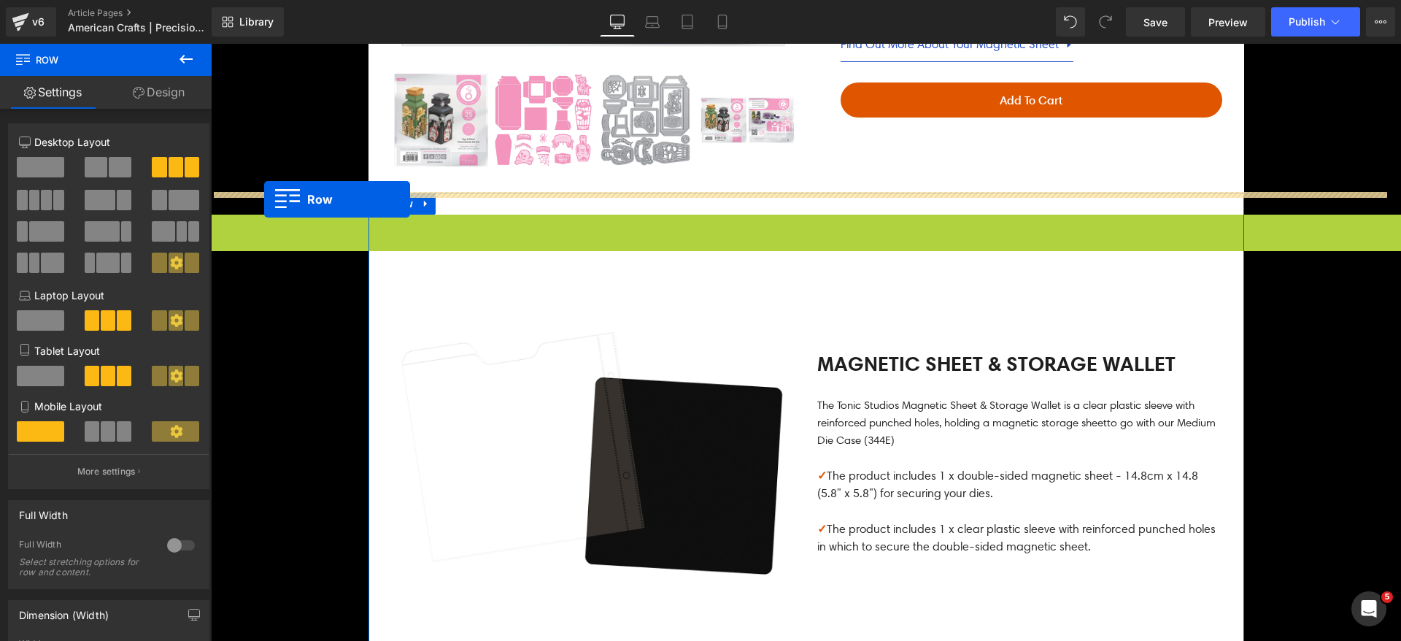
drag, startPoint x: 244, startPoint y: 230, endPoint x: 264, endPoint y: 199, distance: 36.8
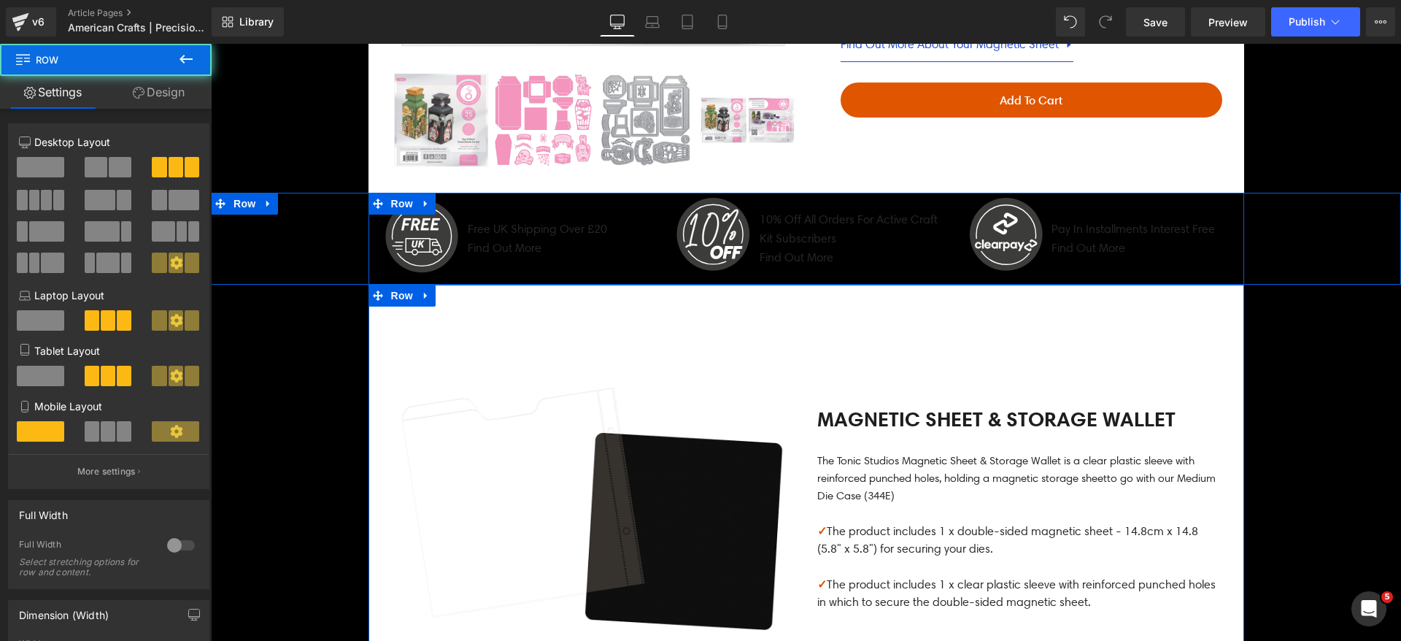
click at [646, 238] on div ".st0{fill:#3C3C3B;} .st1{fill:none;stroke:#FFFFFF;stroke-width:7;stroke-miterli…" at bounding box center [514, 239] width 292 height 92
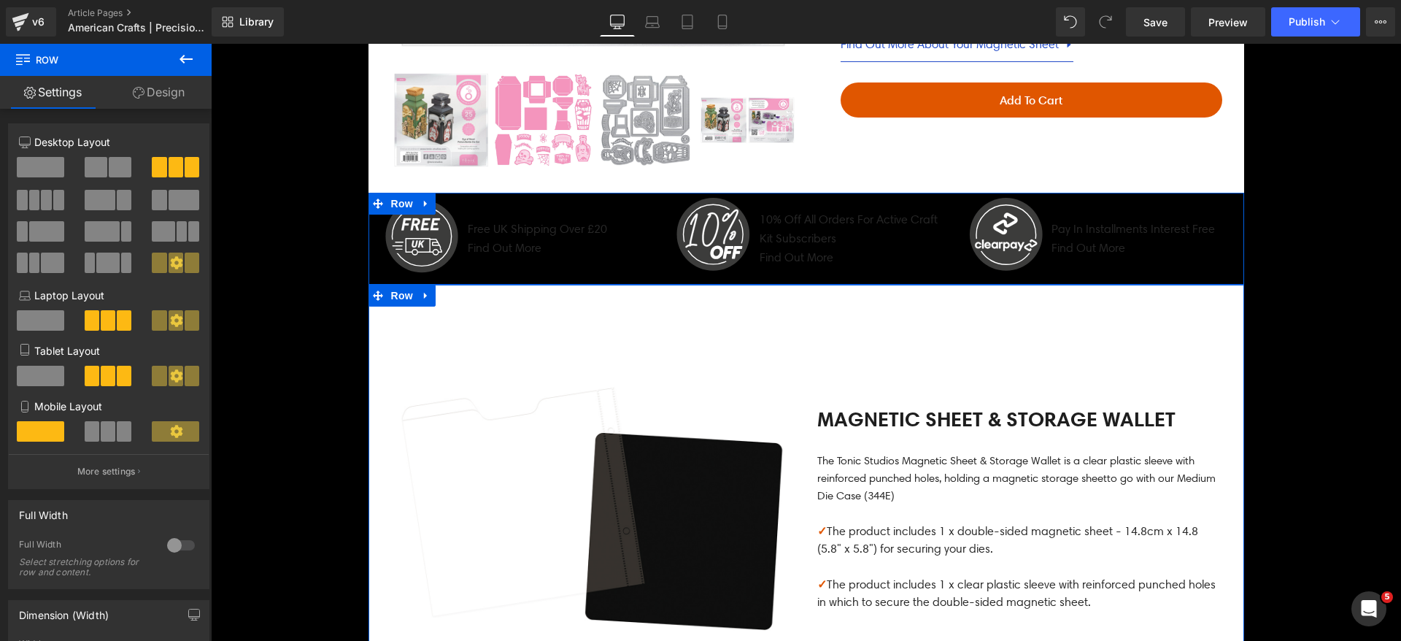
click at [147, 96] on link "Design" at bounding box center [159, 92] width 106 height 33
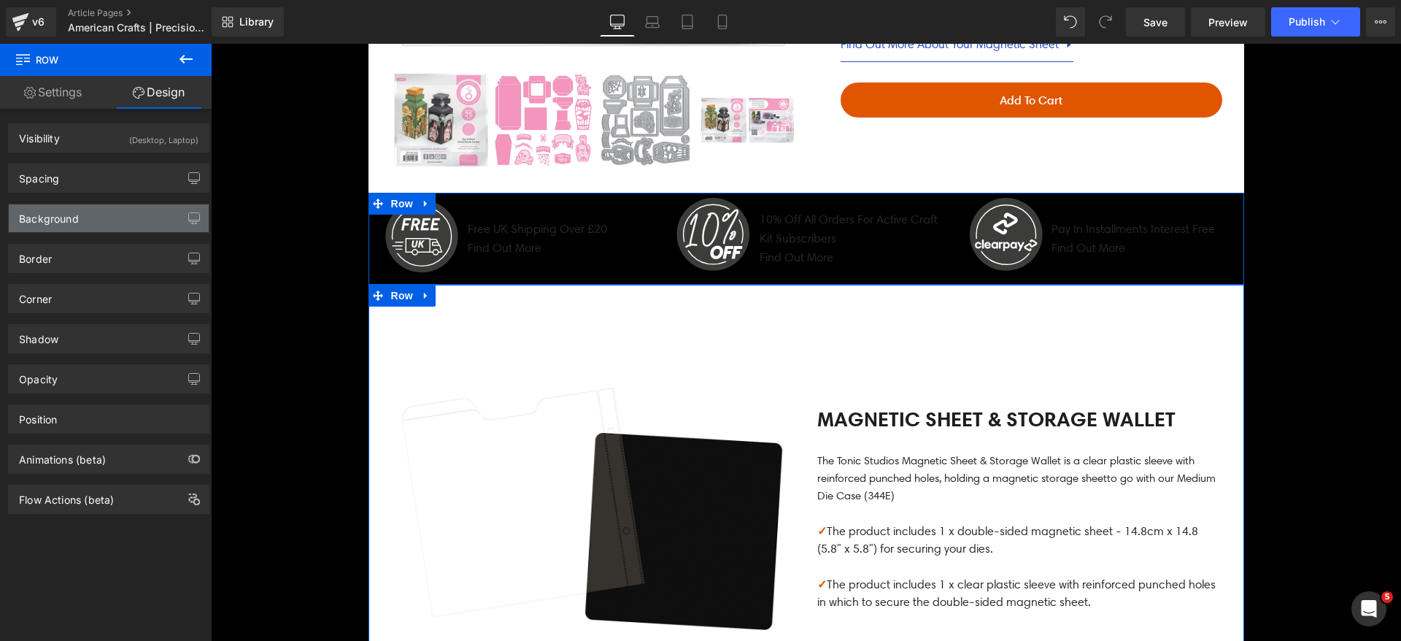
click at [58, 214] on div "Background" at bounding box center [49, 214] width 60 height 20
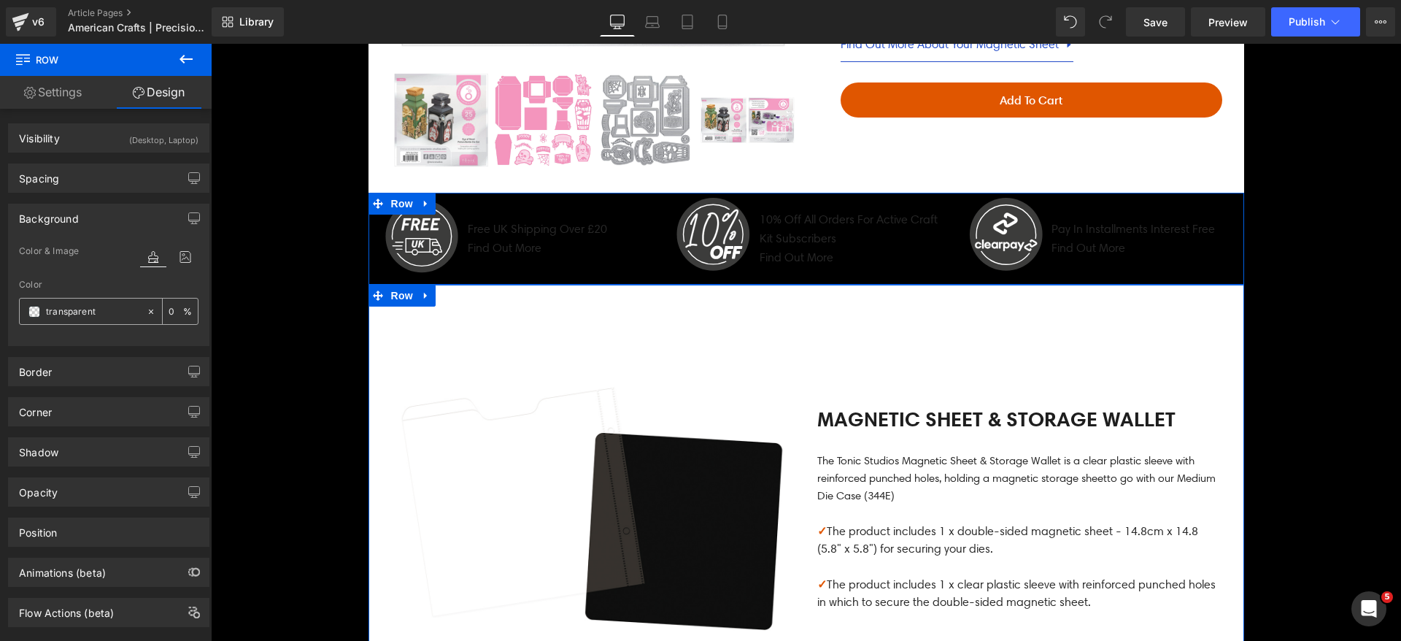
click at [31, 306] on span at bounding box center [34, 312] width 12 height 12
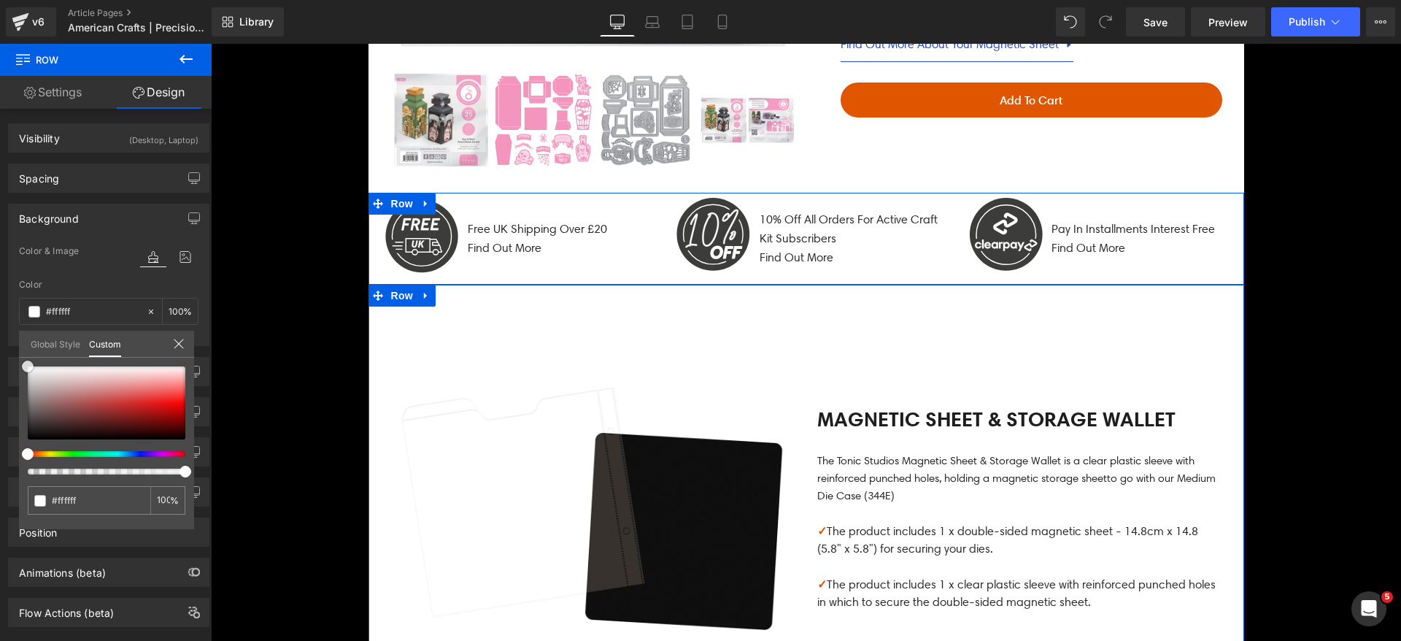
drag, startPoint x: 0, startPoint y: 361, endPoint x: 1, endPoint y: 338, distance: 23.4
click at [0, 339] on div "Background Color & Image color Color % Image Replace Image Upload image or Brow…" at bounding box center [109, 269] width 218 height 153
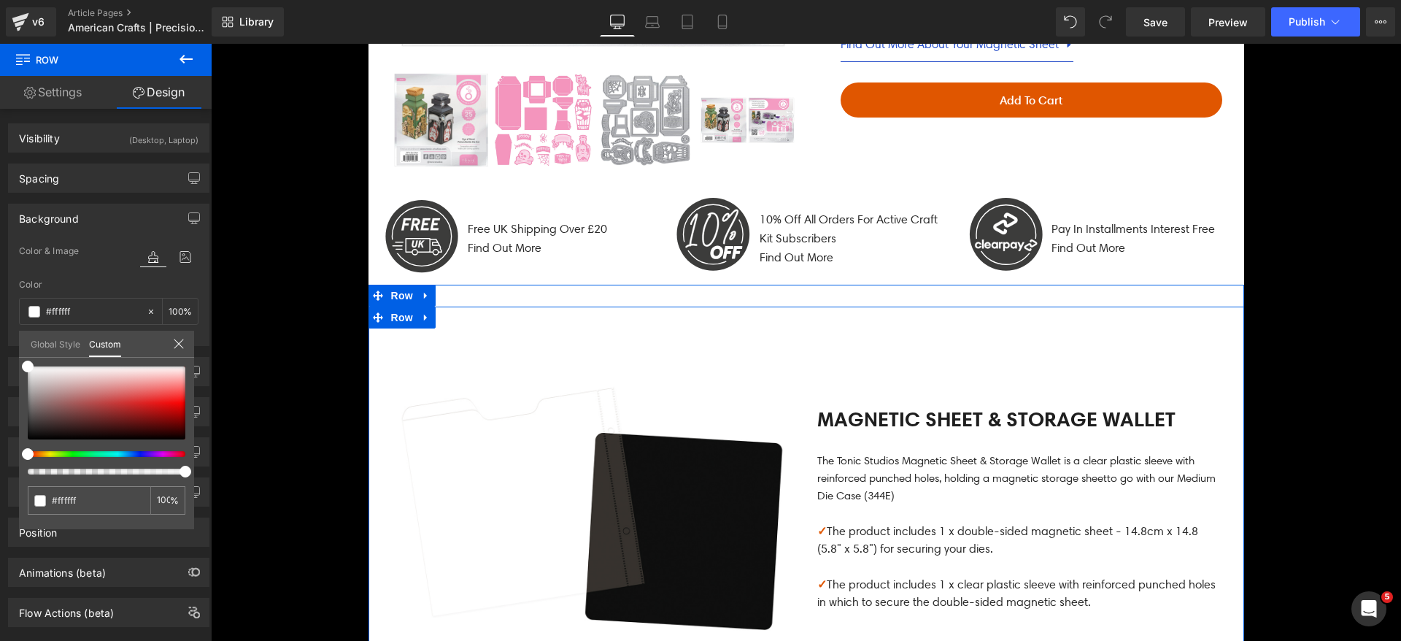
click at [368, 348] on div "Image Magnetic Sheet & Storage Wallet Heading The Tonic Studios Magnetic Sheet …" at bounding box center [806, 508] width 876 height 405
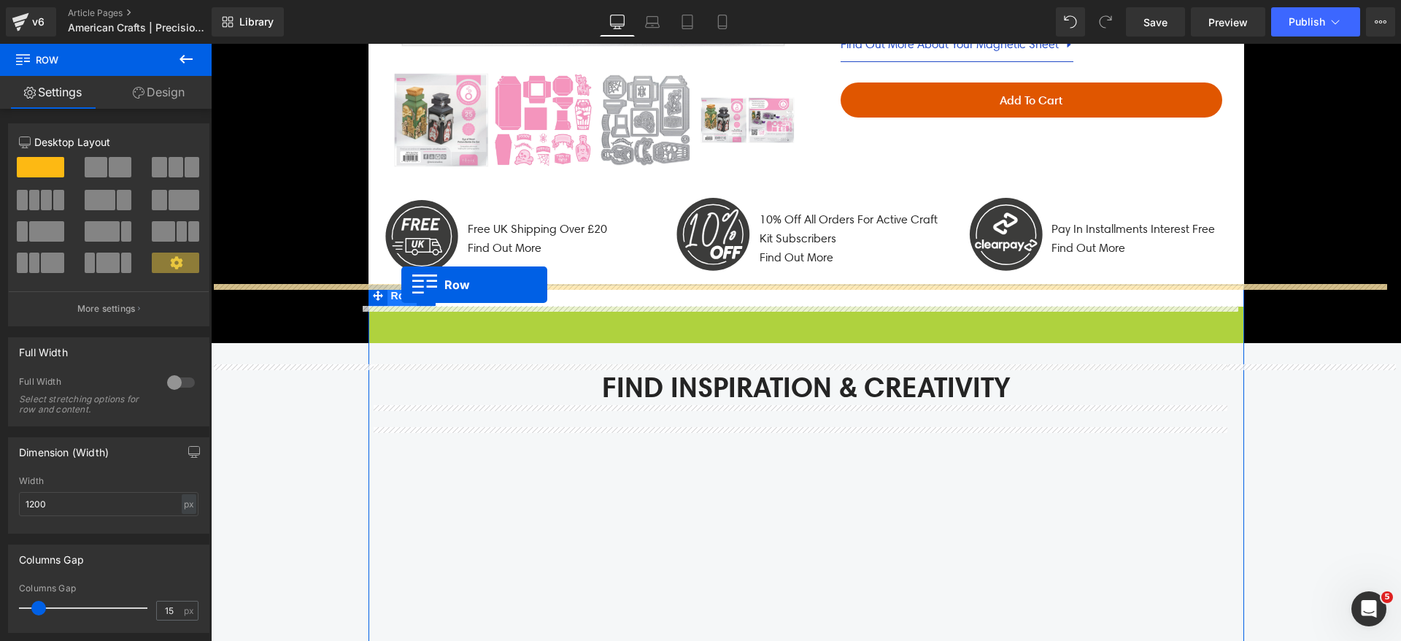
drag, startPoint x: 385, startPoint y: 318, endPoint x: 401, endPoint y: 285, distance: 37.5
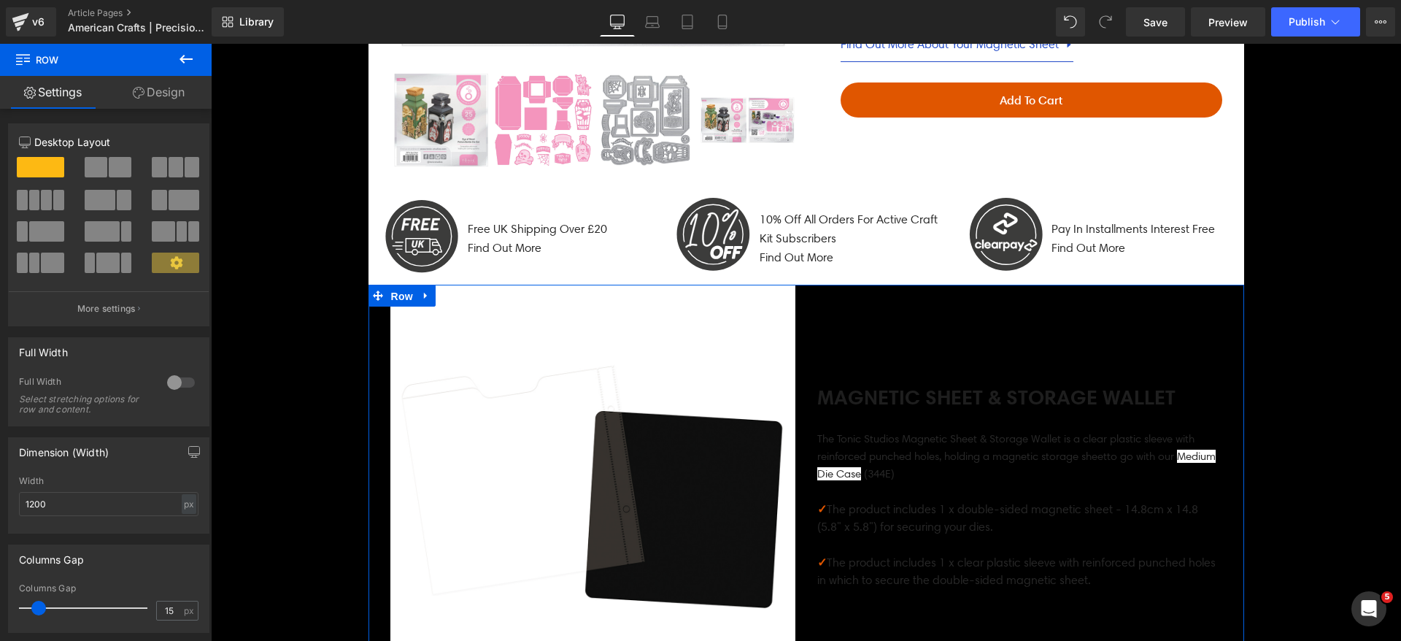
click at [391, 299] on span "Row" at bounding box center [401, 296] width 29 height 22
click at [174, 92] on link "Design" at bounding box center [159, 92] width 106 height 33
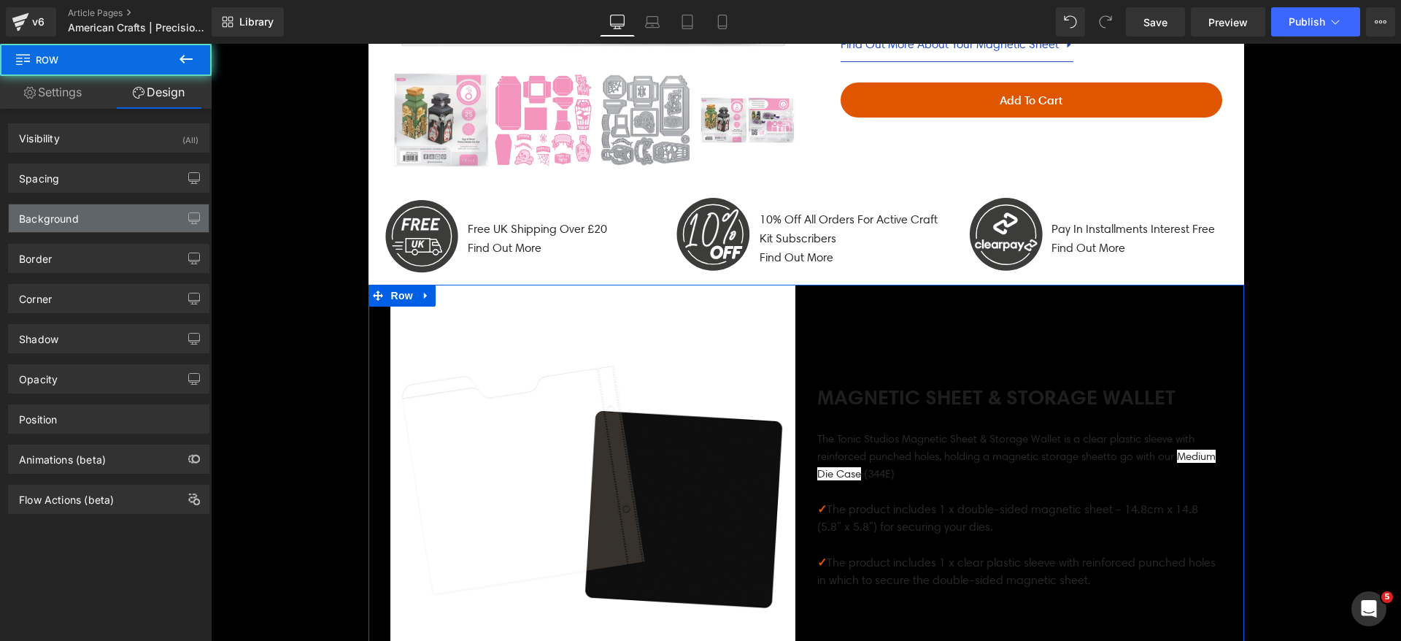
click at [63, 214] on div "Background" at bounding box center [49, 214] width 60 height 20
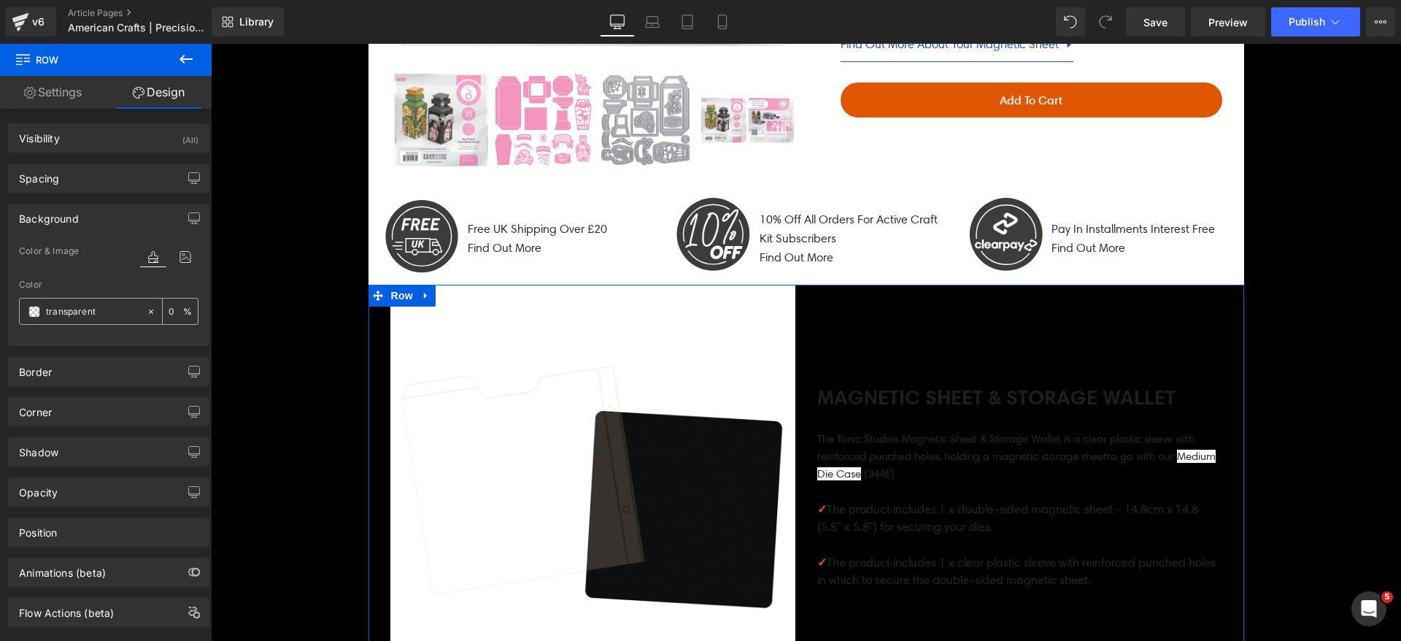
click at [33, 313] on span at bounding box center [34, 312] width 12 height 12
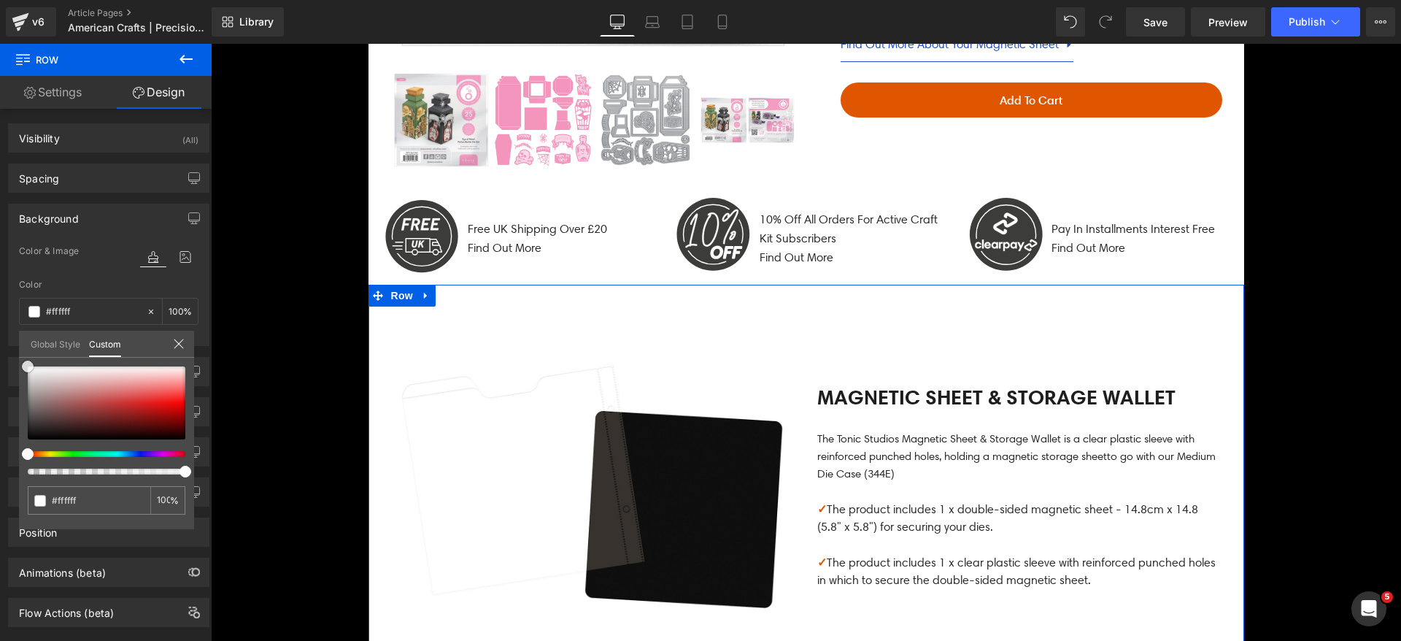
drag, startPoint x: 8, startPoint y: 396, endPoint x: 17, endPoint y: 283, distance: 113.4
click at [17, 283] on div "Background Color & Image color Color % Image Replace Image Upload image or Brow…" at bounding box center [109, 269] width 218 height 153
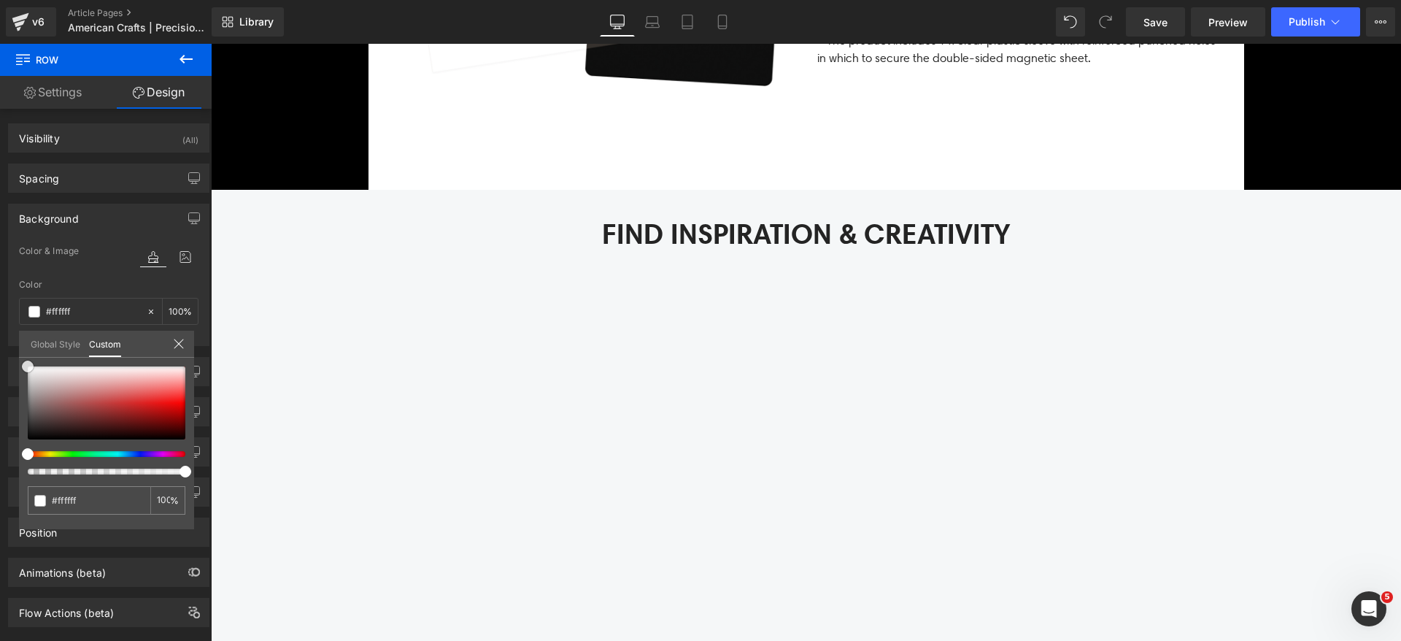
scroll to position [1532, 0]
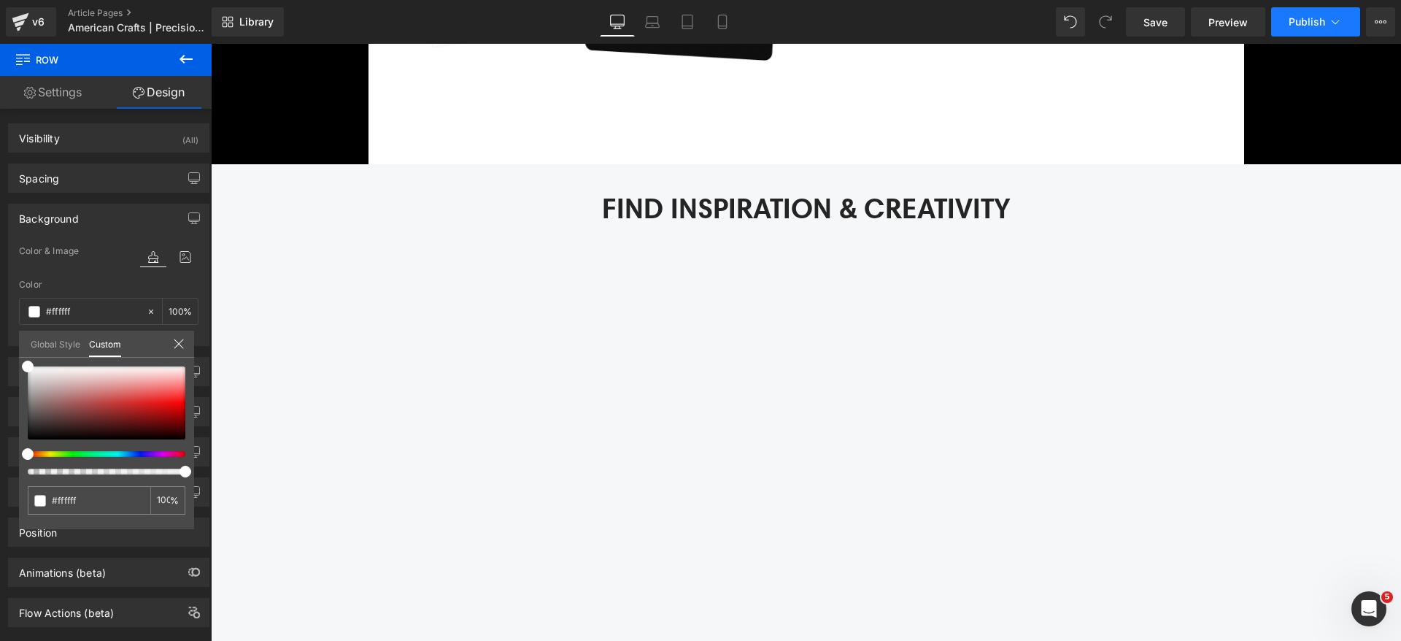
click at [1288, 28] on button "Publish" at bounding box center [1315, 21] width 89 height 29
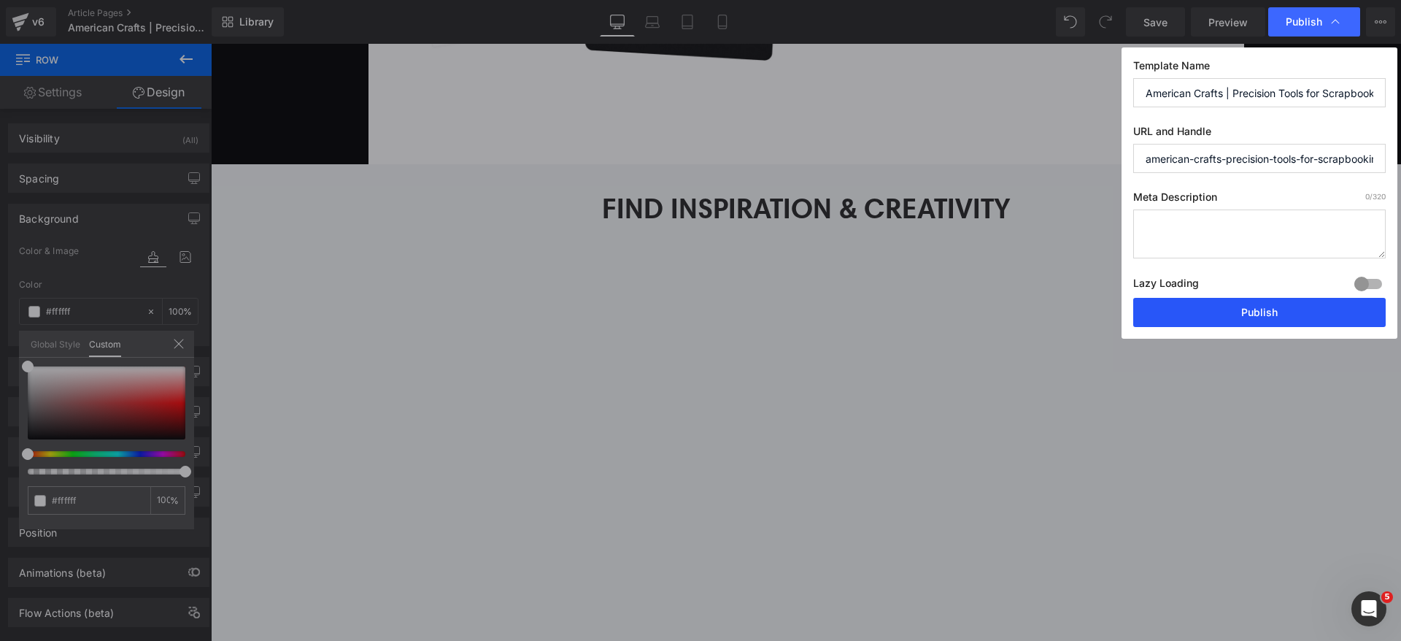
click at [1221, 310] on button "Publish" at bounding box center [1259, 312] width 252 height 29
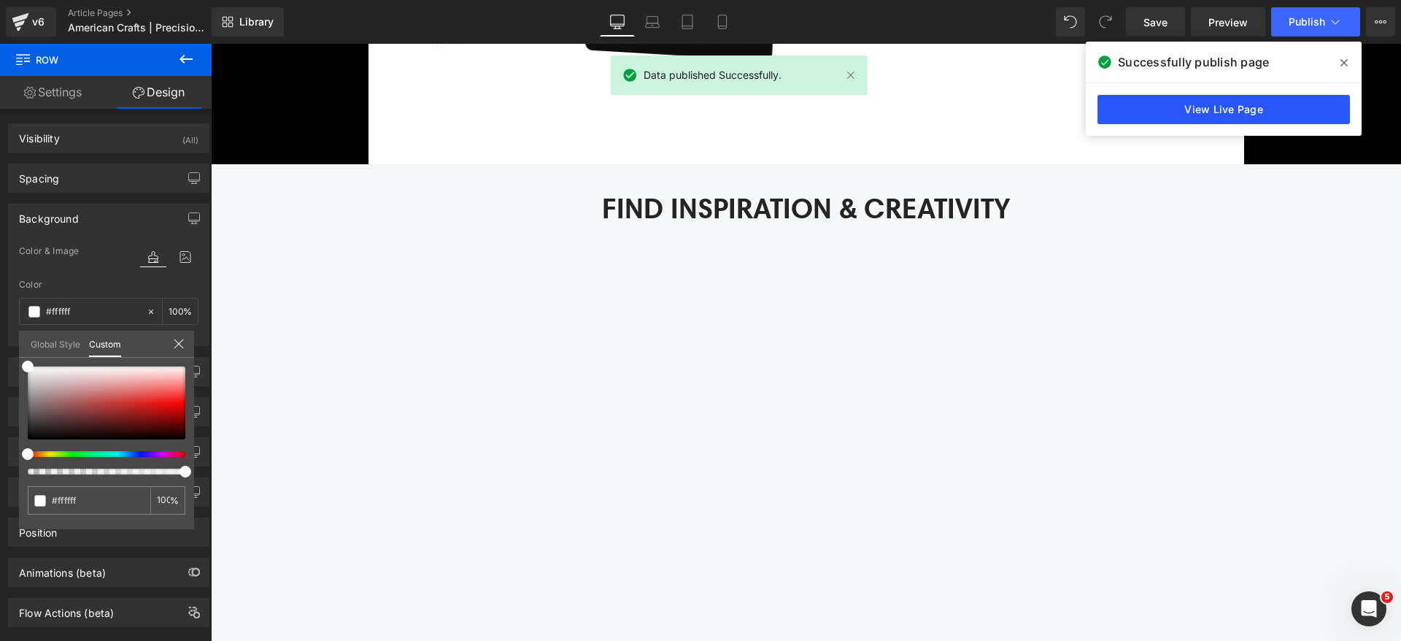
drag, startPoint x: 1056, startPoint y: 64, endPoint x: 1267, endPoint y: 108, distance: 215.4
click at [1267, 108] on link "View Live Page" at bounding box center [1223, 109] width 252 height 29
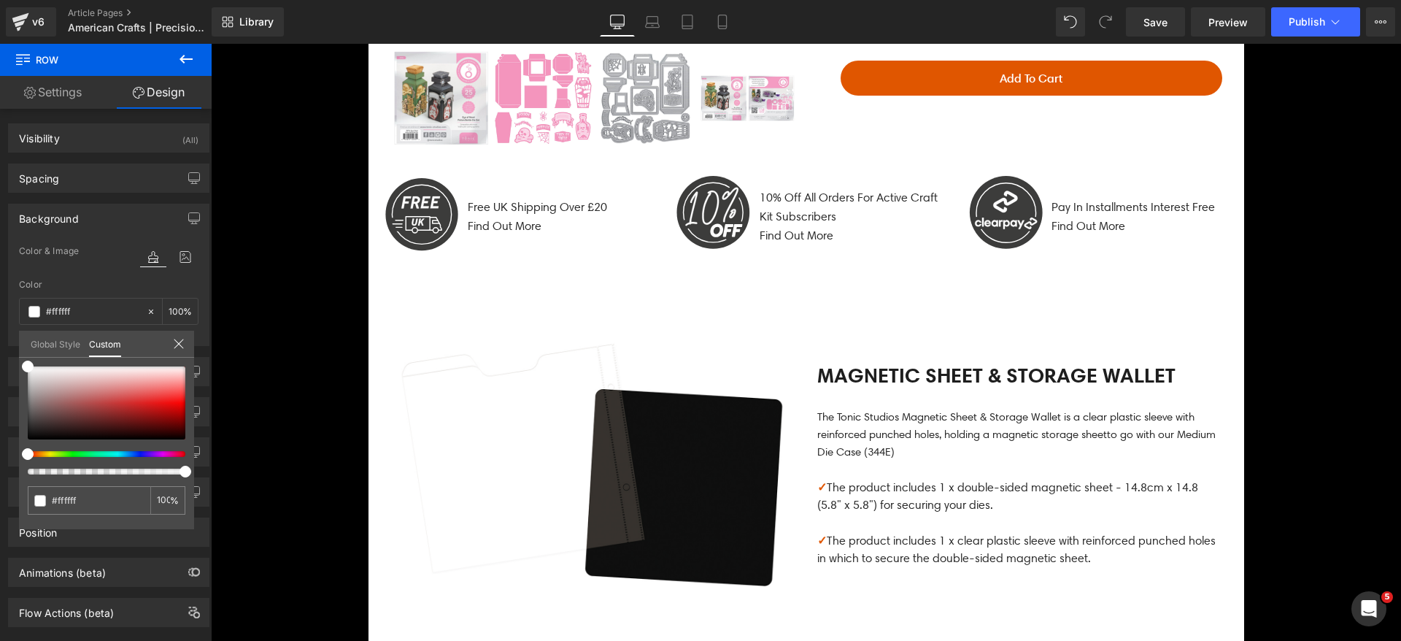
scroll to position [1313, 0]
